Goal: Task Accomplishment & Management: Manage account settings

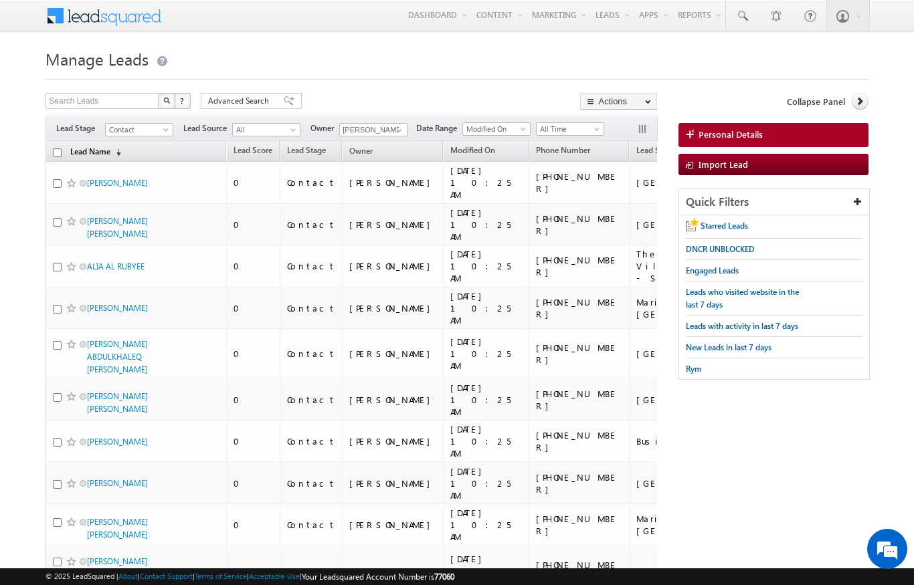
click at [111, 150] on link "Lead Name (sorted descending)" at bounding box center [96, 152] width 64 height 17
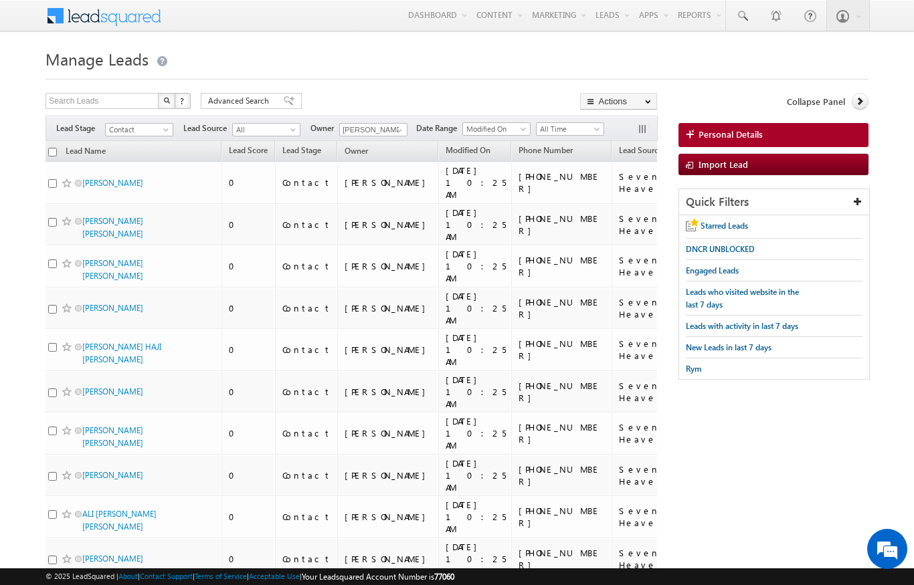
scroll to position [0, 4]
click at [60, 156] on link "Lead Name (sorted descending)" at bounding box center [87, 152] width 54 height 17
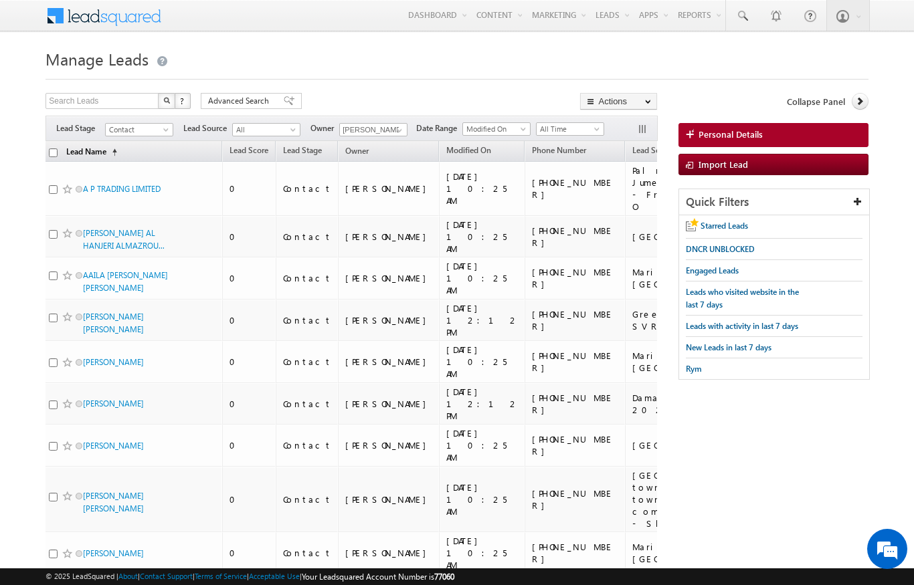
click at [96, 159] on link "Lead Name (sorted ascending)" at bounding box center [92, 152] width 64 height 17
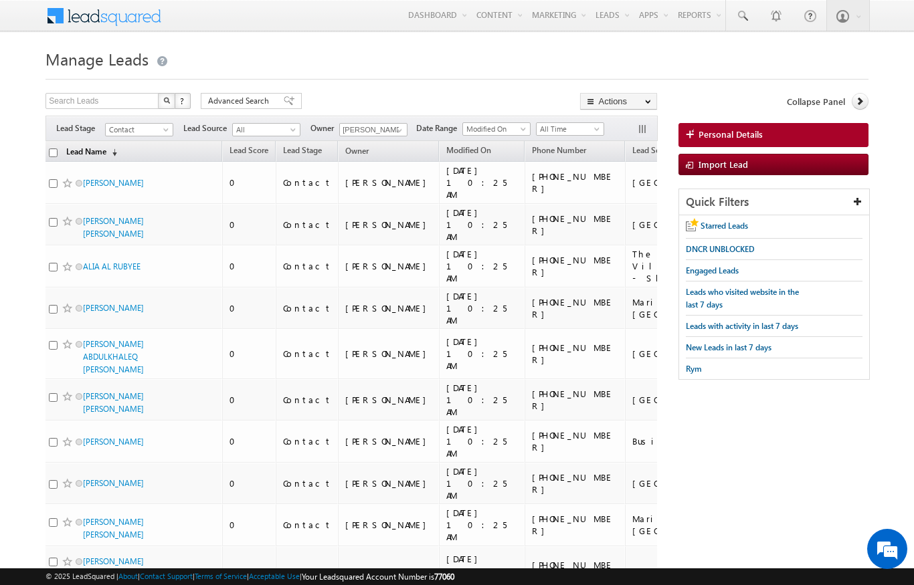
click at [104, 158] on link "Lead Name (sorted descending)" at bounding box center [92, 152] width 64 height 17
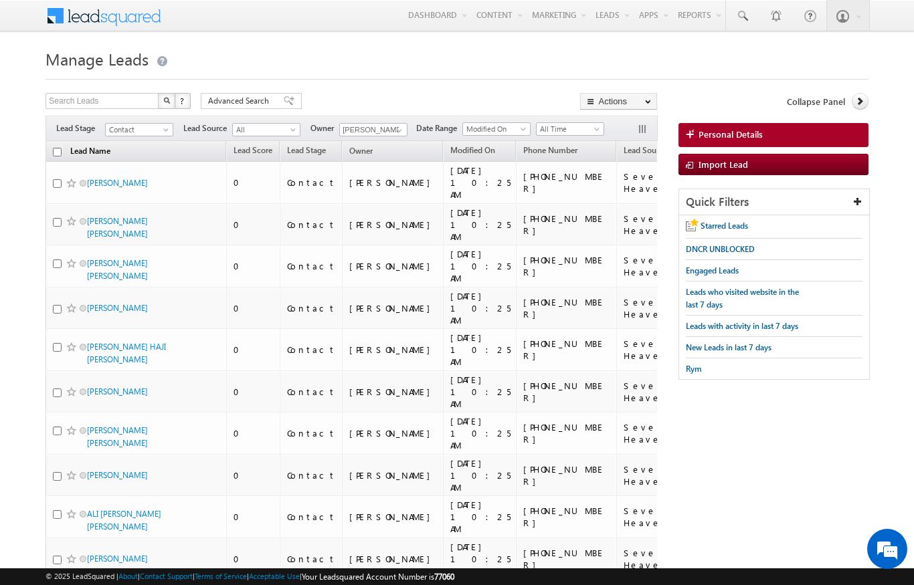
scroll to position [0, 0]
click at [54, 153] on input "checkbox" at bounding box center [57, 152] width 9 height 9
checkbox input "true"
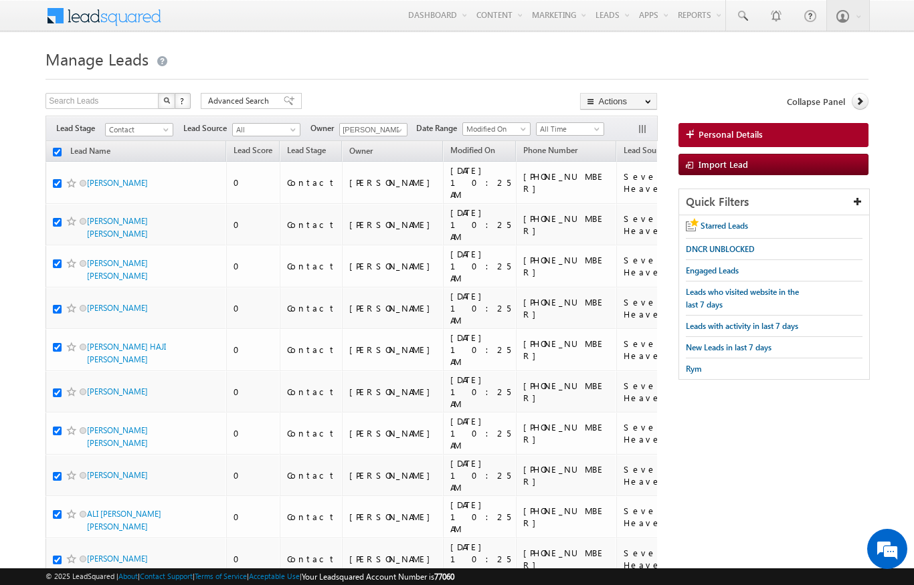
checkbox input "true"
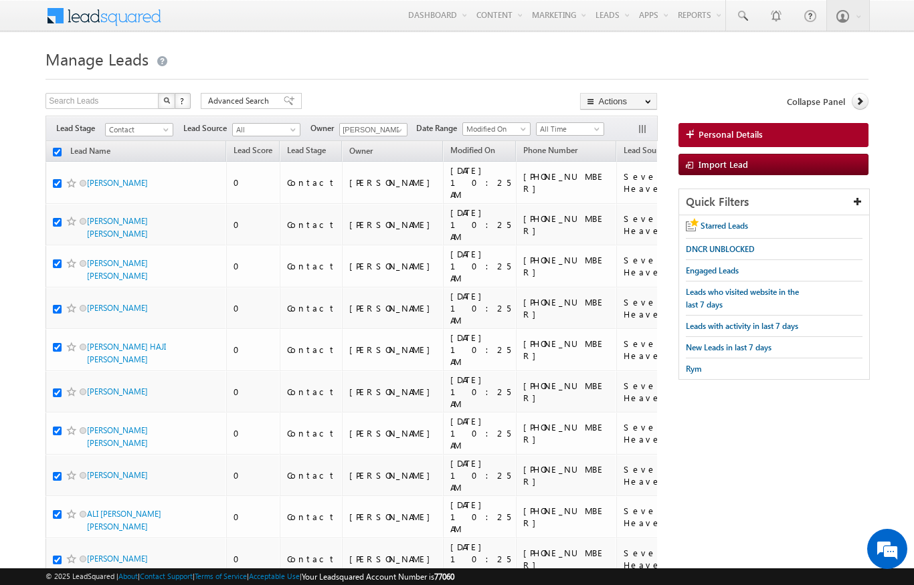
checkbox input "true"
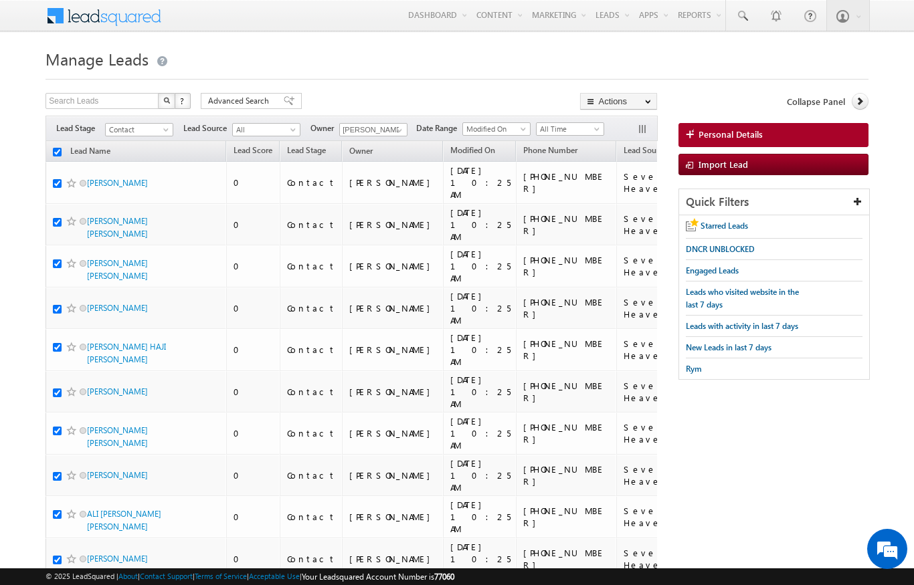
checkbox input "true"
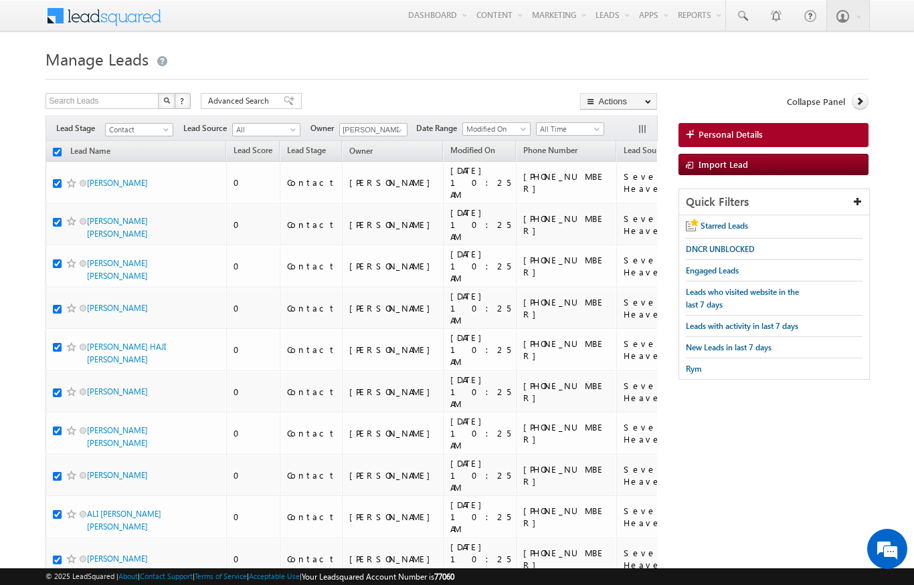
checkbox input "true"
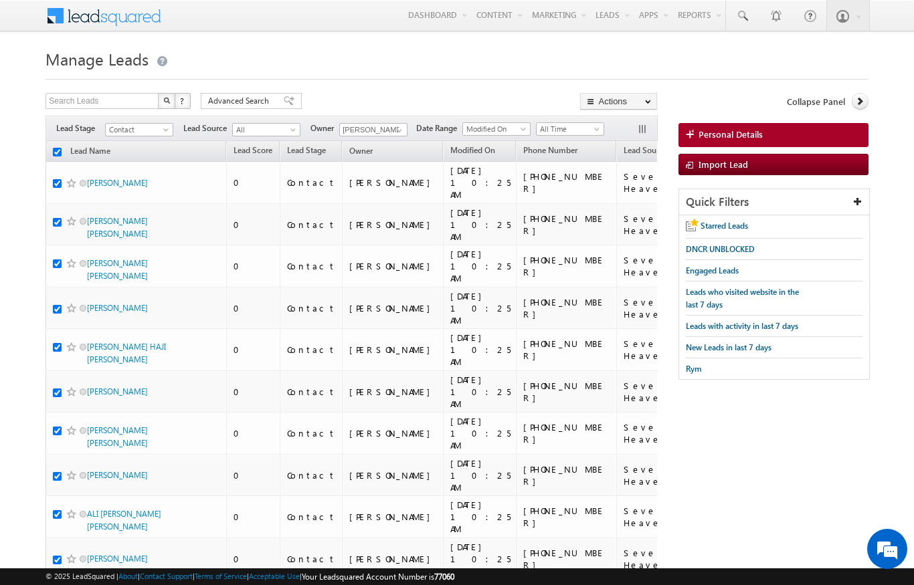
checkbox input "true"
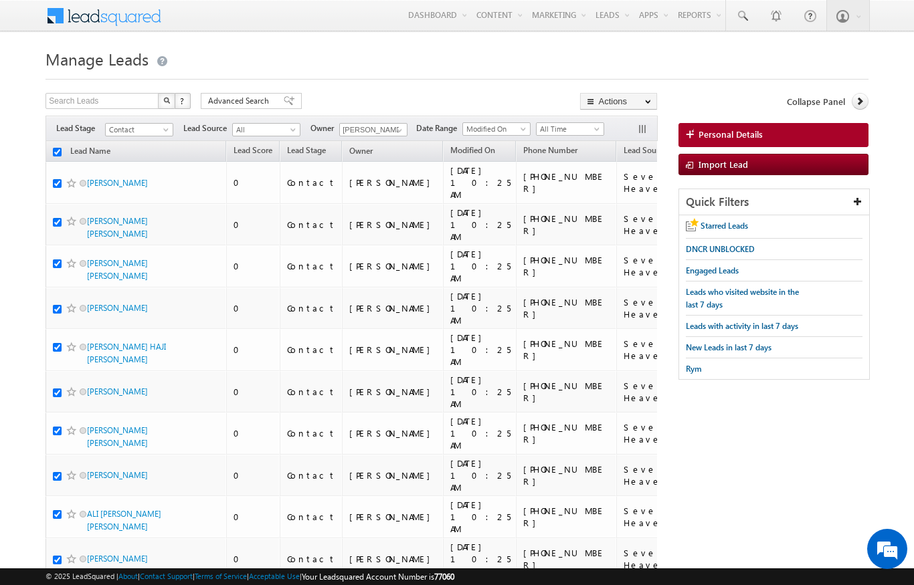
checkbox input "true"
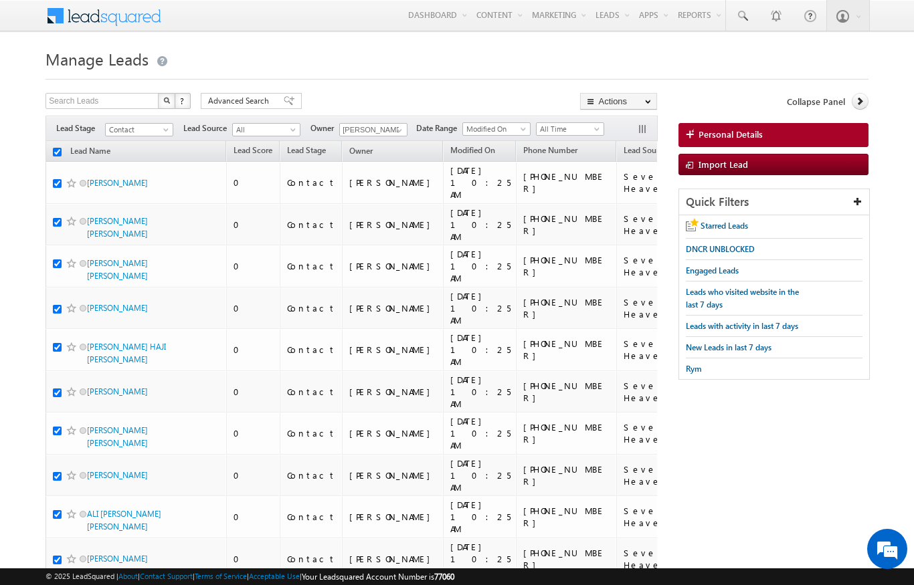
checkbox input "true"
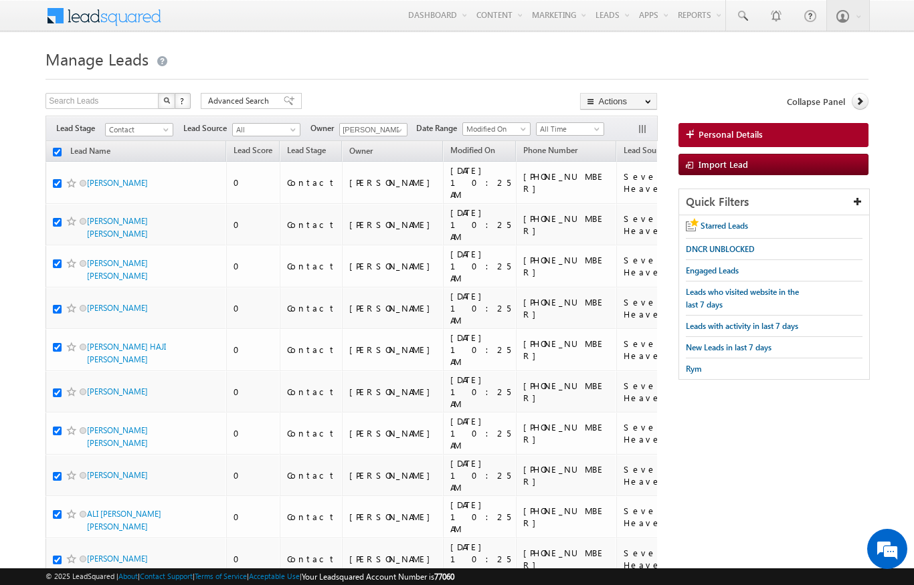
checkbox input "true"
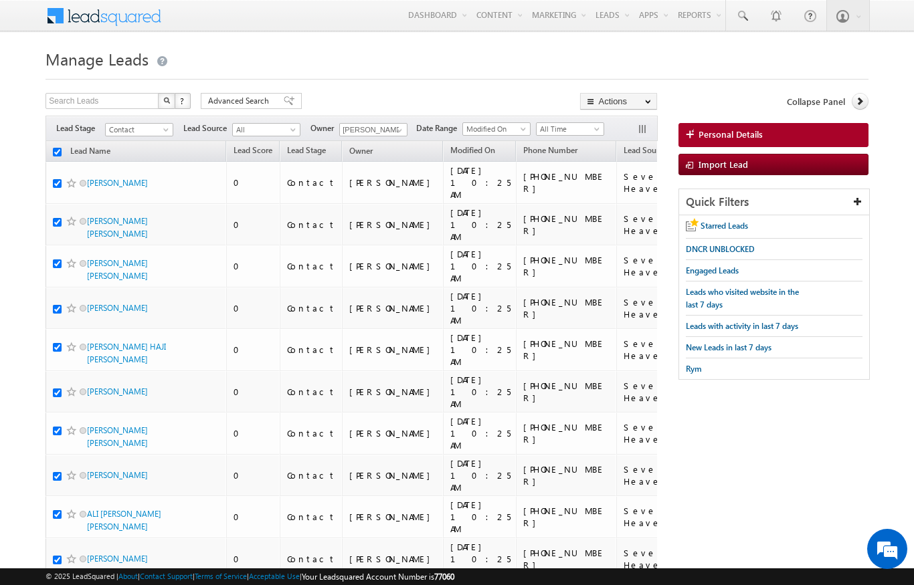
checkbox input "true"
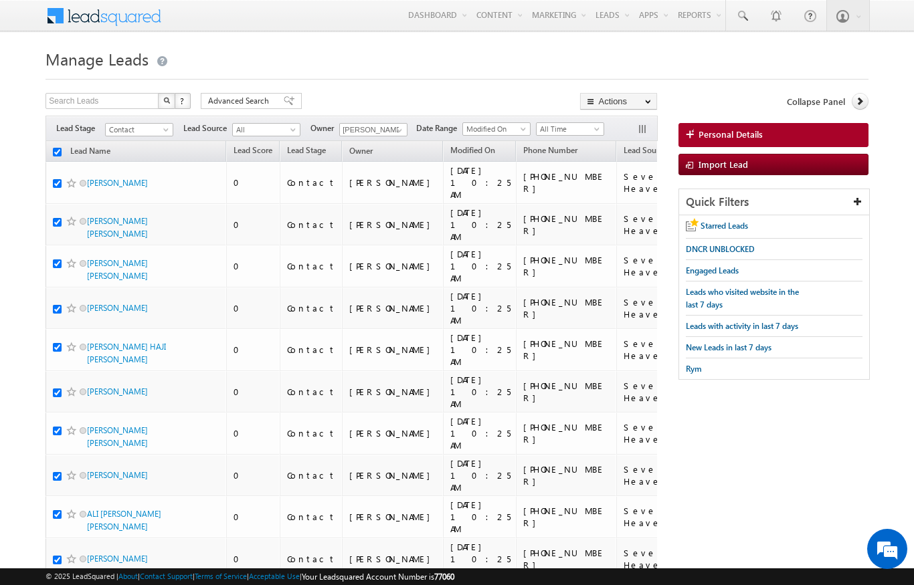
checkbox input "true"
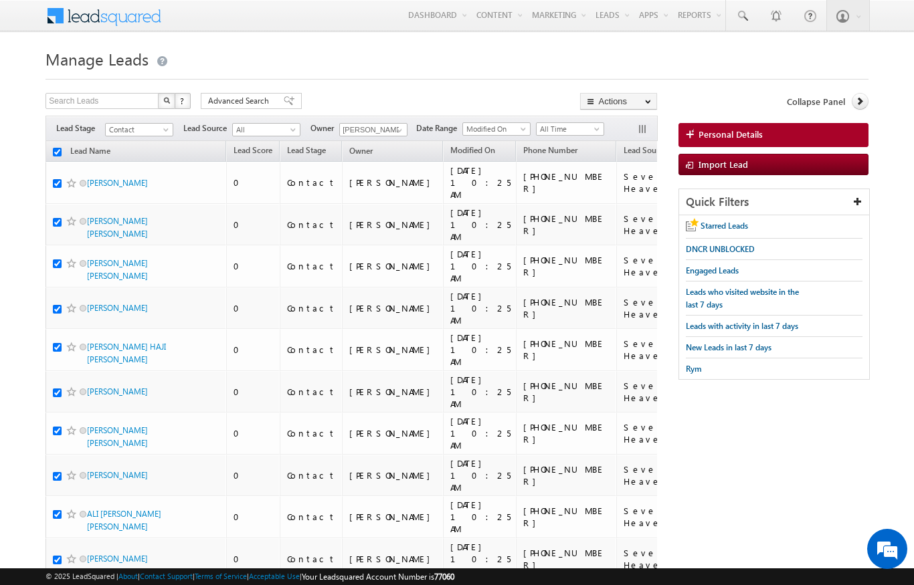
checkbox input "true"
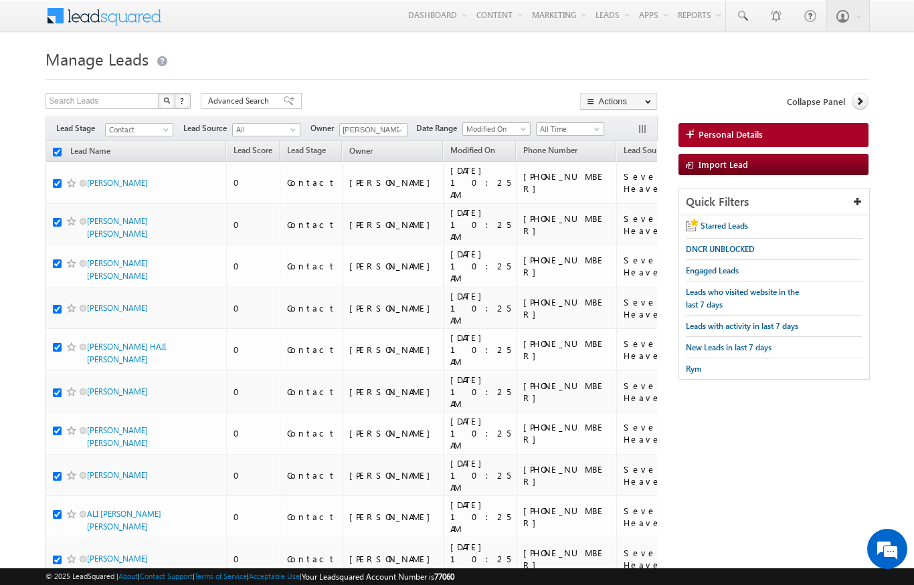
checkbox input "true"
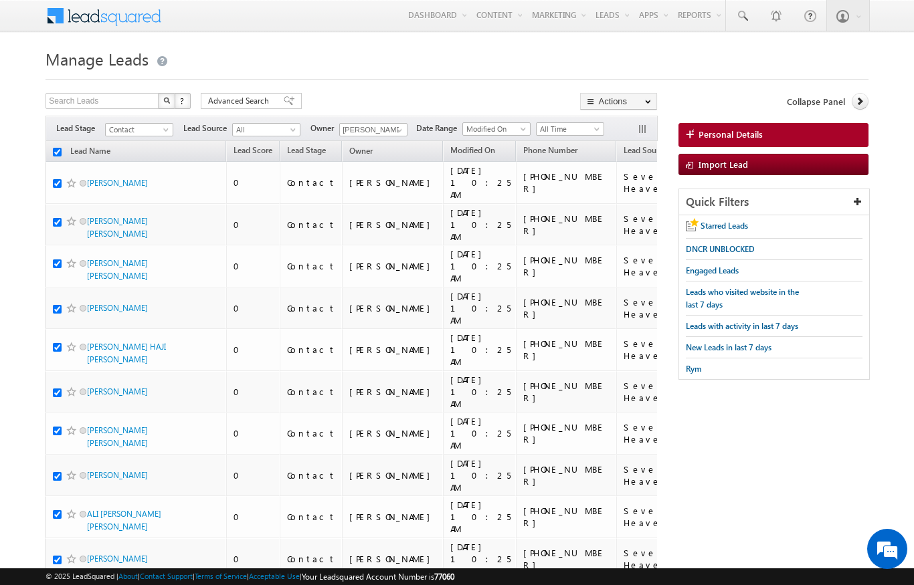
checkbox input "true"
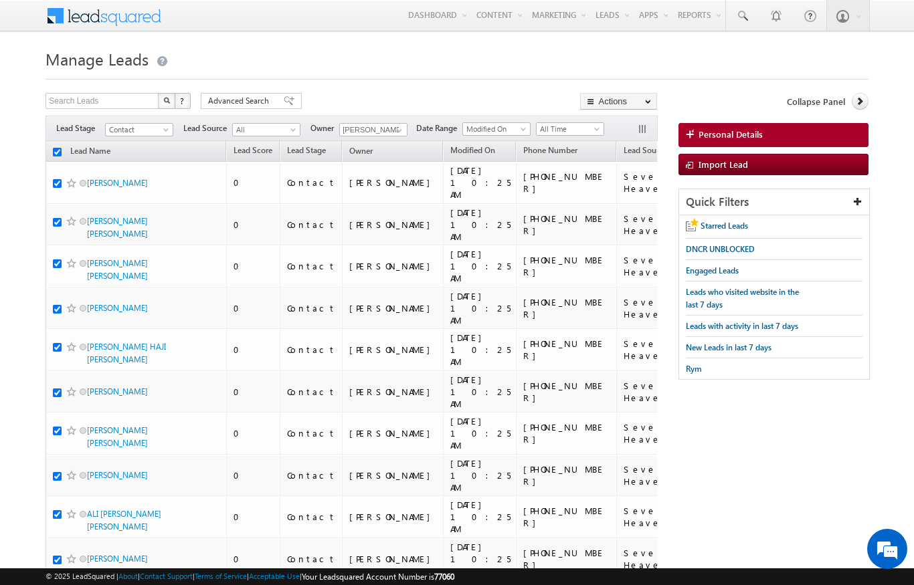
checkbox input "true"
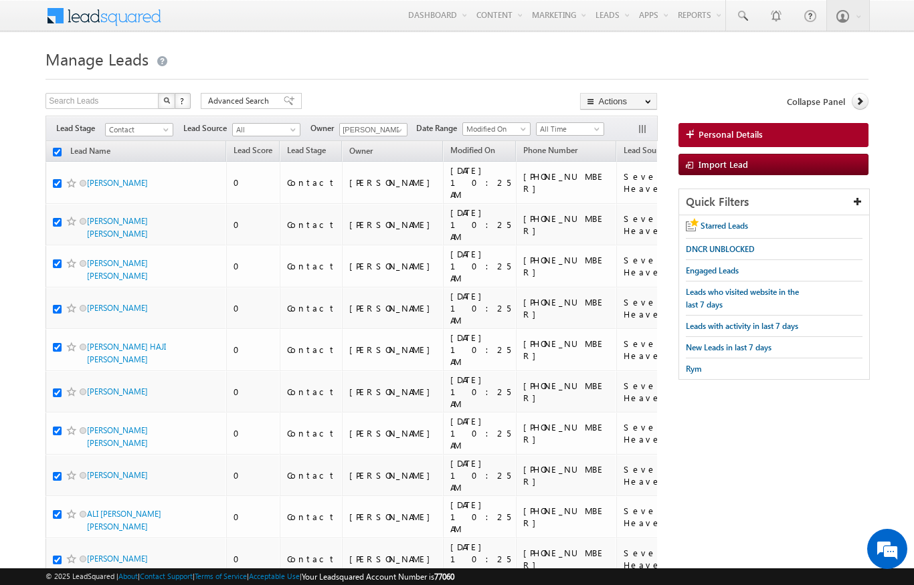
checkbox input "true"
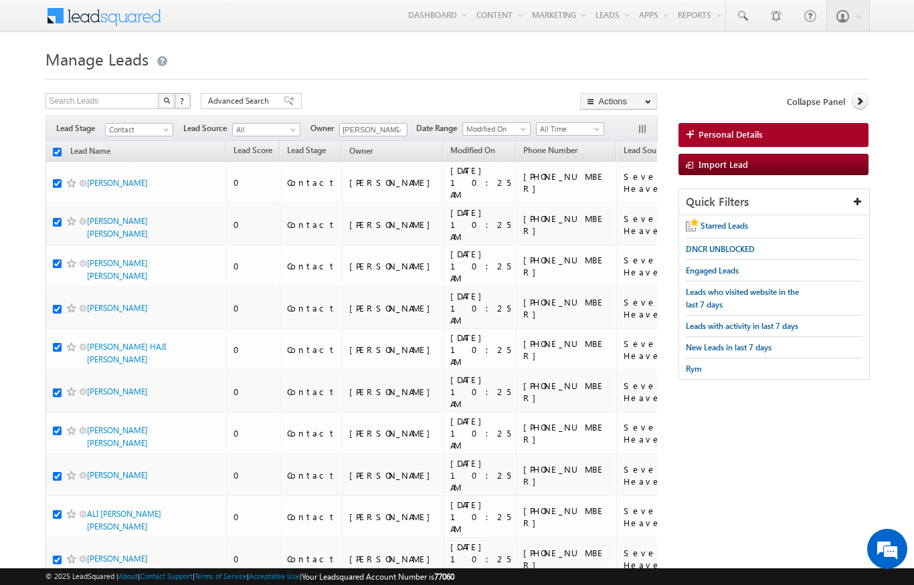
checkbox input "true"
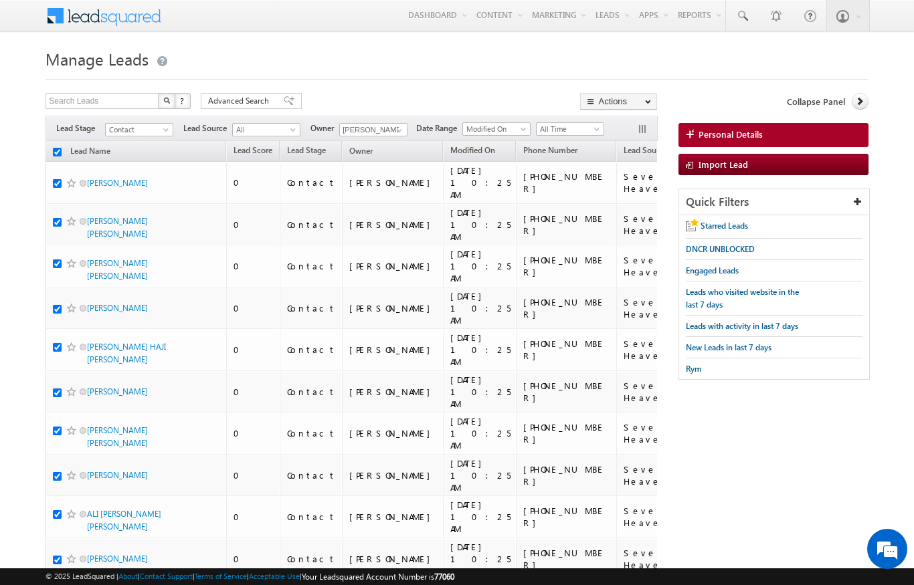
checkbox input "true"
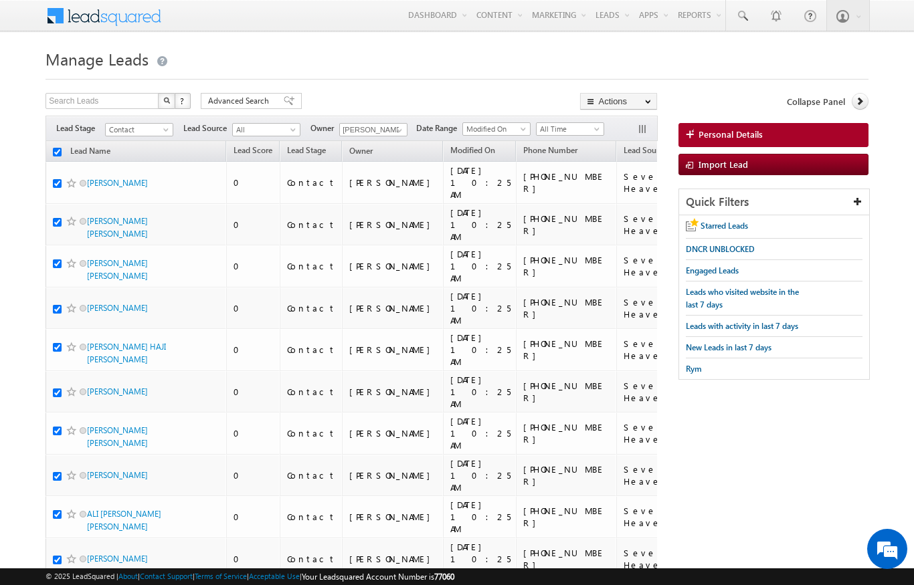
checkbox input "true"
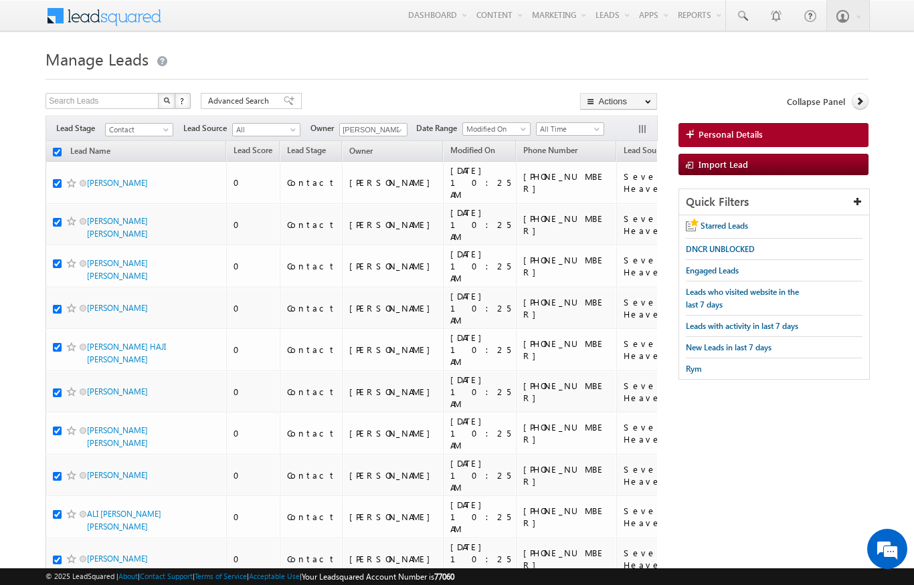
checkbox input "true"
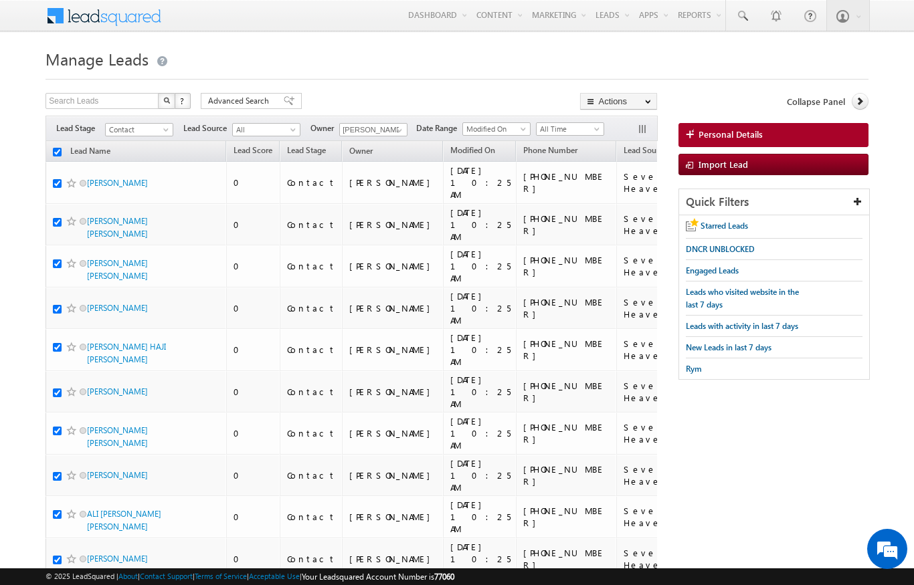
checkbox input "true"
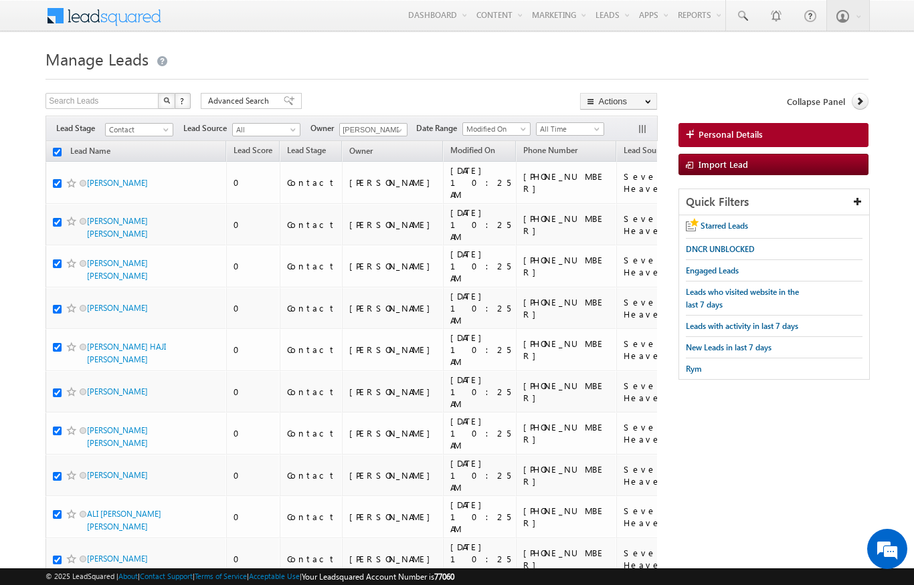
checkbox input "true"
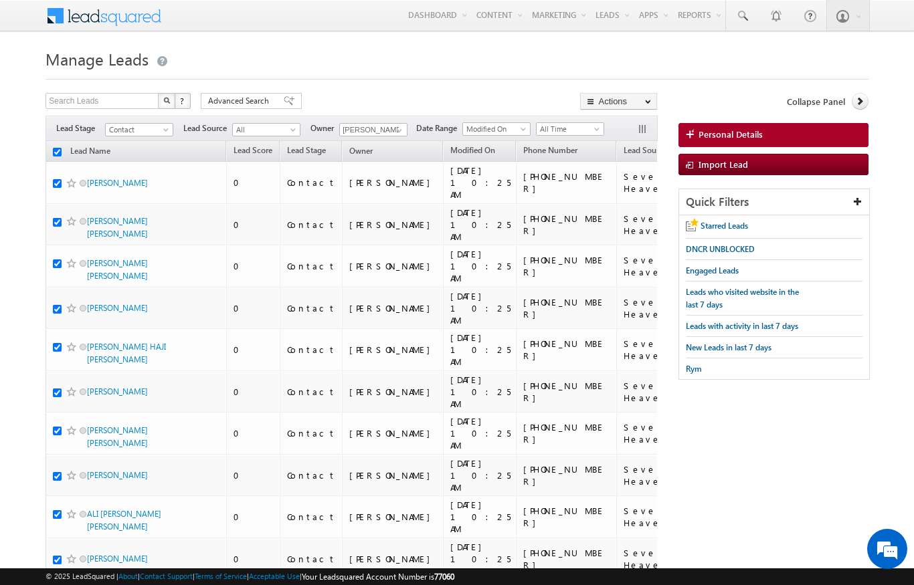
checkbox input "true"
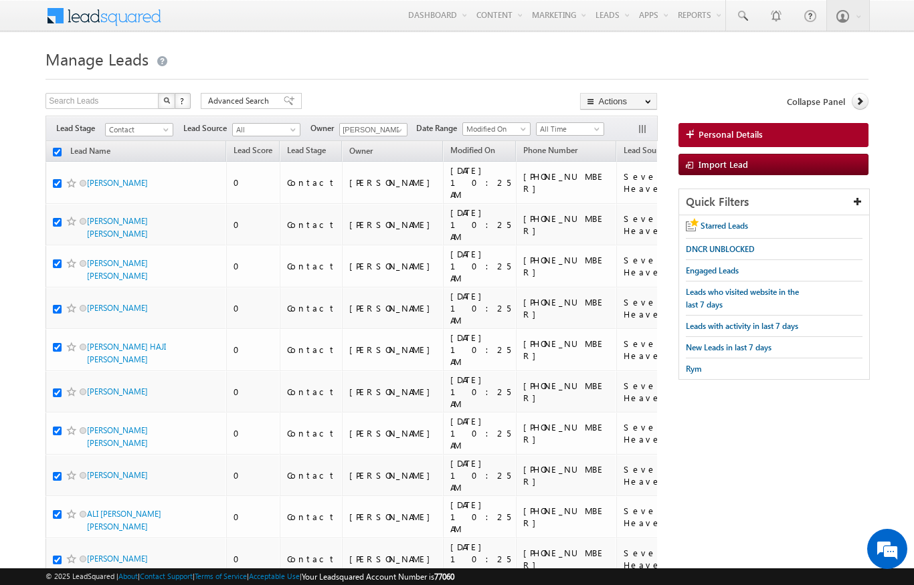
checkbox input "true"
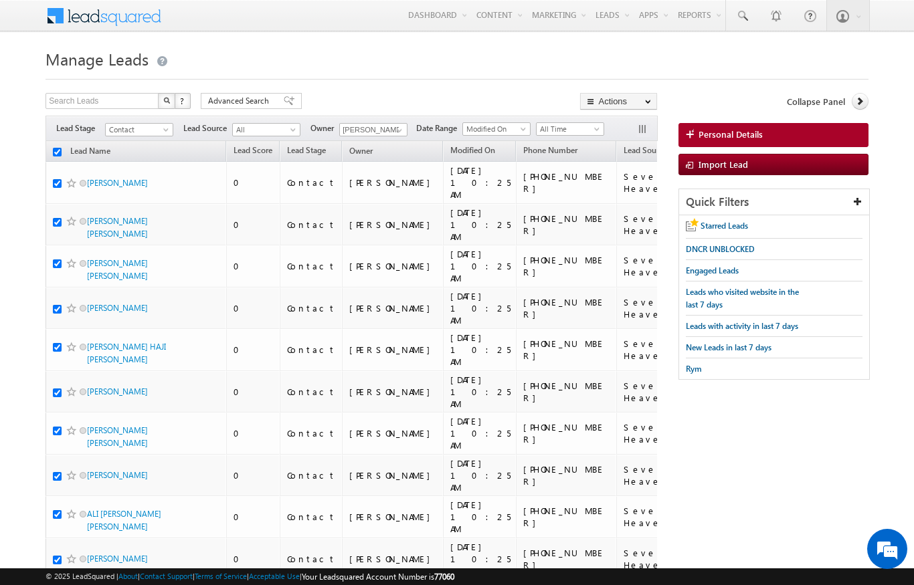
checkbox input "true"
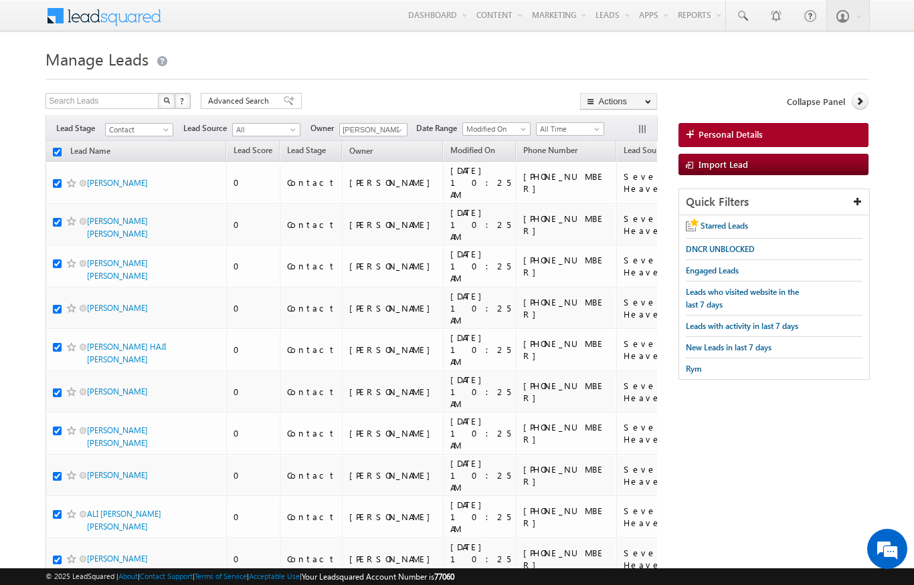
checkbox input "true"
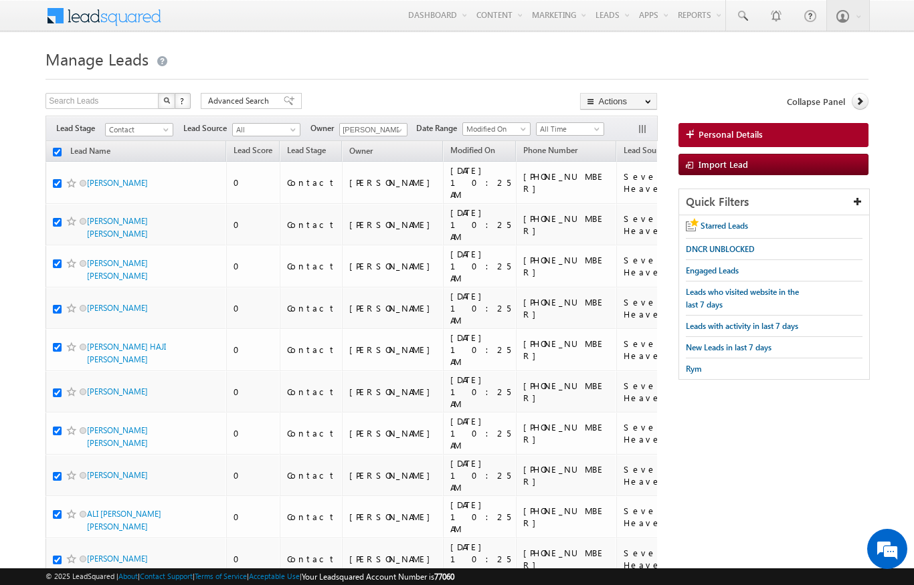
checkbox input "true"
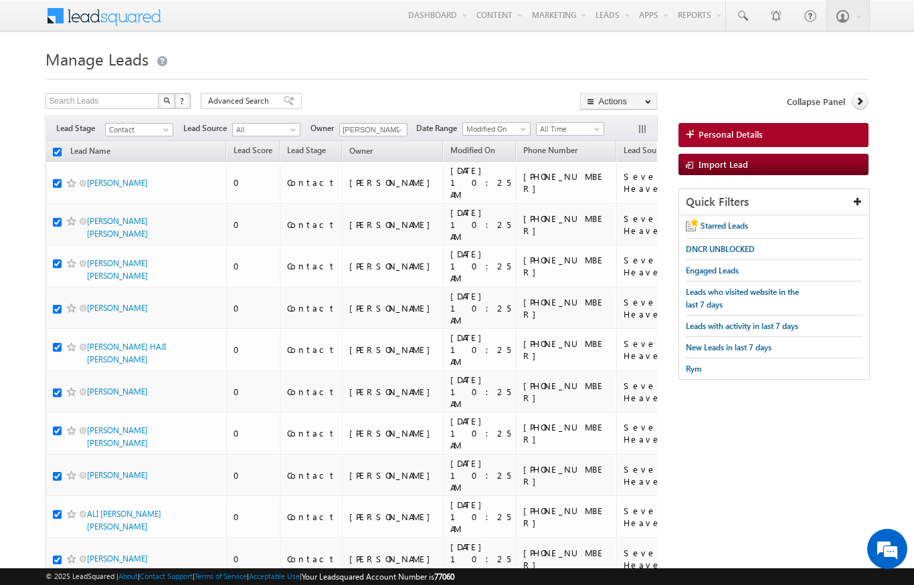
checkbox input "true"
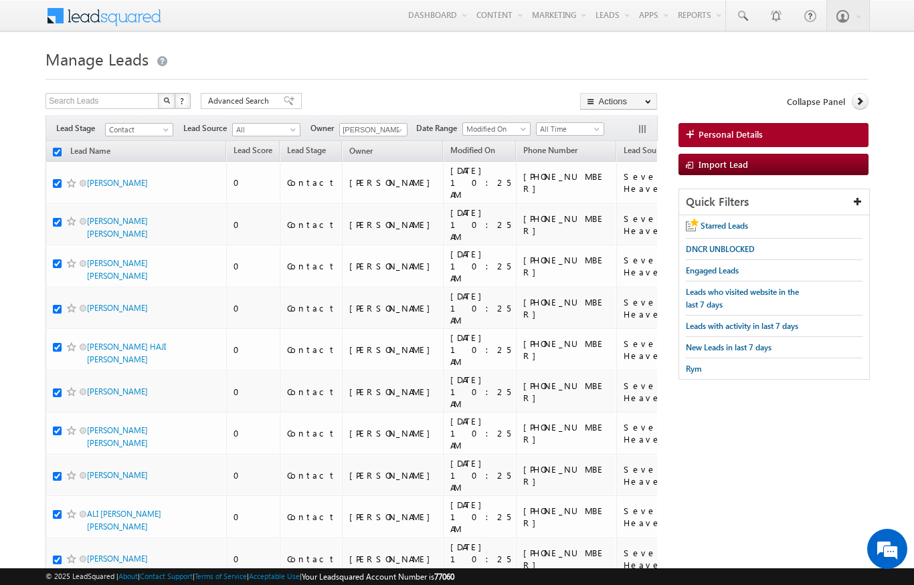
checkbox input "true"
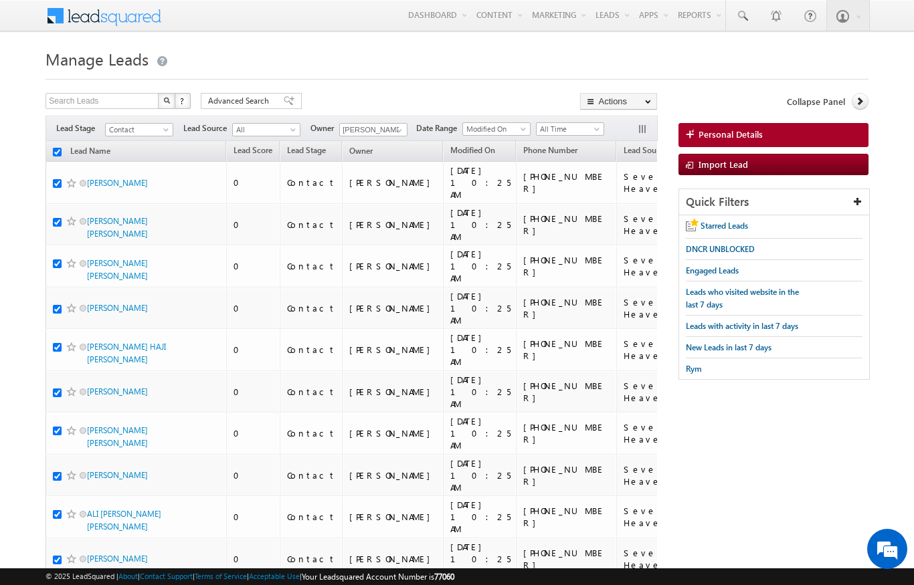
checkbox input "true"
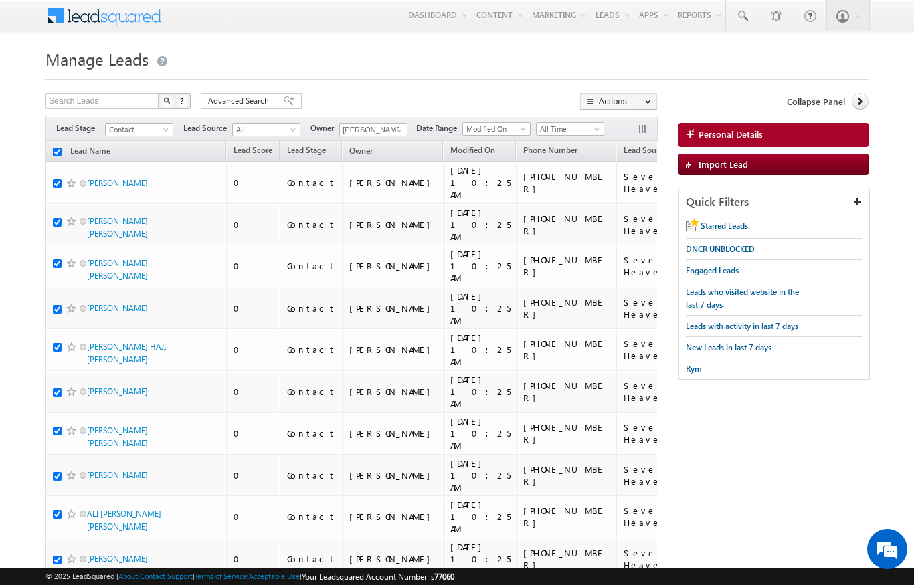
checkbox input "true"
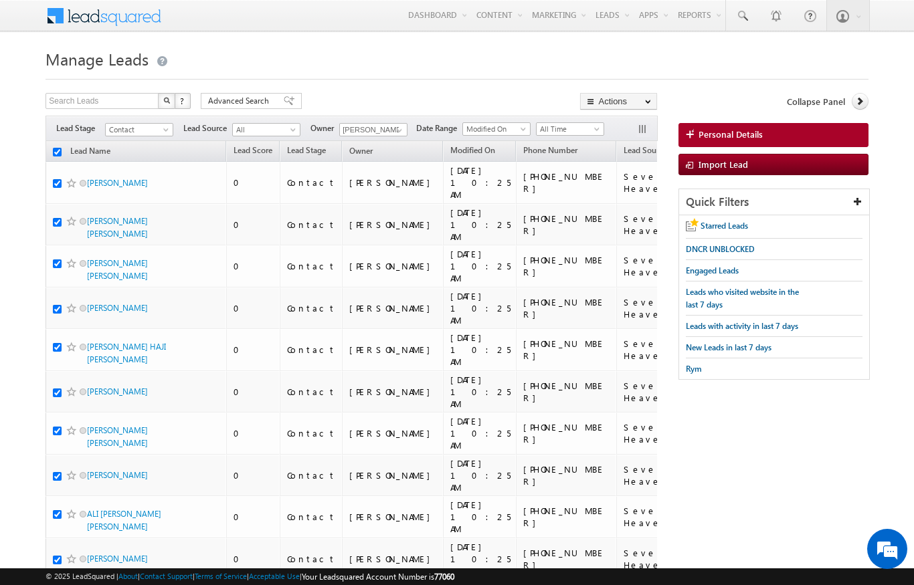
checkbox input "true"
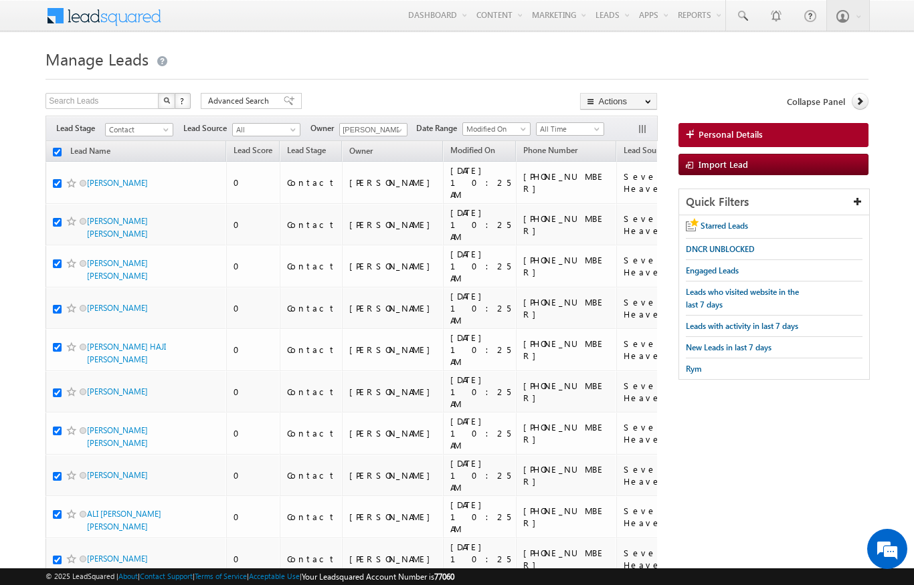
checkbox input "true"
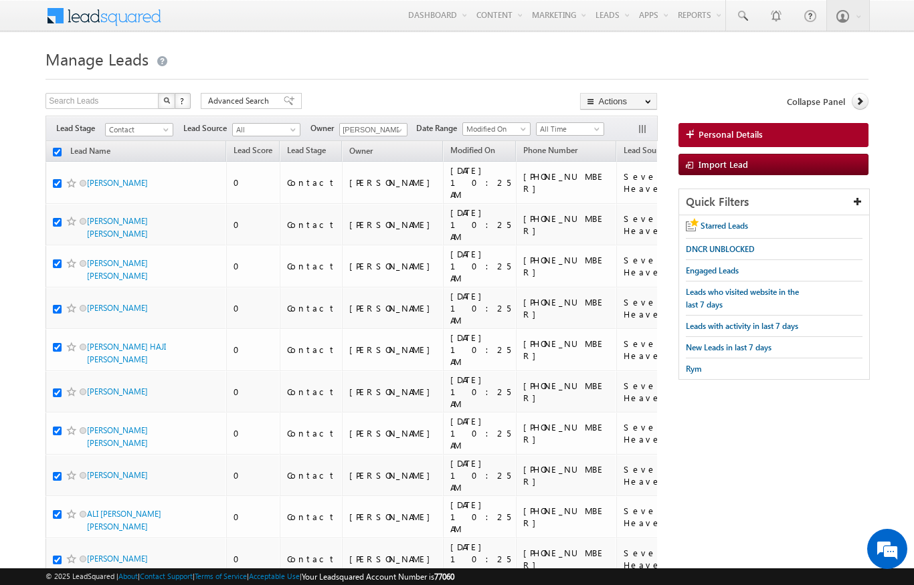
checkbox input "true"
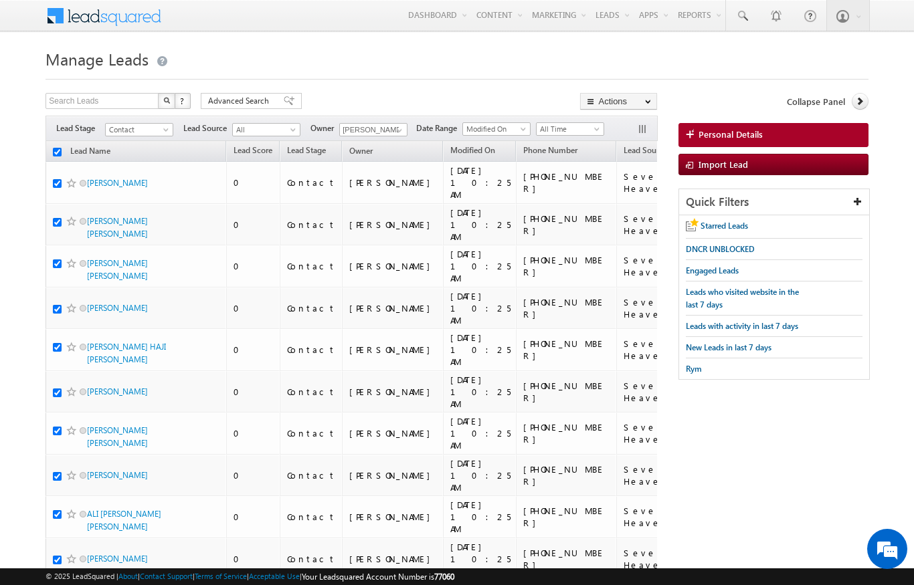
checkbox input "true"
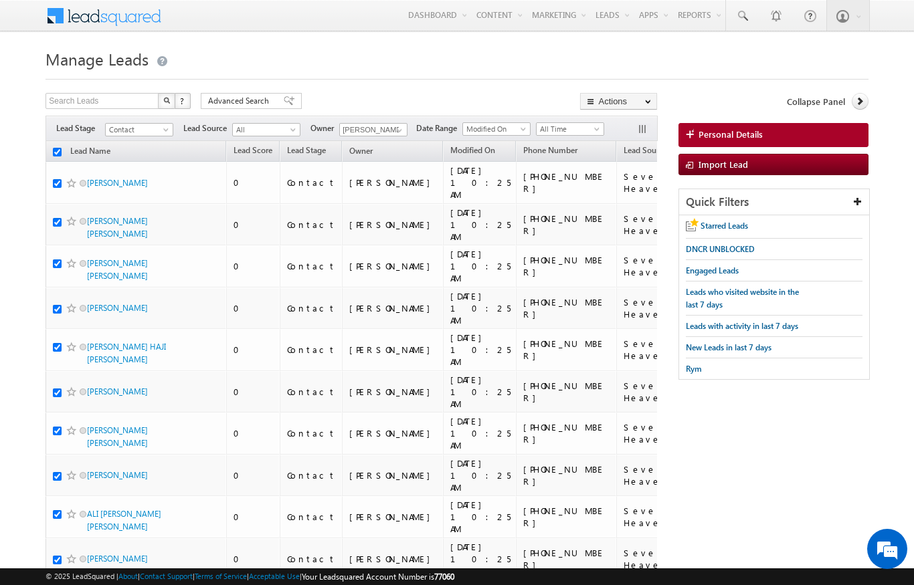
checkbox input "true"
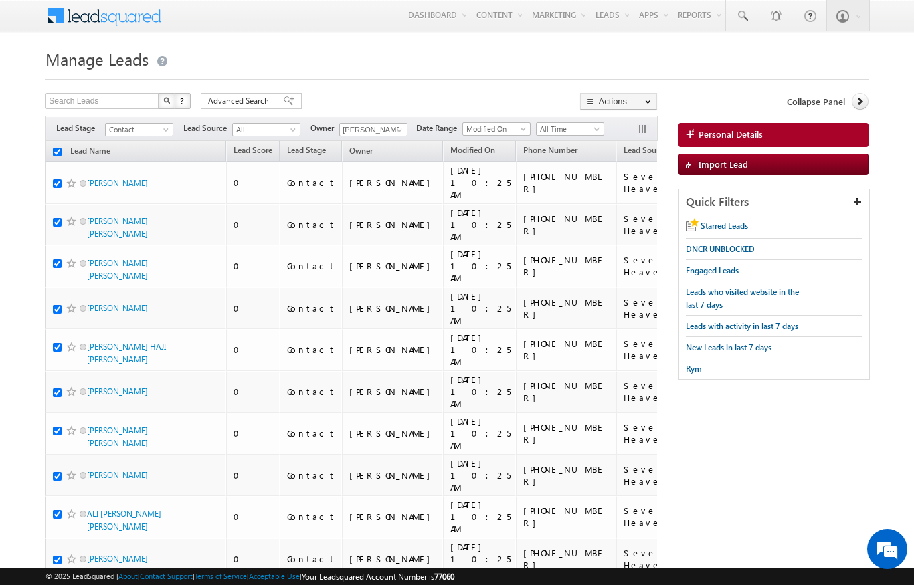
checkbox input "true"
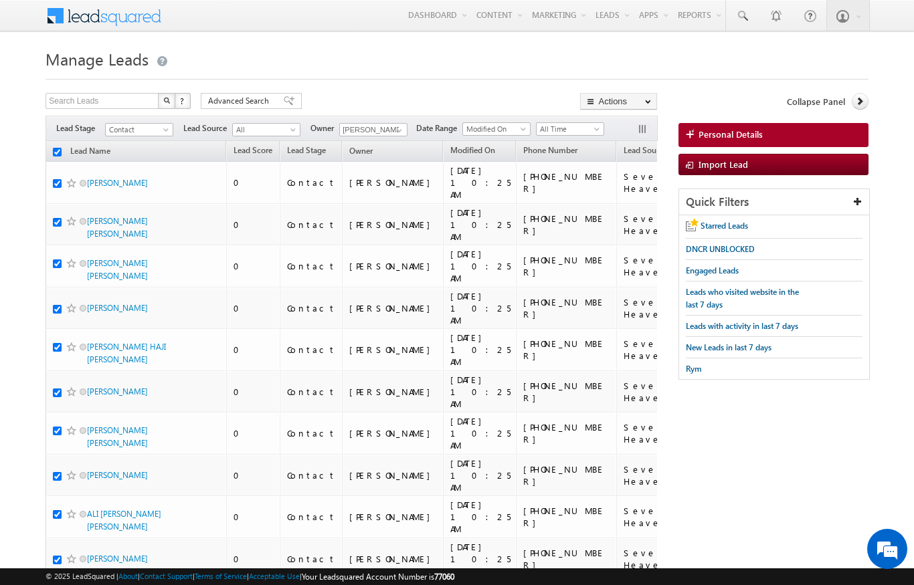
checkbox input "true"
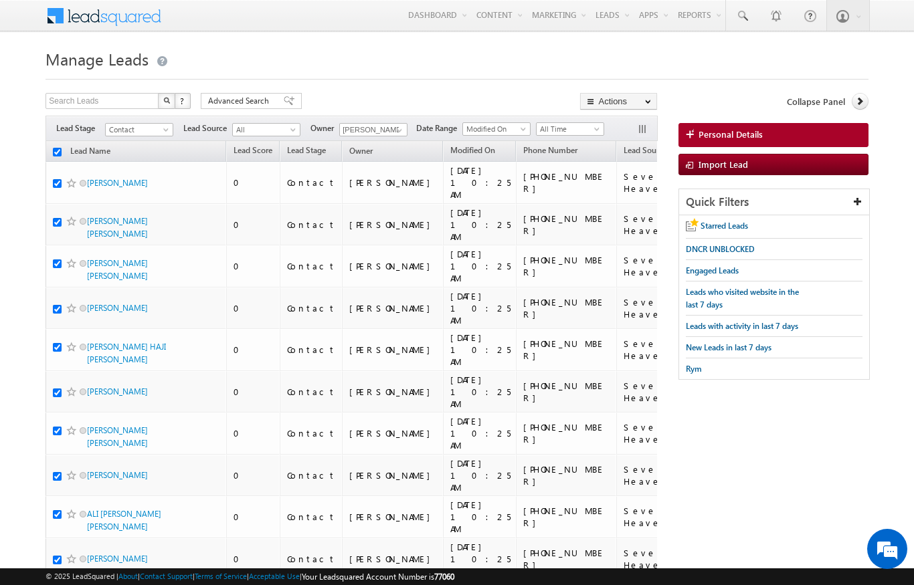
checkbox input "true"
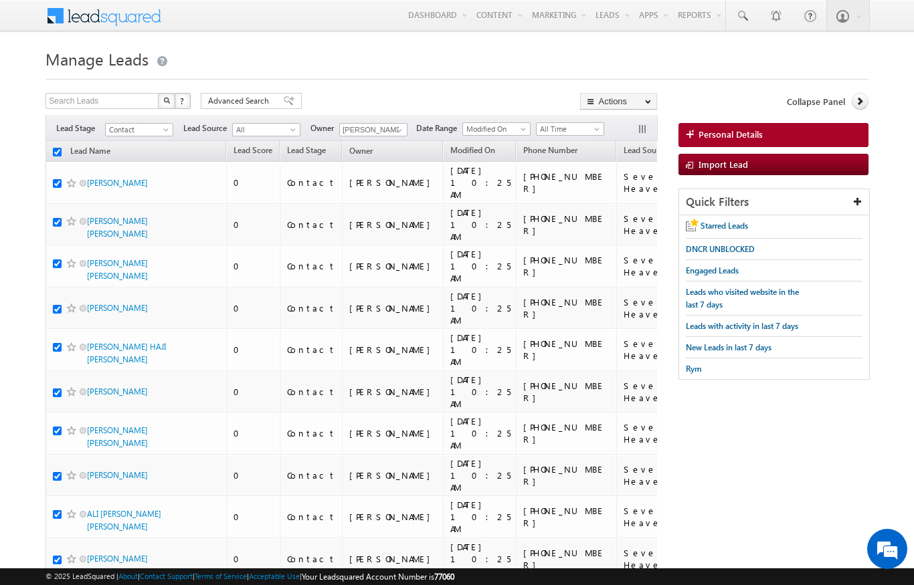
checkbox input "true"
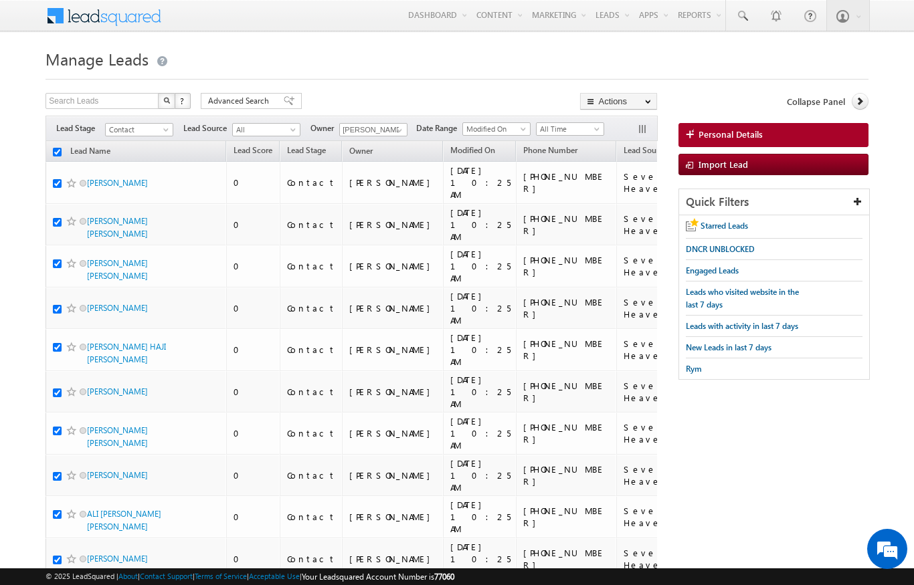
checkbox input "true"
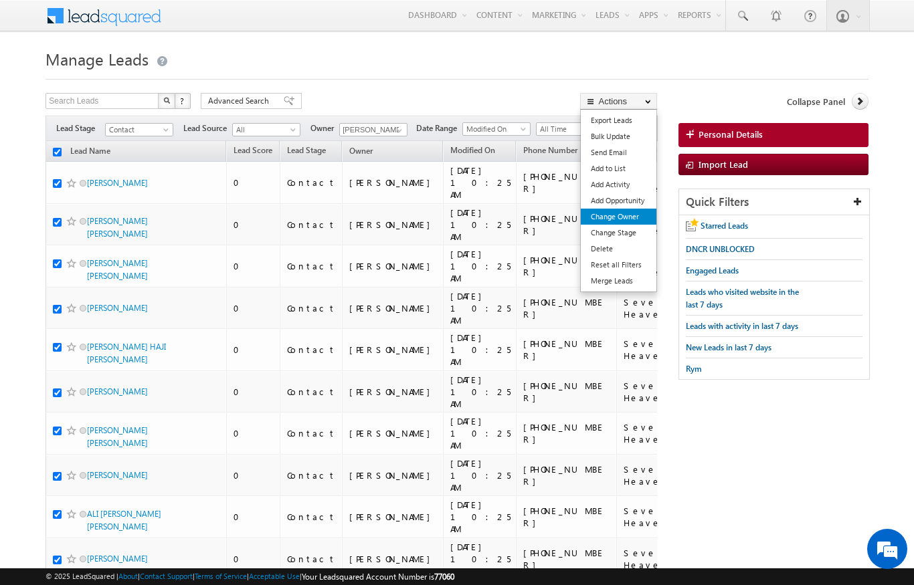
click at [628, 219] on link "Change Owner" at bounding box center [619, 217] width 76 height 16
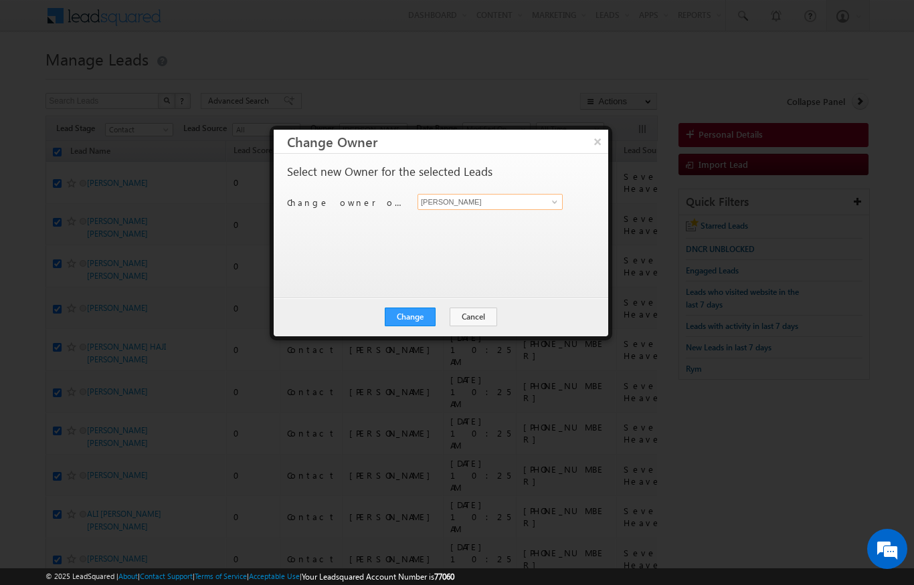
click at [541, 207] on input "[PERSON_NAME]" at bounding box center [489, 202] width 145 height 16
click at [547, 202] on link at bounding box center [553, 201] width 17 height 13
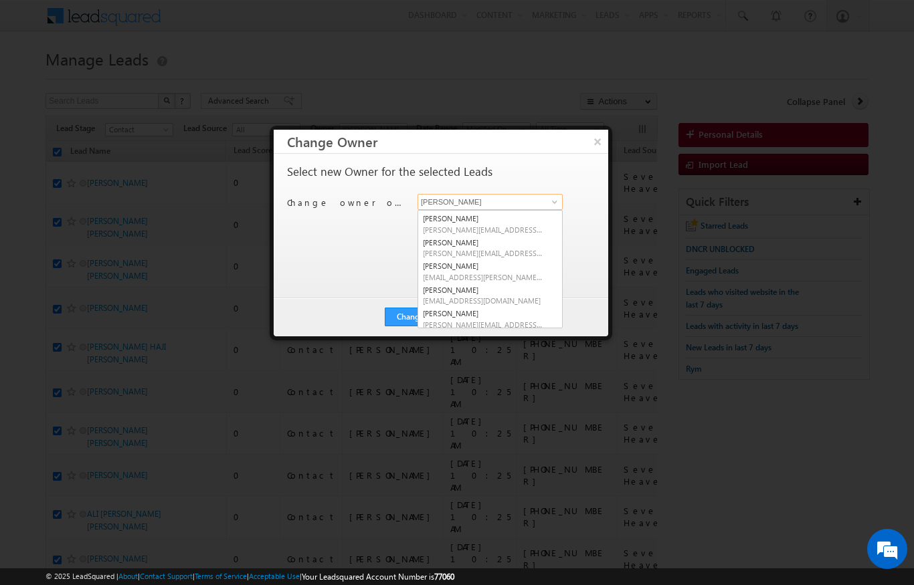
scroll to position [164, 0]
click at [500, 296] on span "[EMAIL_ADDRESS][DOMAIN_NAME]" at bounding box center [483, 301] width 120 height 10
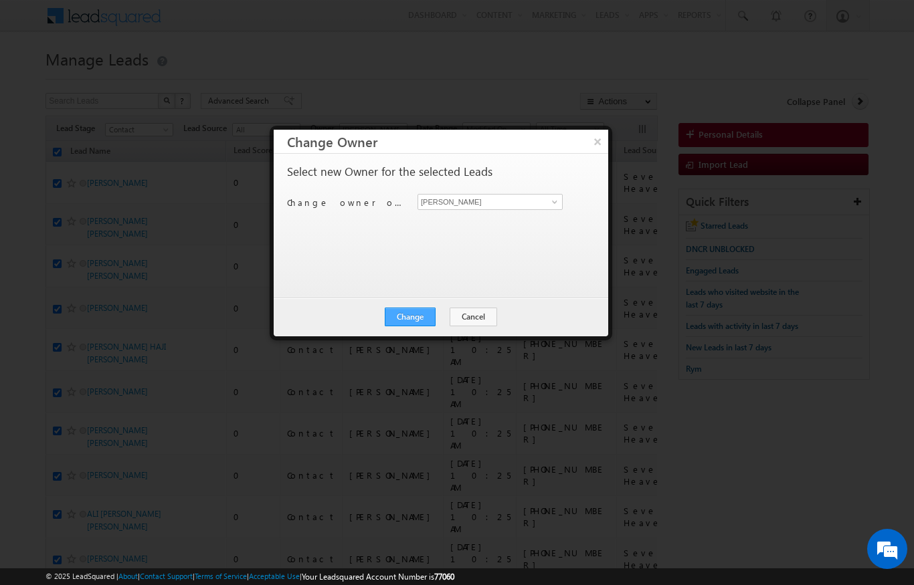
click at [411, 314] on button "Change" at bounding box center [410, 317] width 51 height 19
click at [440, 320] on button "Close" at bounding box center [442, 317] width 43 height 19
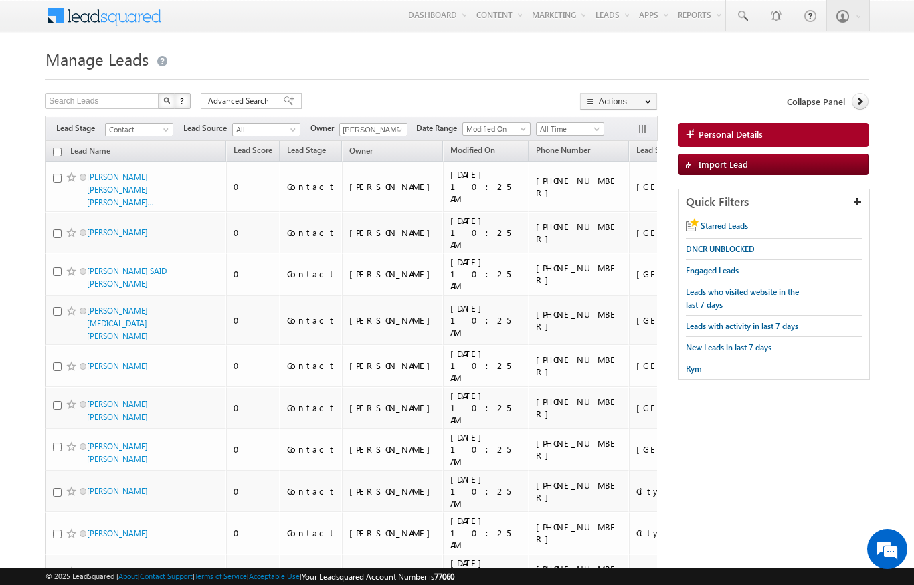
click at [61, 152] on input "checkbox" at bounding box center [57, 152] width 9 height 9
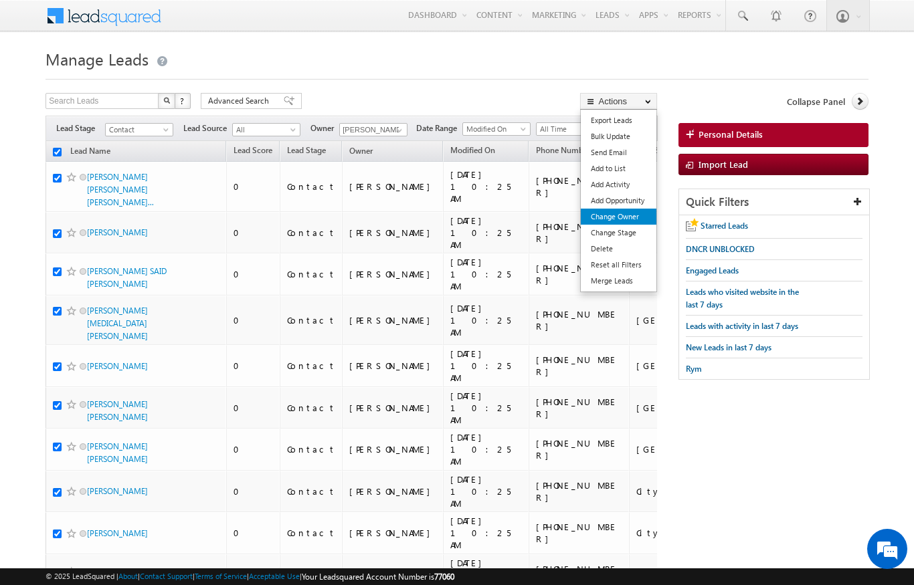
click at [631, 219] on link "Change Owner" at bounding box center [619, 217] width 76 height 16
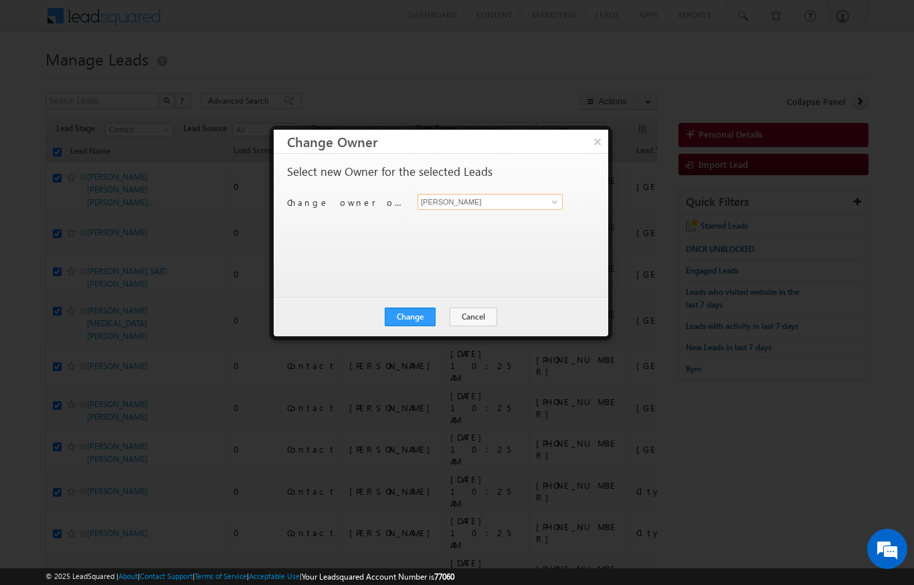
click at [513, 200] on input "[PERSON_NAME]" at bounding box center [489, 202] width 145 height 16
click at [492, 213] on link "Bhargav Nayak bhargav.nayak@indglobal.ae" at bounding box center [489, 222] width 145 height 25
click at [412, 318] on button "Change" at bounding box center [410, 317] width 51 height 19
click at [456, 318] on button "Close" at bounding box center [442, 317] width 43 height 19
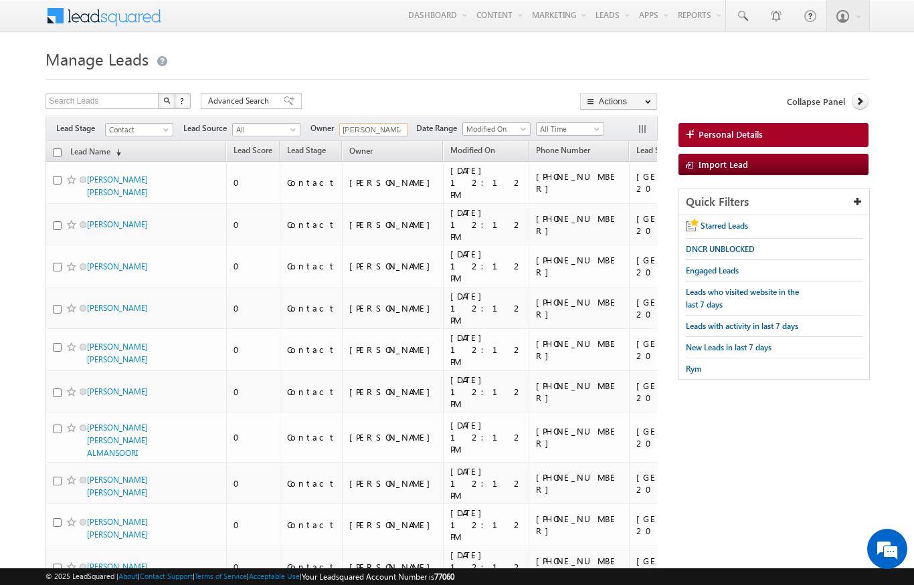
click at [385, 135] on input "[PERSON_NAME]" at bounding box center [373, 129] width 68 height 13
click at [406, 127] on link at bounding box center [397, 130] width 17 height 13
click at [407, 152] on span "[EMAIL_ADDRESS][DOMAIN_NAME]" at bounding box center [405, 154] width 120 height 10
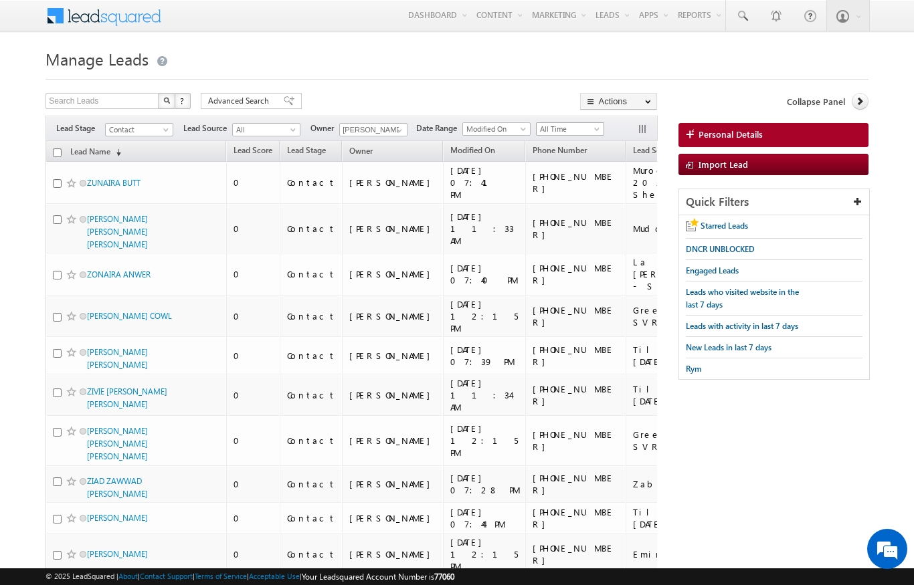
click at [594, 131] on span "All Time" at bounding box center [569, 129] width 64 height 12
click at [563, 183] on link "Today" at bounding box center [573, 187] width 68 height 12
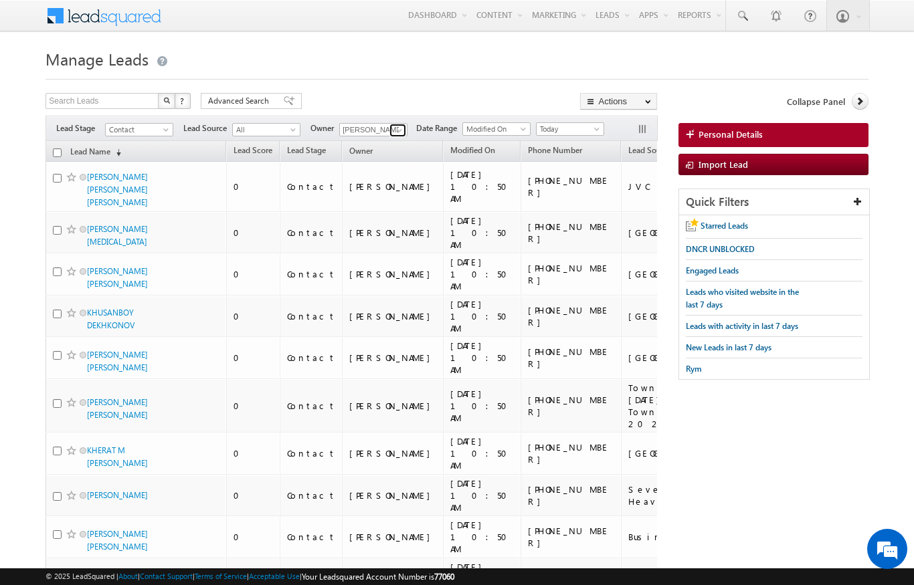
click at [398, 134] on span at bounding box center [399, 130] width 11 height 11
click at [423, 149] on span "[EMAIL_ADDRESS][DOMAIN_NAME]" at bounding box center [405, 154] width 120 height 10
type input "[PERSON_NAME]"
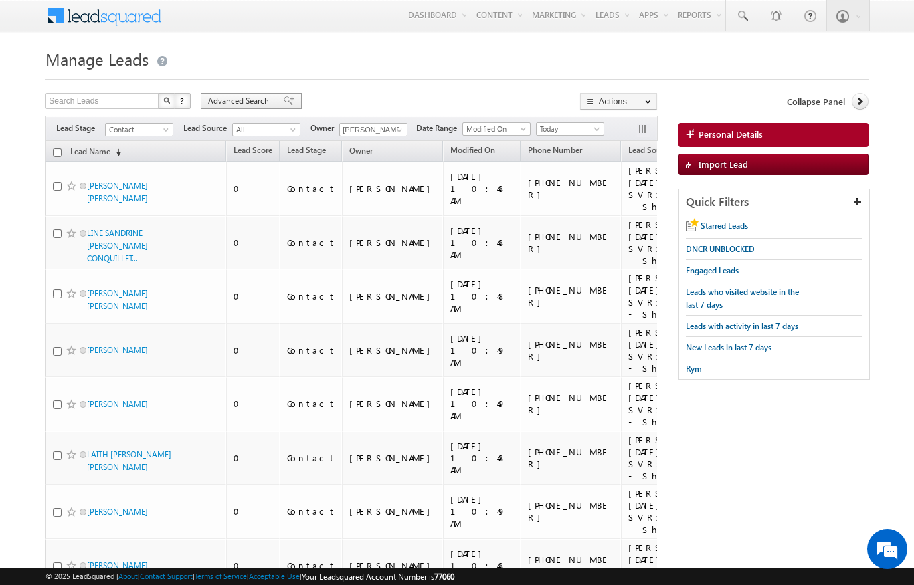
click at [229, 96] on span "Advanced Search" at bounding box center [240, 101] width 65 height 12
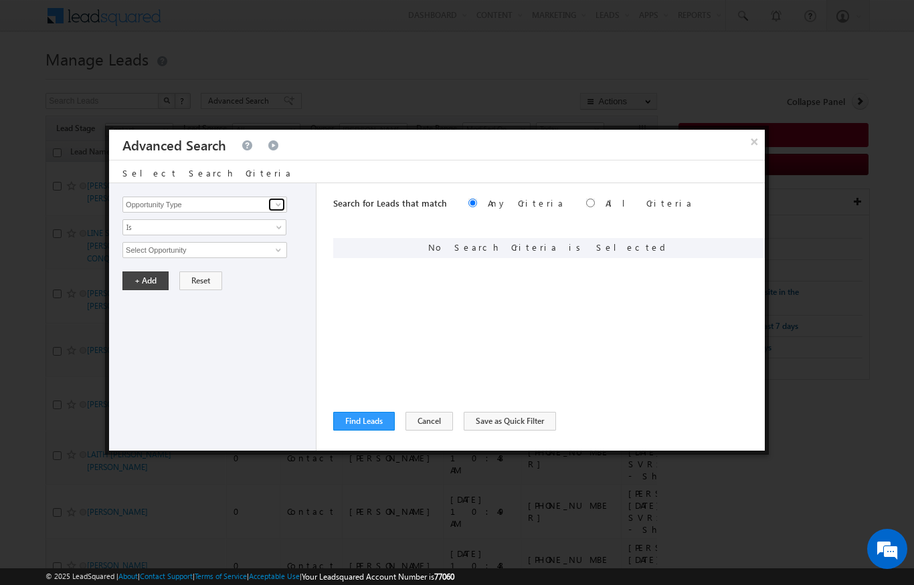
click at [280, 211] on link at bounding box center [276, 204] width 17 height 13
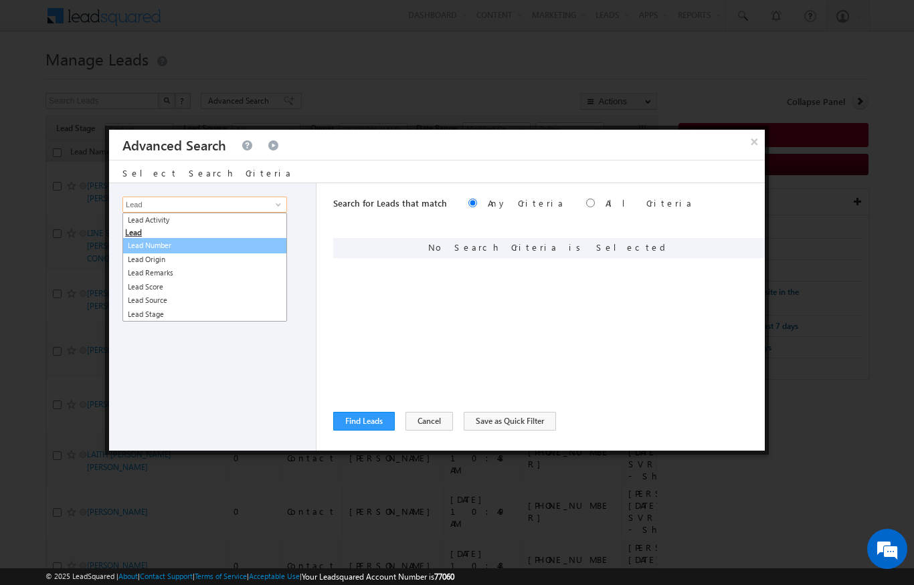
click at [174, 242] on link "Lead Number" at bounding box center [204, 245] width 165 height 15
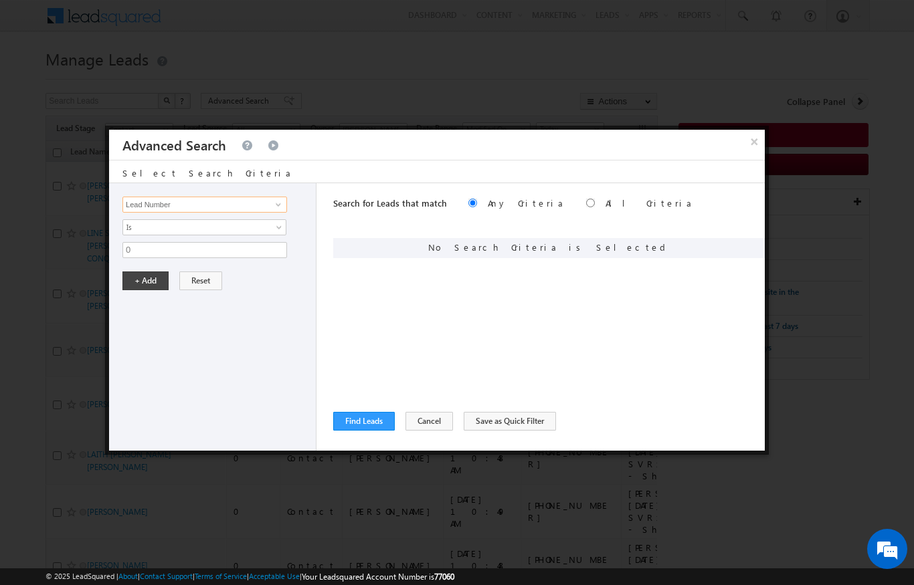
click at [229, 205] on input "Lead Number" at bounding box center [204, 205] width 165 height 16
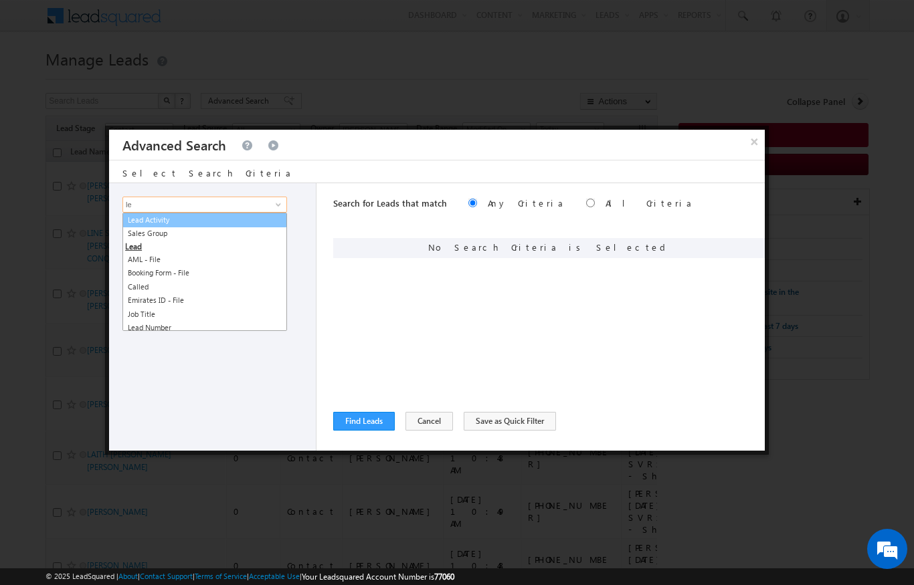
click at [164, 217] on link "Lead Activity" at bounding box center [204, 220] width 165 height 15
type input "Lead Activity"
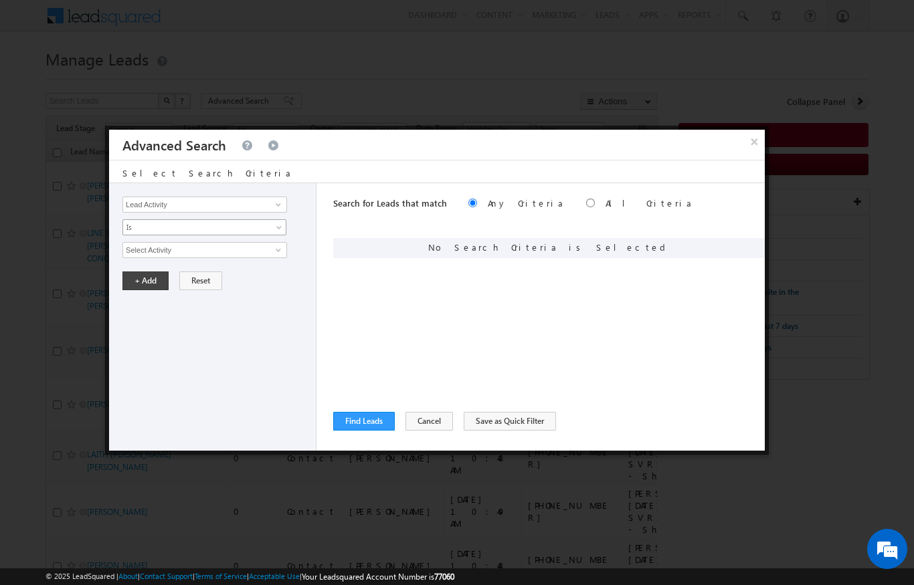
click at [155, 225] on span "Is" at bounding box center [195, 227] width 145 height 12
click at [129, 256] on link "Is Not" at bounding box center [204, 257] width 163 height 12
click at [132, 250] on input "Select Activity" at bounding box center [204, 250] width 165 height 16
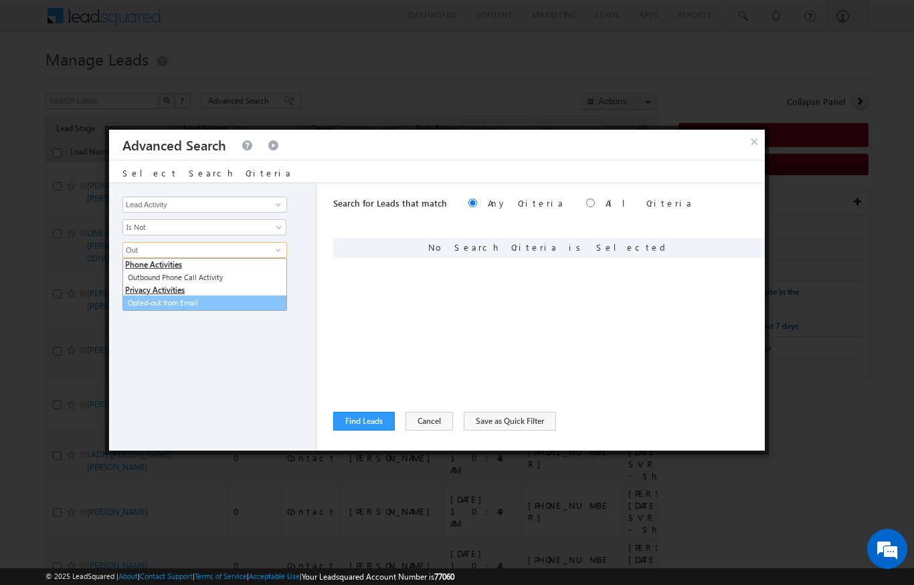
click at [187, 305] on link "Opted-out from Email" at bounding box center [204, 303] width 165 height 15
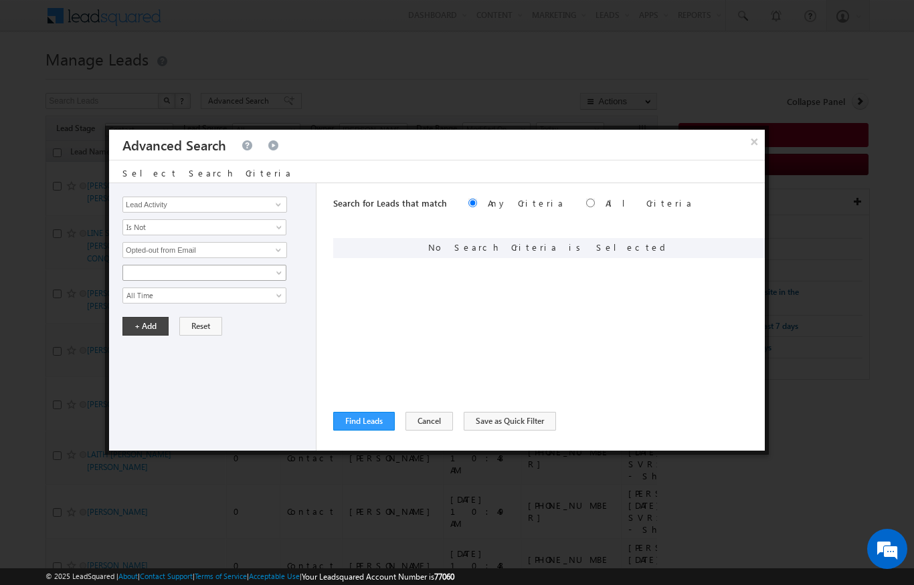
click at [283, 266] on link at bounding box center [204, 273] width 164 height 16
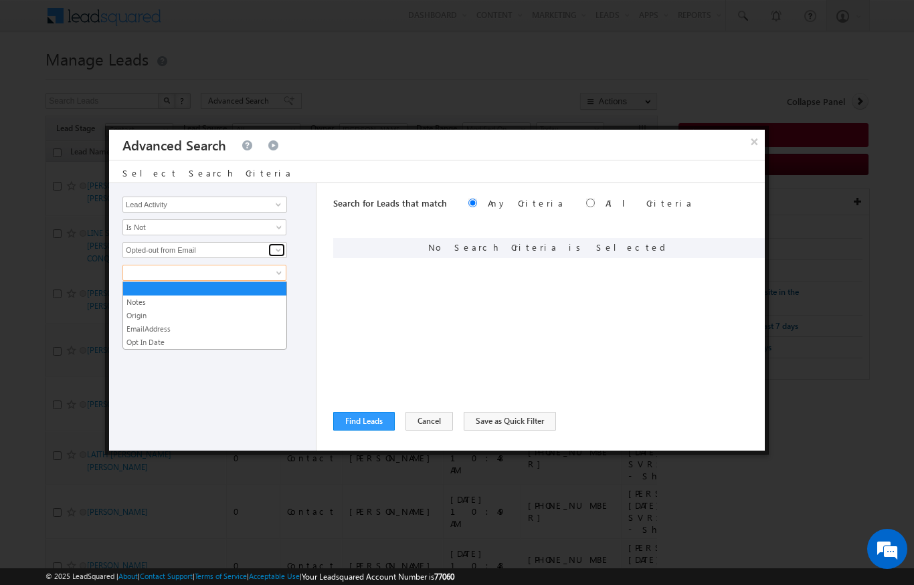
click at [269, 248] on link at bounding box center [276, 250] width 17 height 13
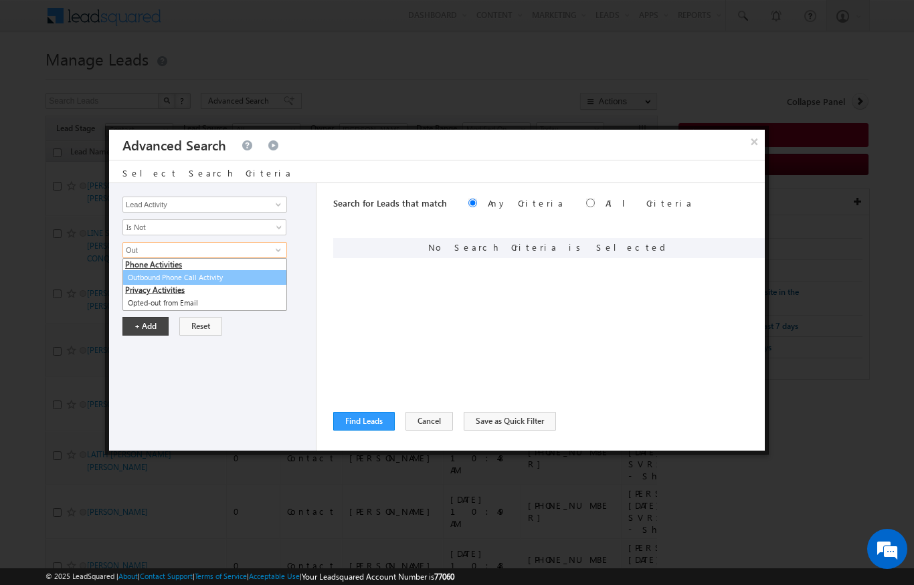
click at [204, 284] on link "Outbound Phone Call Activity" at bounding box center [204, 277] width 165 height 15
type input "Outbound Phone Call Activity"
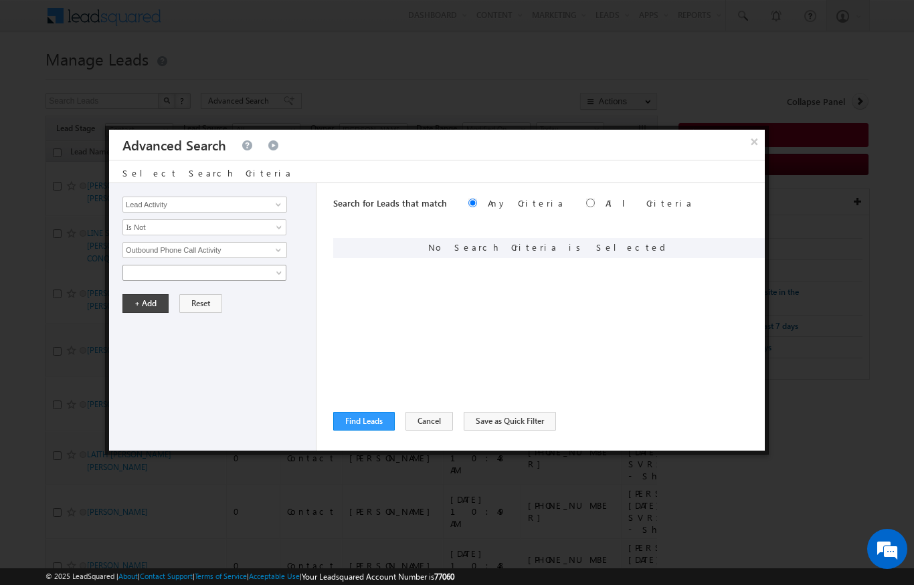
click at [137, 271] on span at bounding box center [195, 273] width 145 height 12
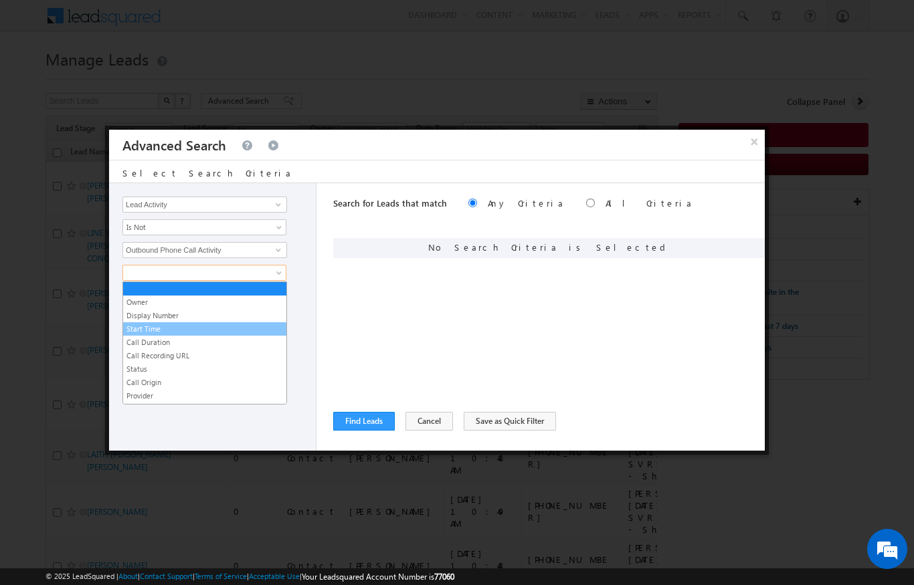
click at [126, 329] on link "Start Time" at bounding box center [204, 329] width 163 height 12
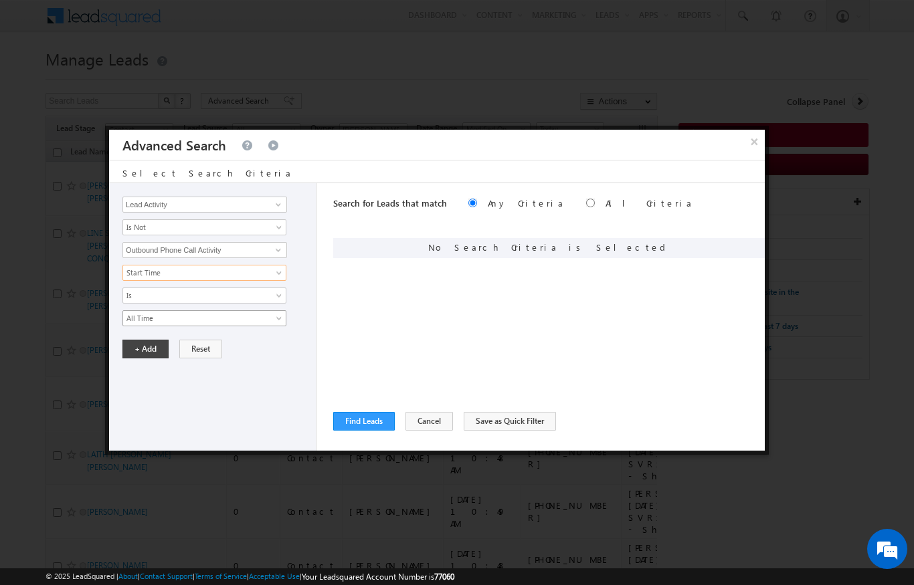
click at [126, 319] on span "All Time" at bounding box center [195, 318] width 145 height 12
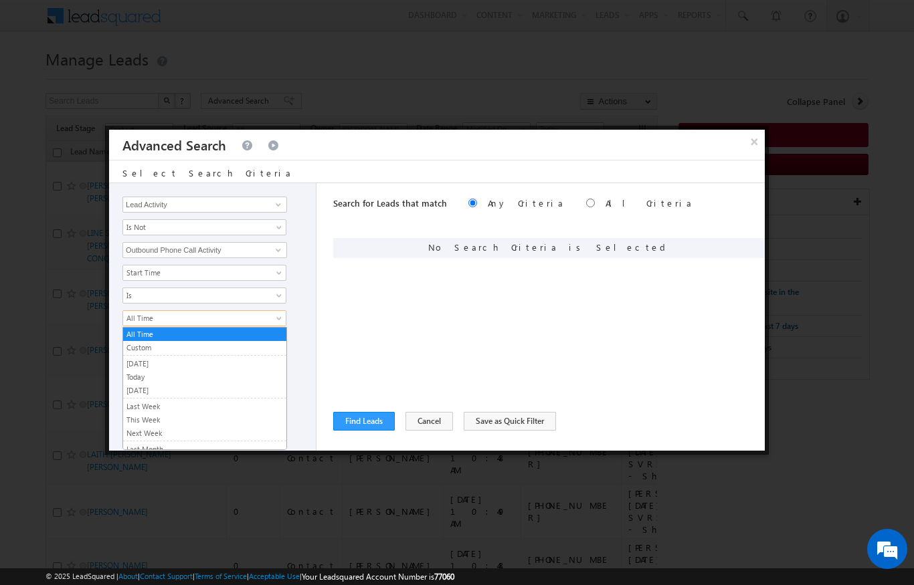
click at [132, 371] on link "Today" at bounding box center [204, 377] width 163 height 12
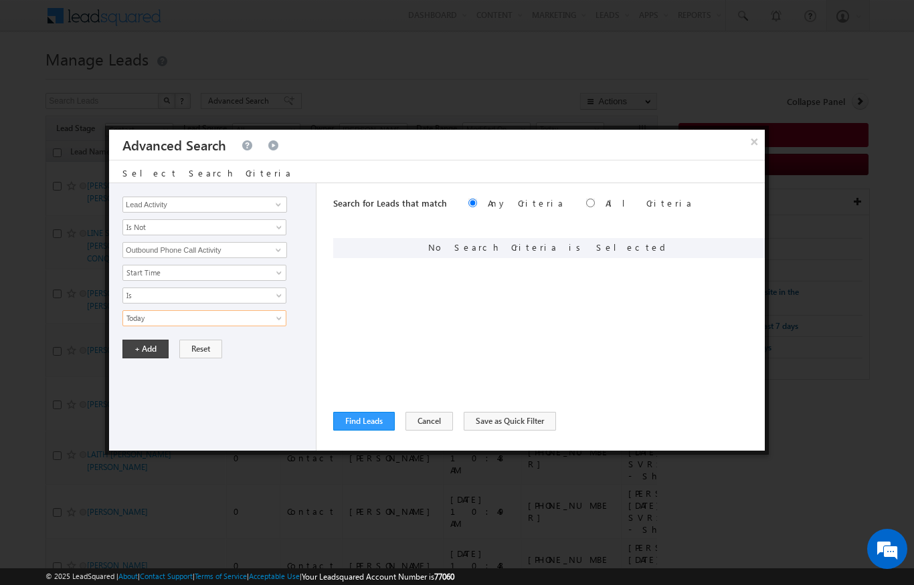
click at [135, 334] on div "Opportunity Type Lead Activity Task Sales Group Prospect Id Address 1 Address 2…" at bounding box center [212, 317] width 207 height 268
click at [136, 355] on button "+ Add" at bounding box center [145, 349] width 46 height 19
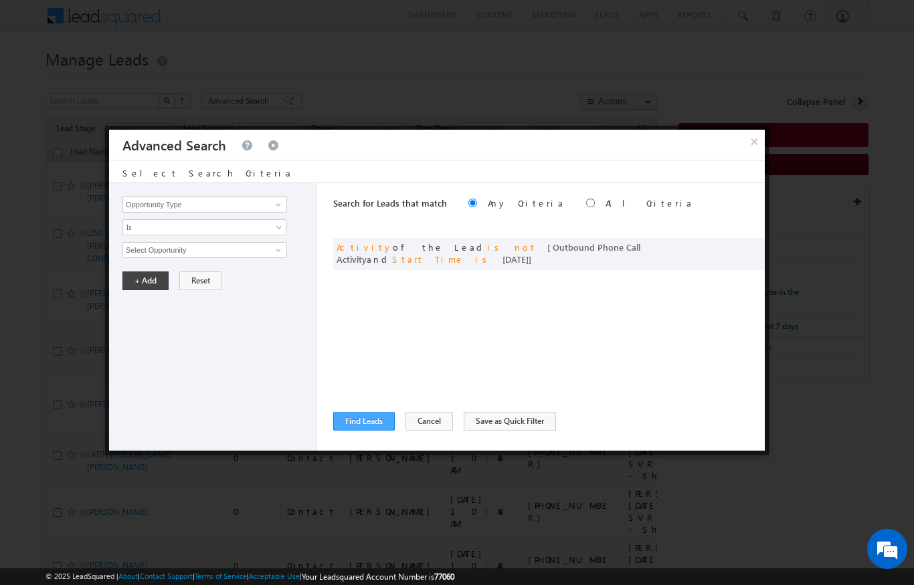
click at [355, 427] on button "Find Leads" at bounding box center [364, 421] width 62 height 19
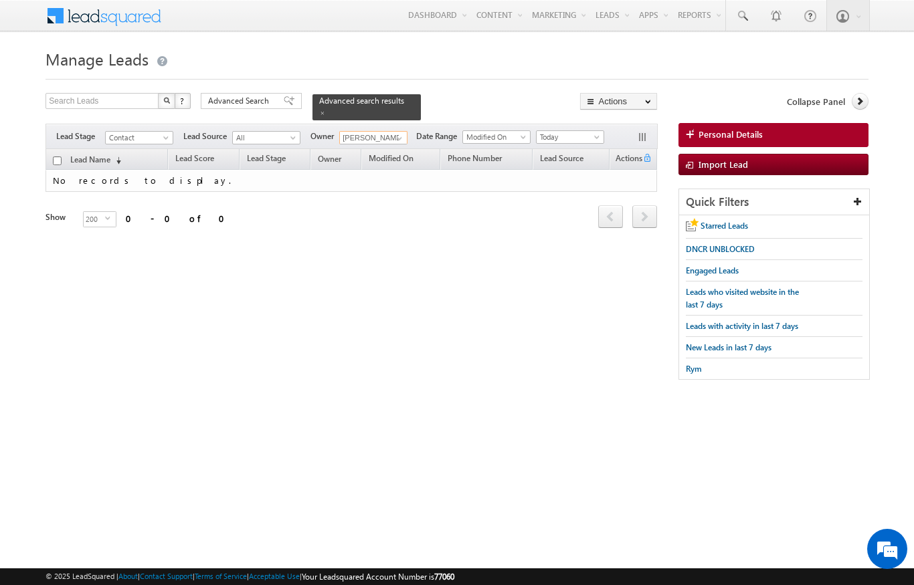
click at [359, 131] on input "[PERSON_NAME]" at bounding box center [373, 137] width 68 height 13
click at [396, 133] on span at bounding box center [399, 138] width 11 height 11
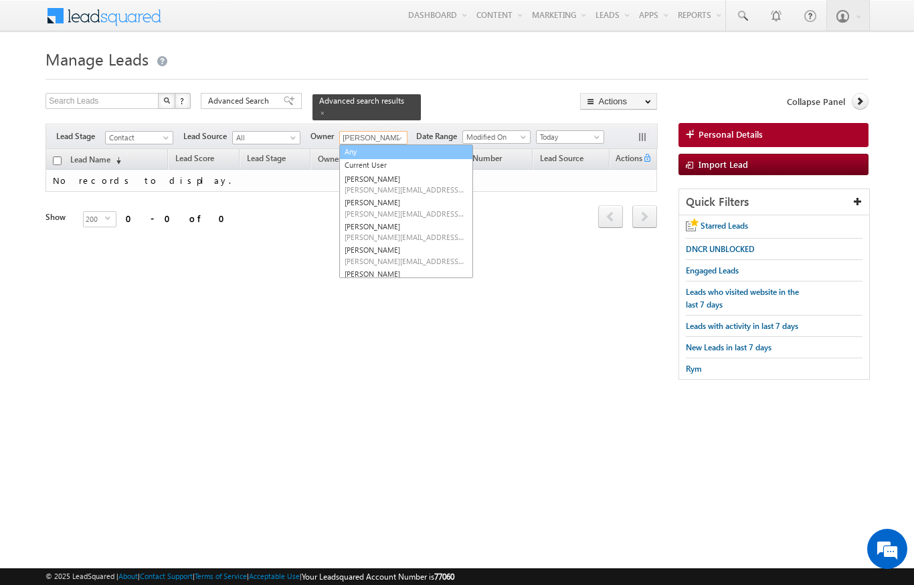
click at [352, 145] on link "Any" at bounding box center [406, 152] width 134 height 15
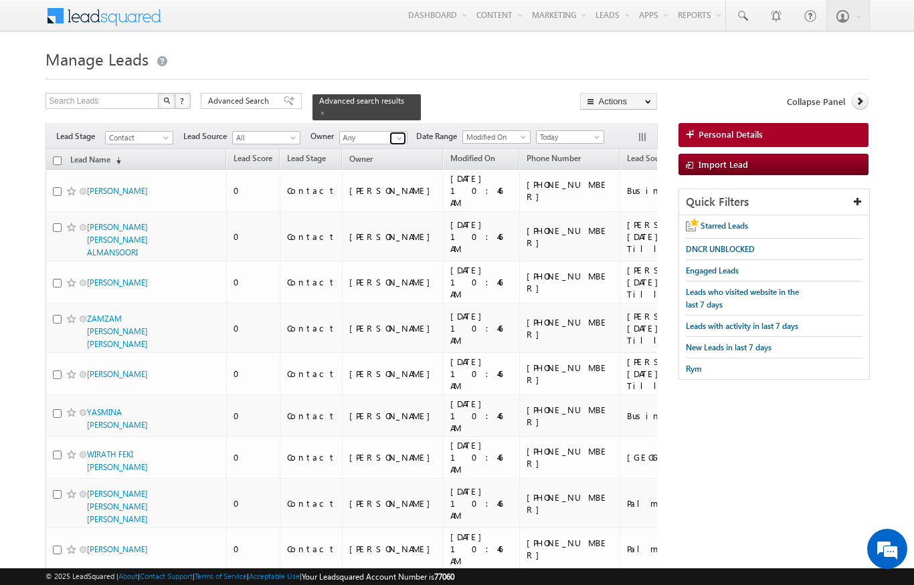
click at [400, 133] on span at bounding box center [399, 138] width 11 height 11
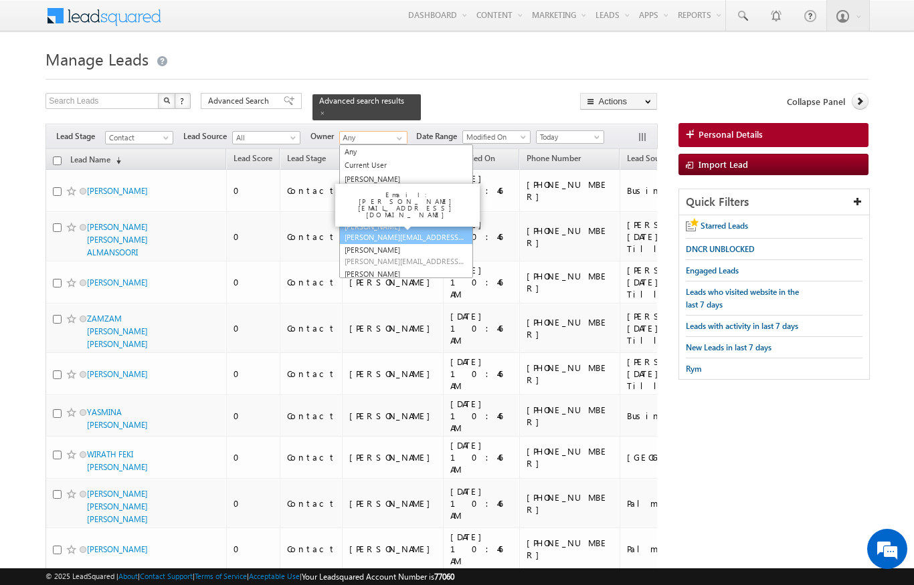
click at [366, 222] on link "[PERSON_NAME] [PERSON_NAME][EMAIL_ADDRESS][DOMAIN_NAME]" at bounding box center [406, 231] width 134 height 25
type input "[PERSON_NAME]"
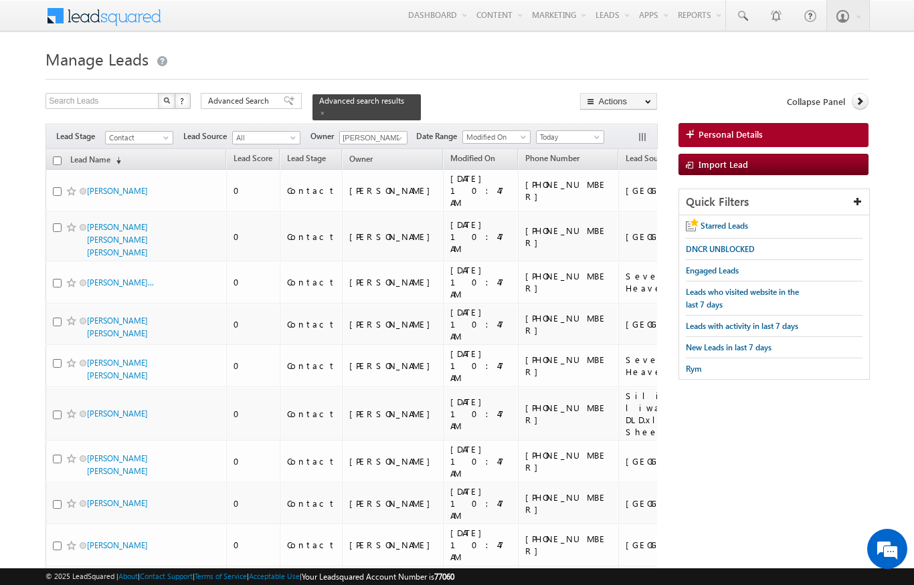
click at [492, 63] on h1 "Manage Leads" at bounding box center [456, 58] width 822 height 26
click at [240, 124] on div "Filters Lead Stage Contact Contact Lead Source All All Owner [PERSON_NAME] Any …" at bounding box center [350, 136] width 611 height 25
click at [235, 112] on div "Search Leads X ? 324 results found Advanced Search Advanced Search Advanced sea…" at bounding box center [350, 106] width 611 height 27
click at [232, 102] on span "Advanced Search" at bounding box center [240, 101] width 65 height 12
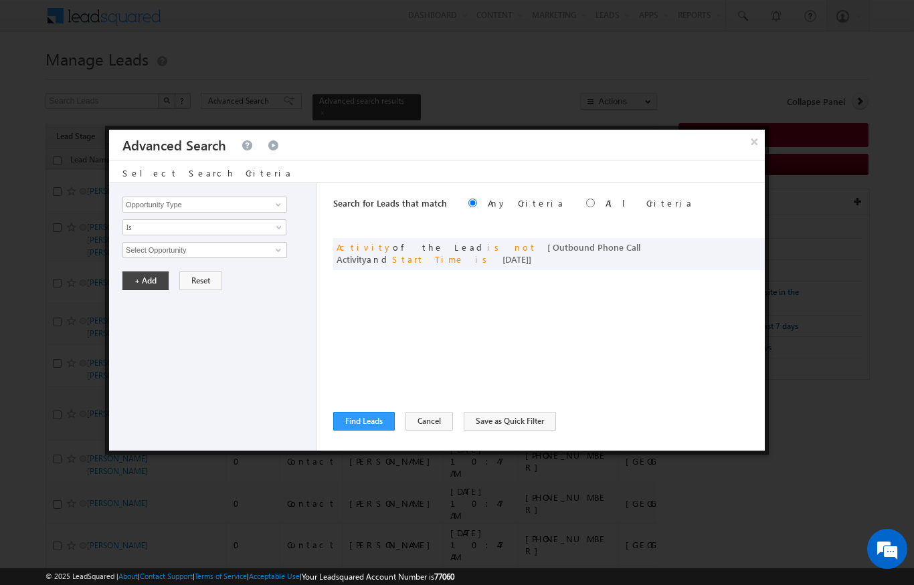
click at [59, 353] on div at bounding box center [457, 292] width 914 height 585
click at [370, 422] on button "Find Leads" at bounding box center [364, 421] width 62 height 19
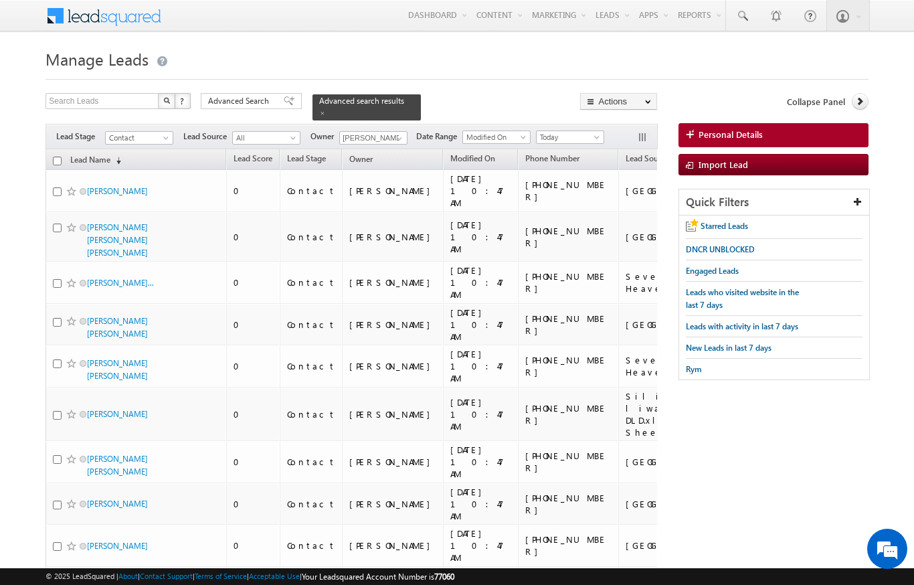
click at [60, 157] on input "checkbox" at bounding box center [57, 161] width 9 height 9
checkbox input "true"
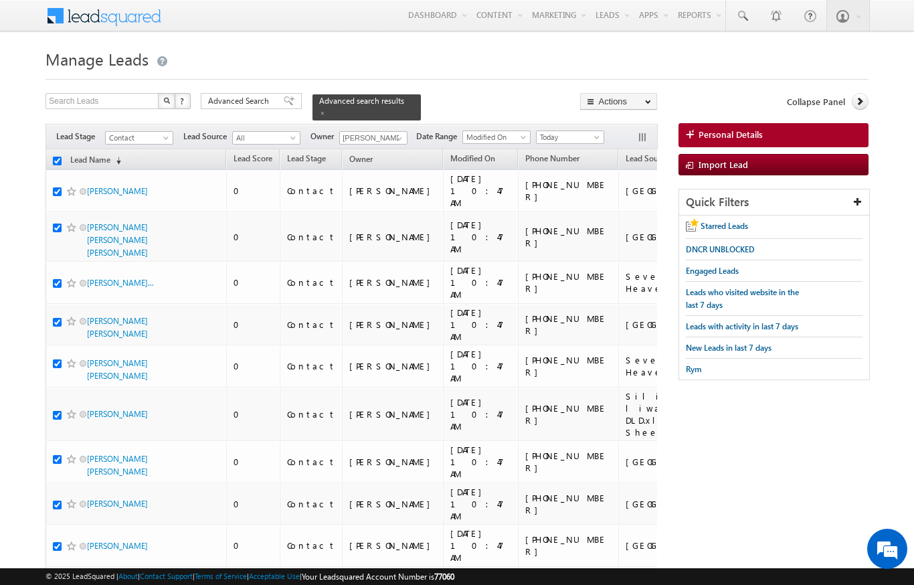
checkbox input "true"
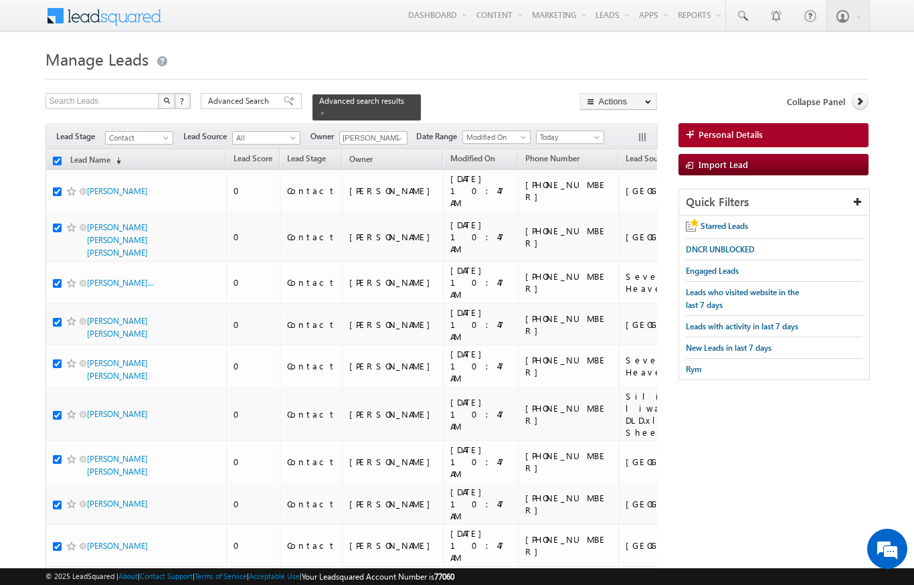
checkbox input "true"
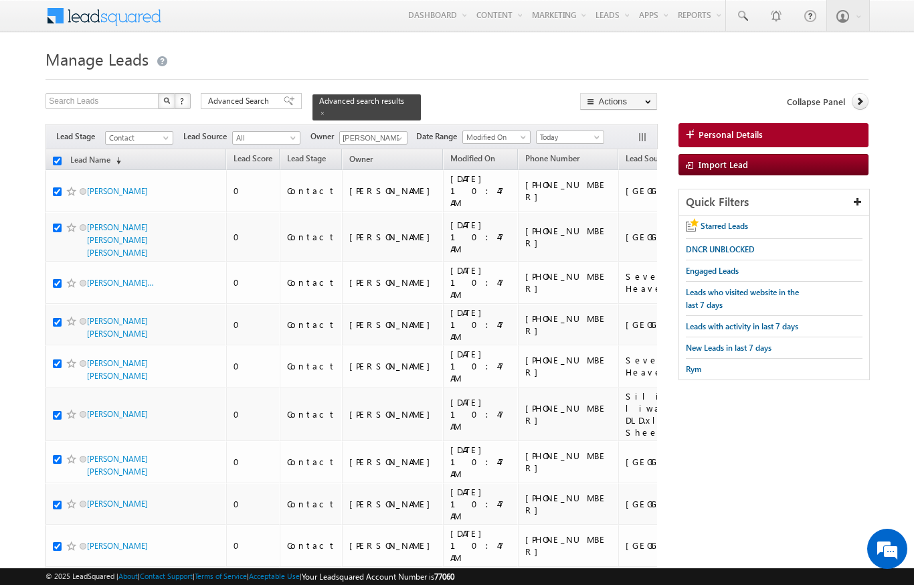
checkbox input "true"
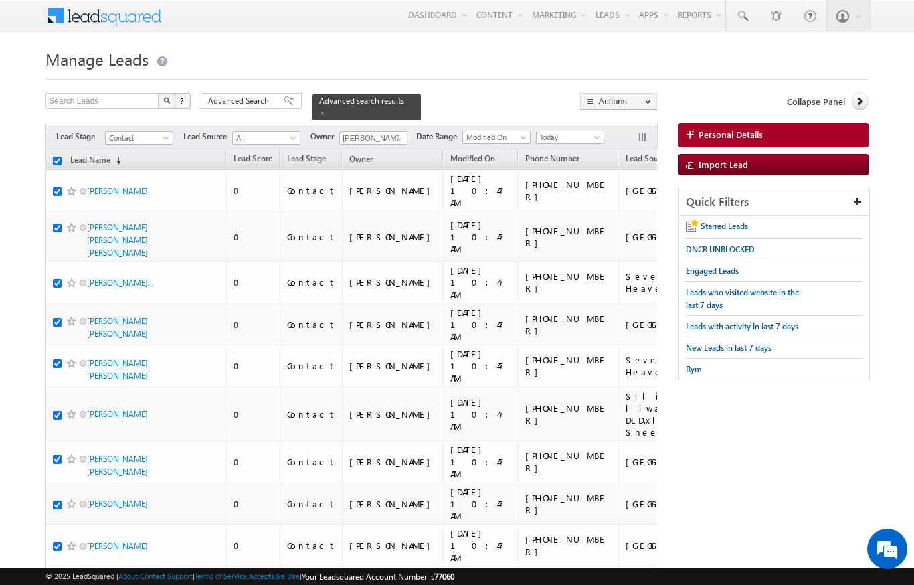
checkbox input "true"
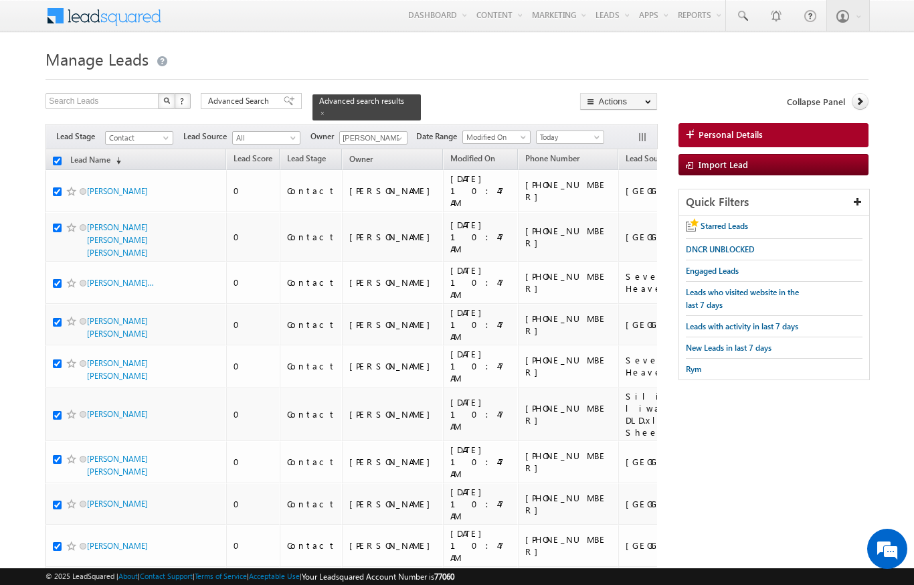
checkbox input "true"
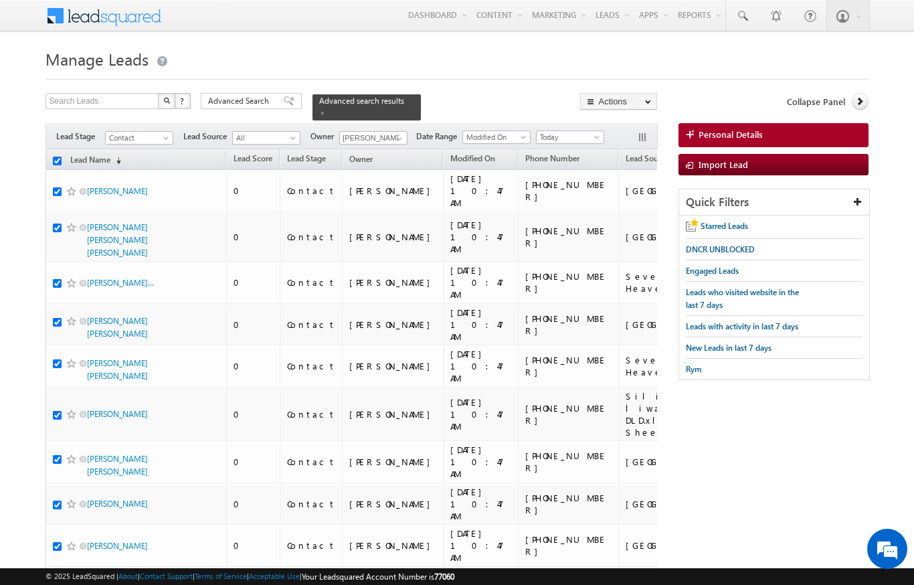
checkbox input "true"
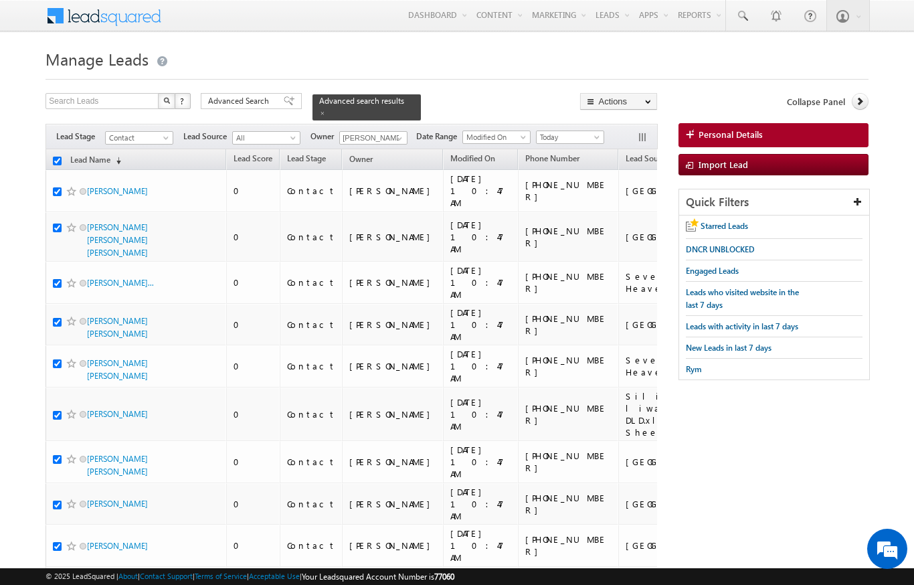
checkbox input "true"
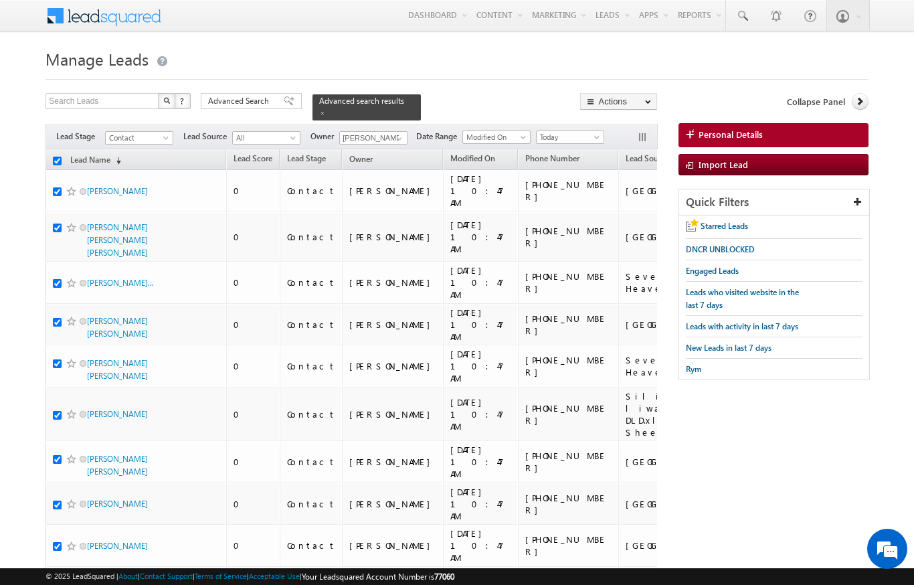
checkbox input "true"
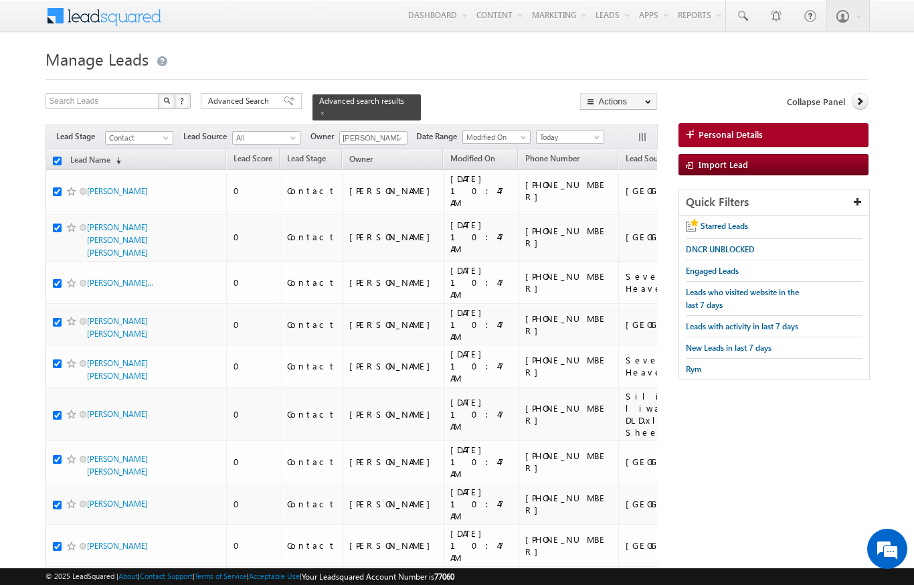
checkbox input "true"
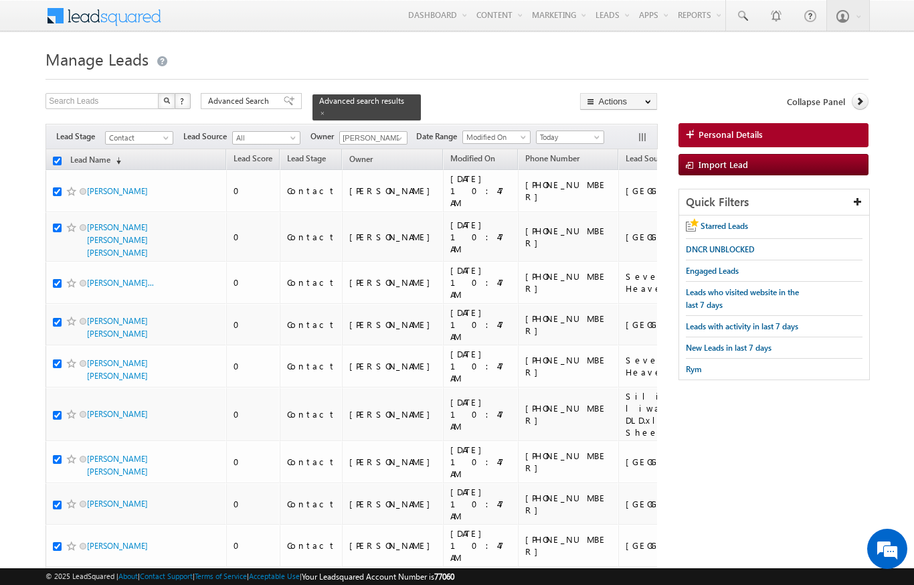
checkbox input "true"
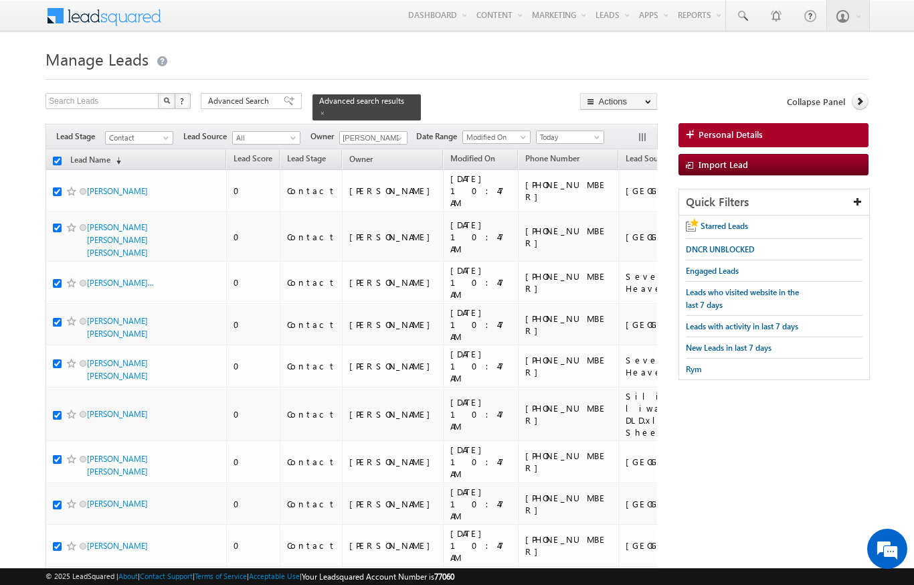
checkbox input "true"
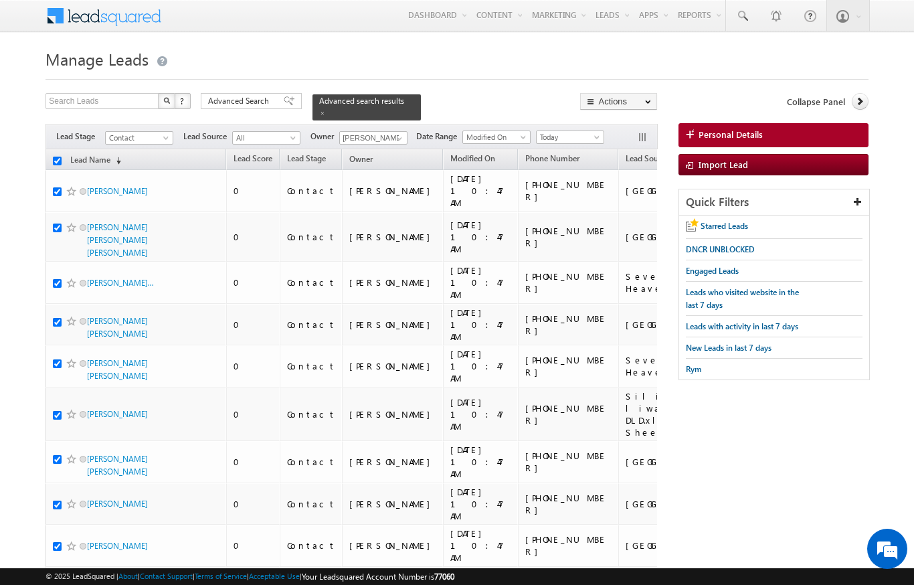
checkbox input "true"
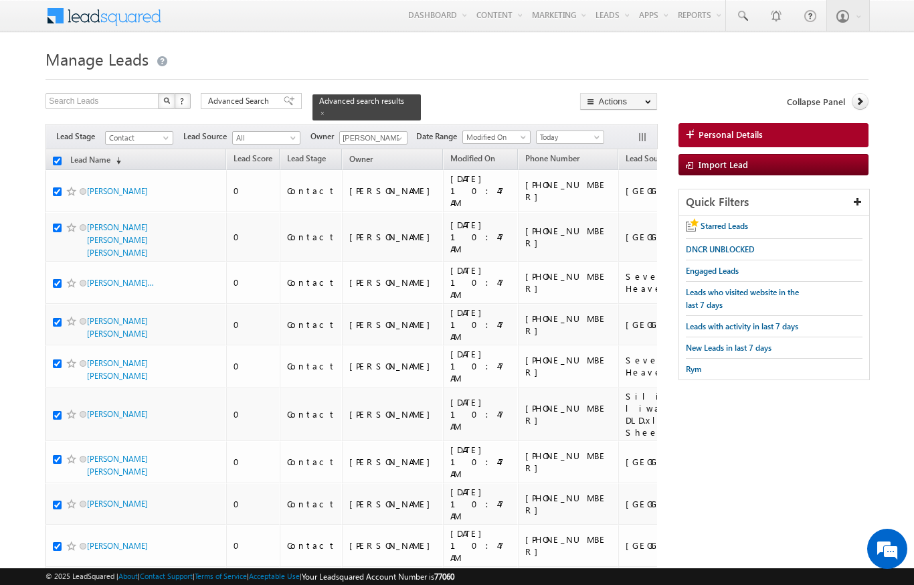
checkbox input "true"
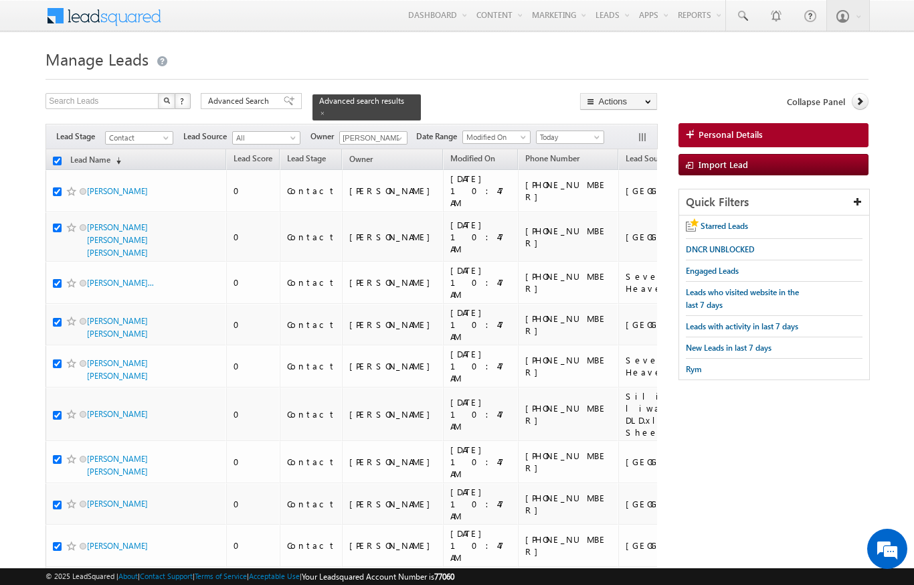
checkbox input "true"
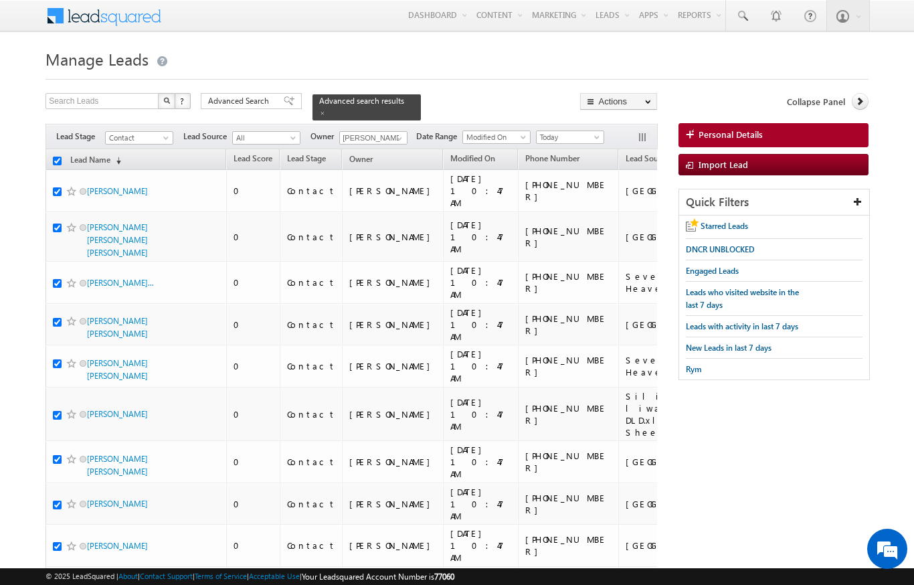
checkbox input "true"
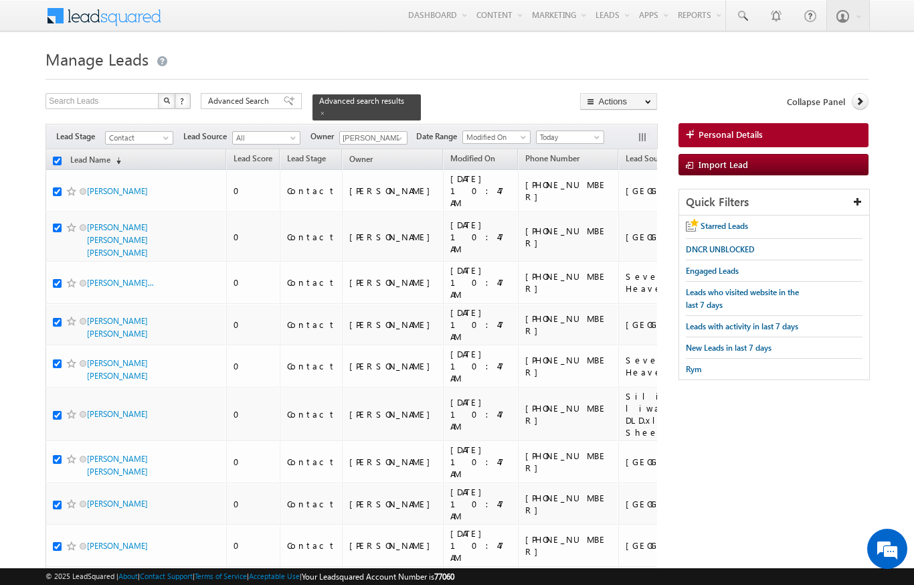
checkbox input "true"
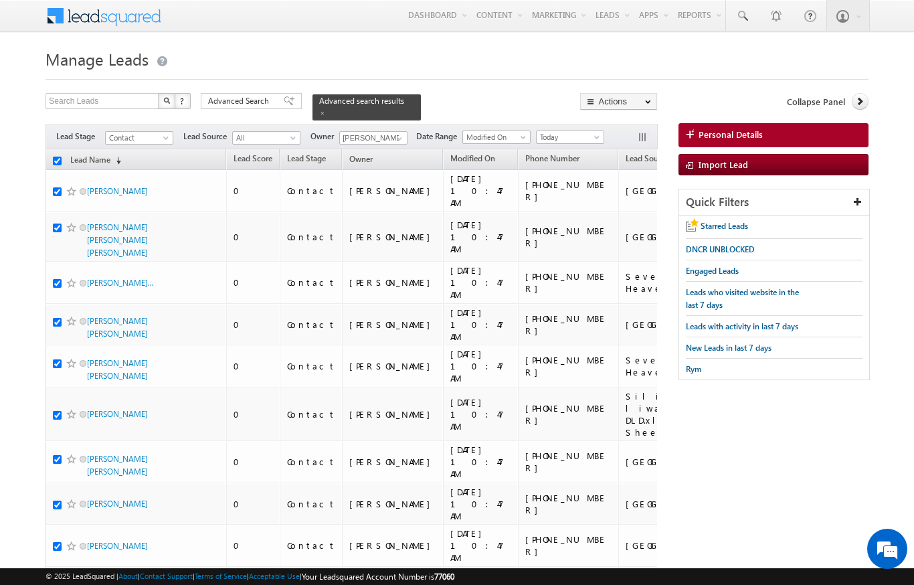
checkbox input "true"
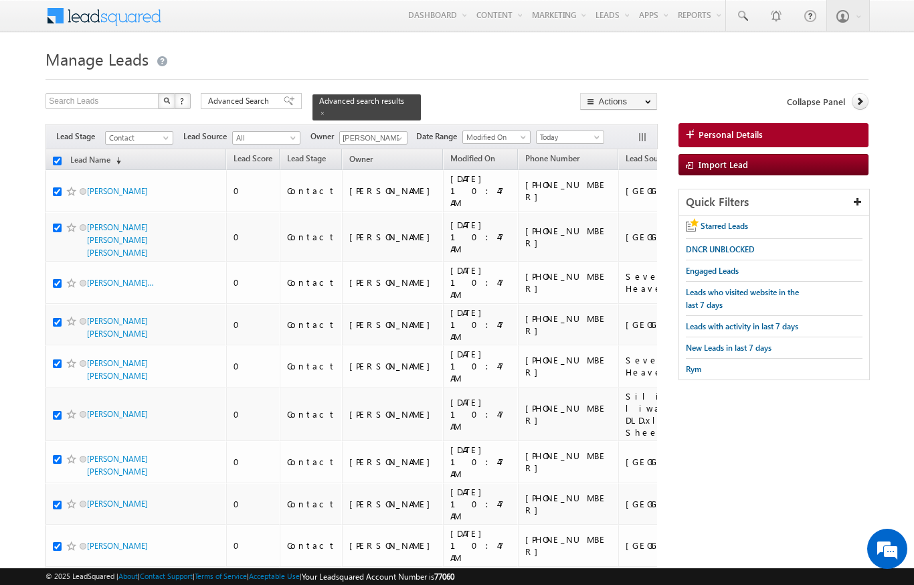
checkbox input "true"
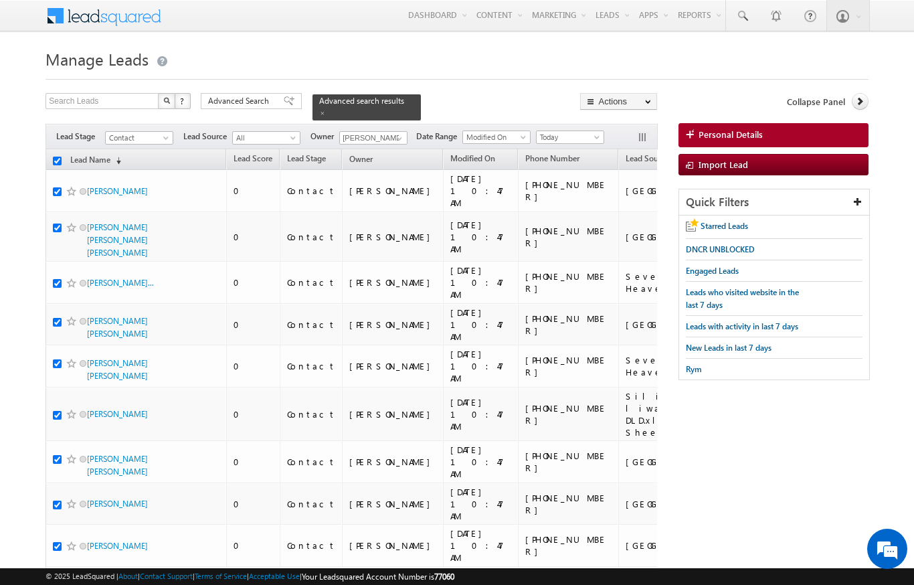
checkbox input "true"
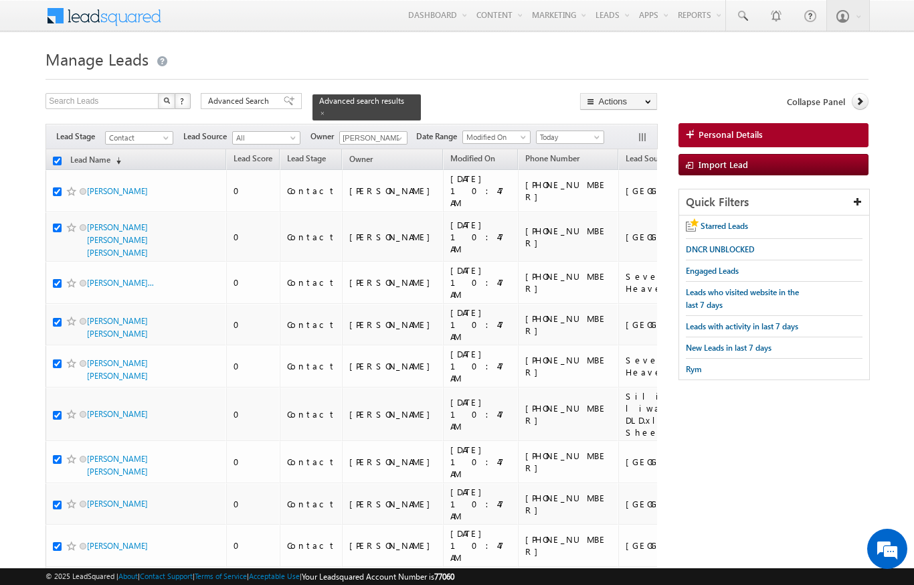
checkbox input "true"
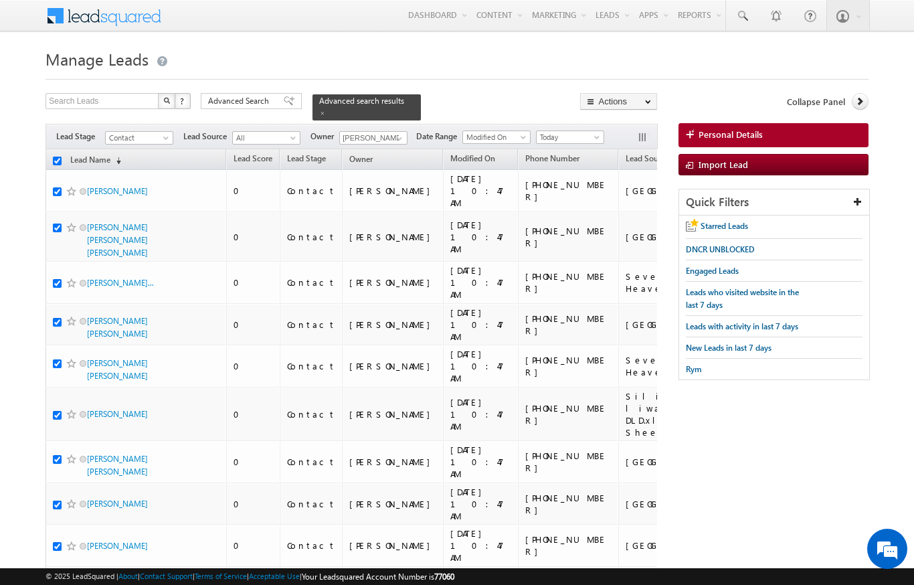
checkbox input "true"
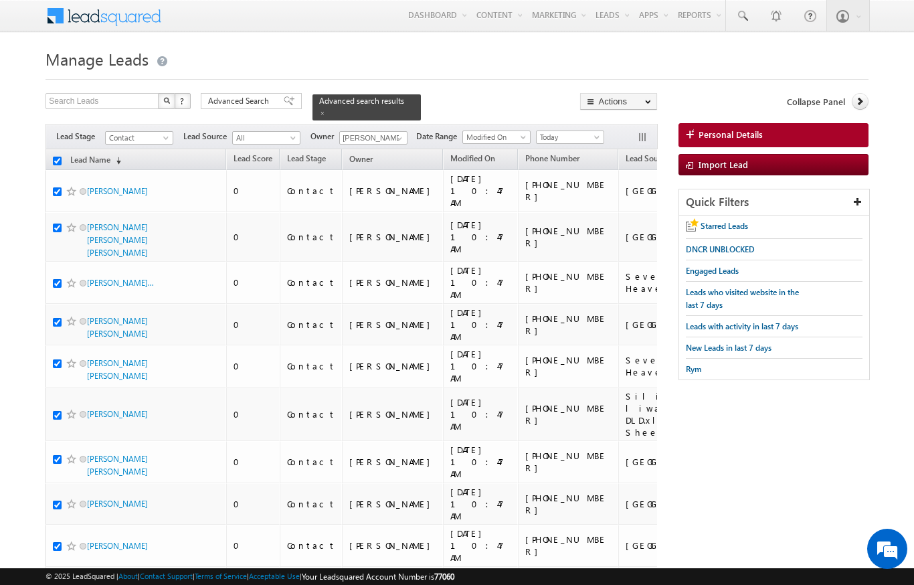
checkbox input "true"
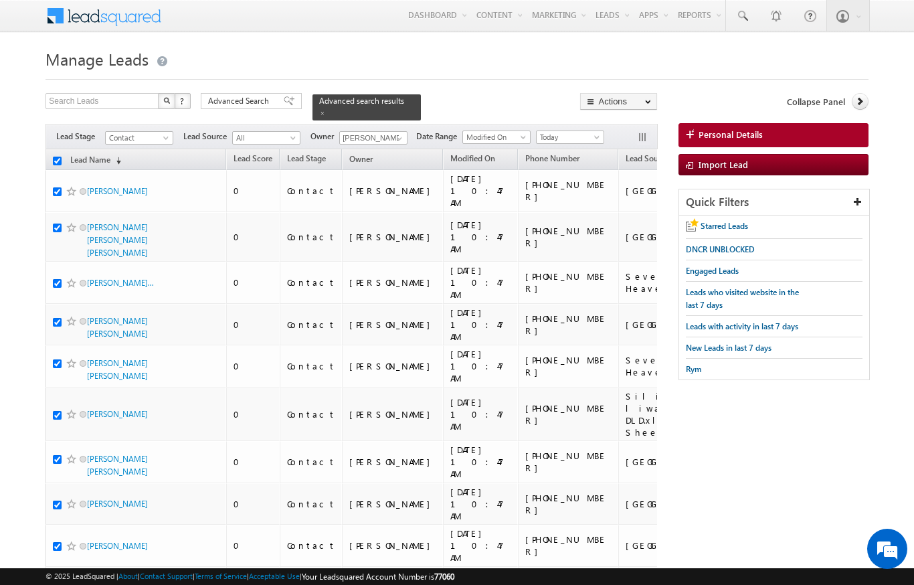
checkbox input "true"
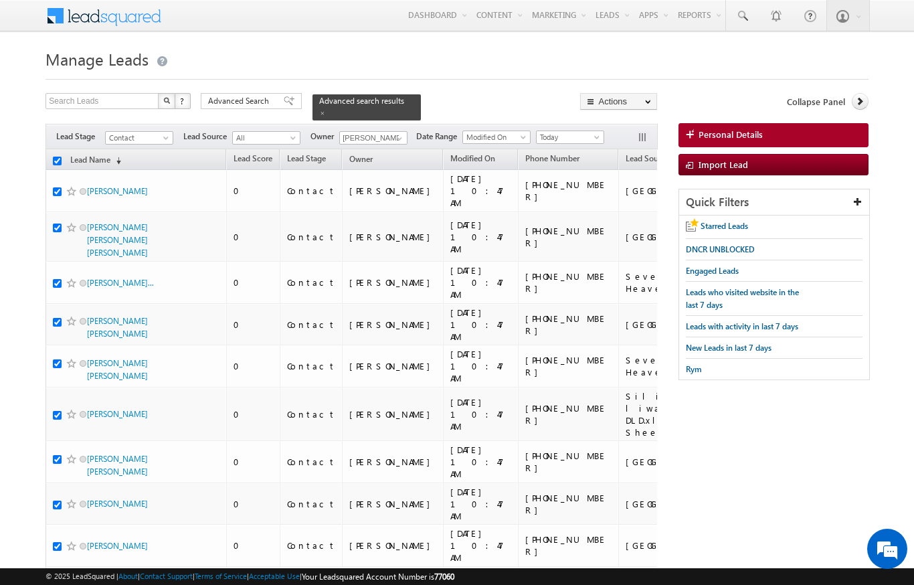
checkbox input "true"
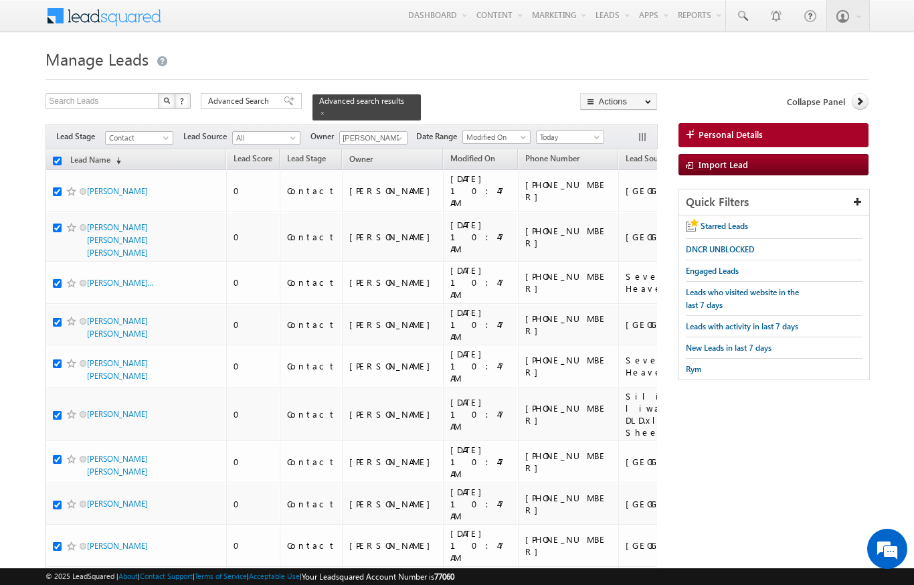
checkbox input "true"
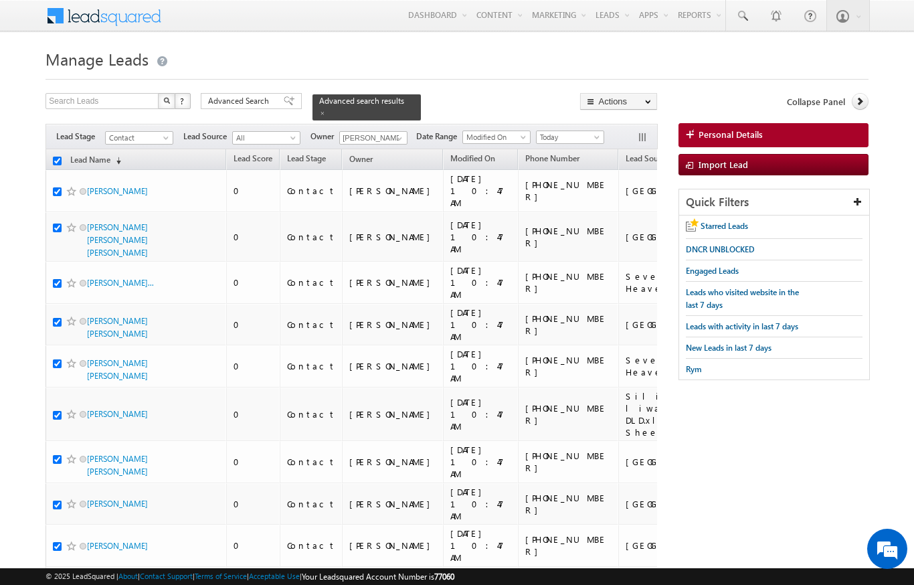
checkbox input "true"
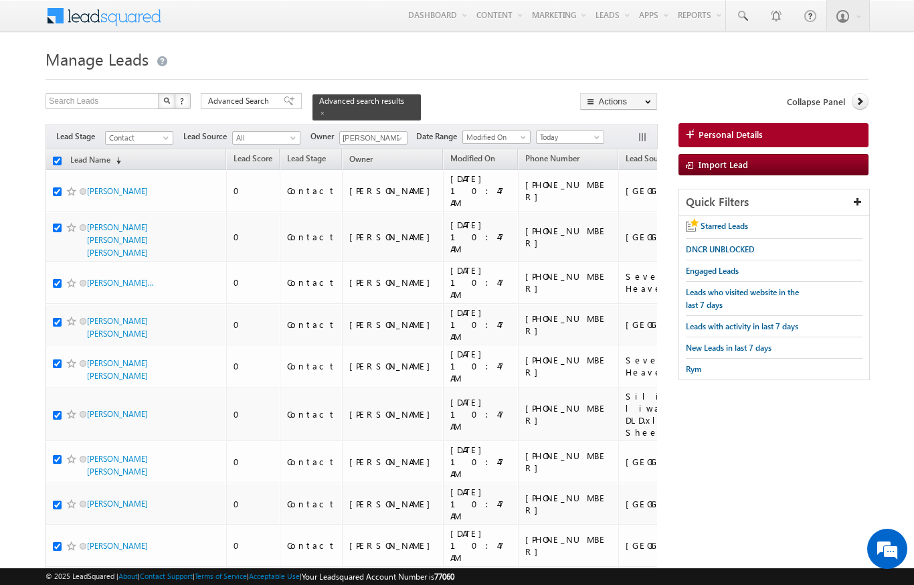
checkbox input "true"
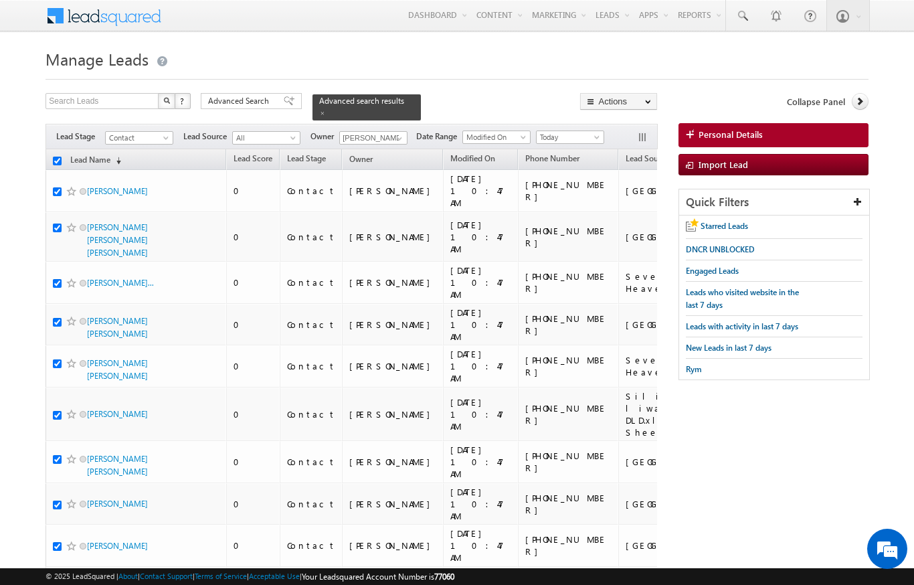
checkbox input "true"
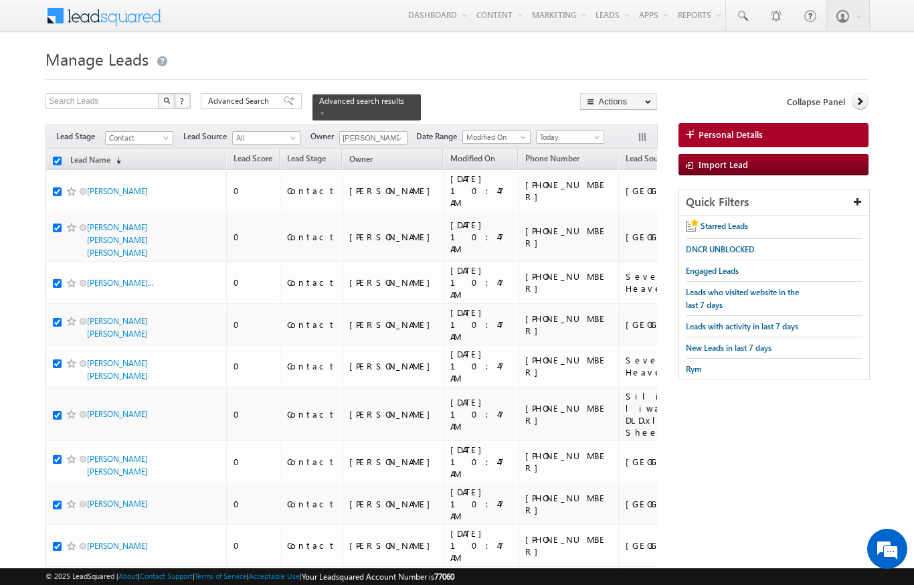
checkbox input "true"
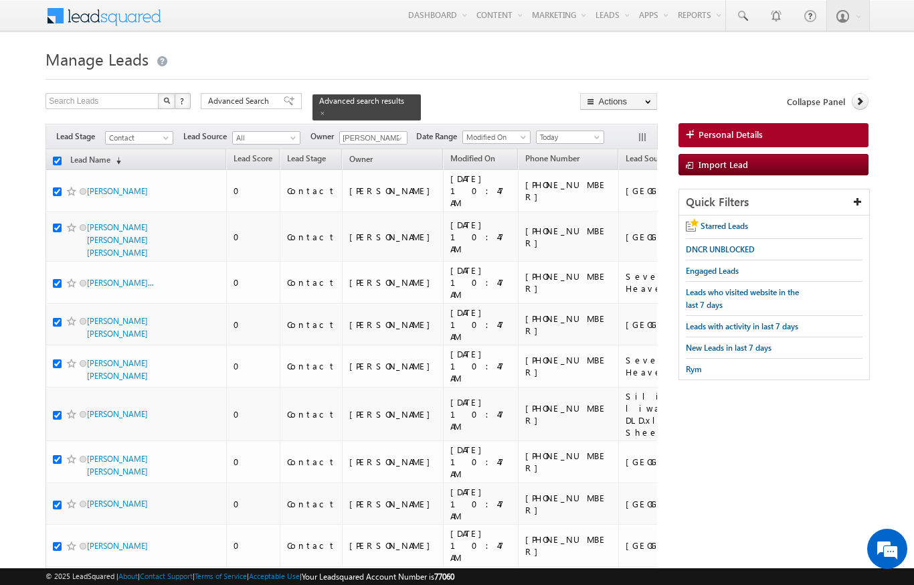
checkbox input "true"
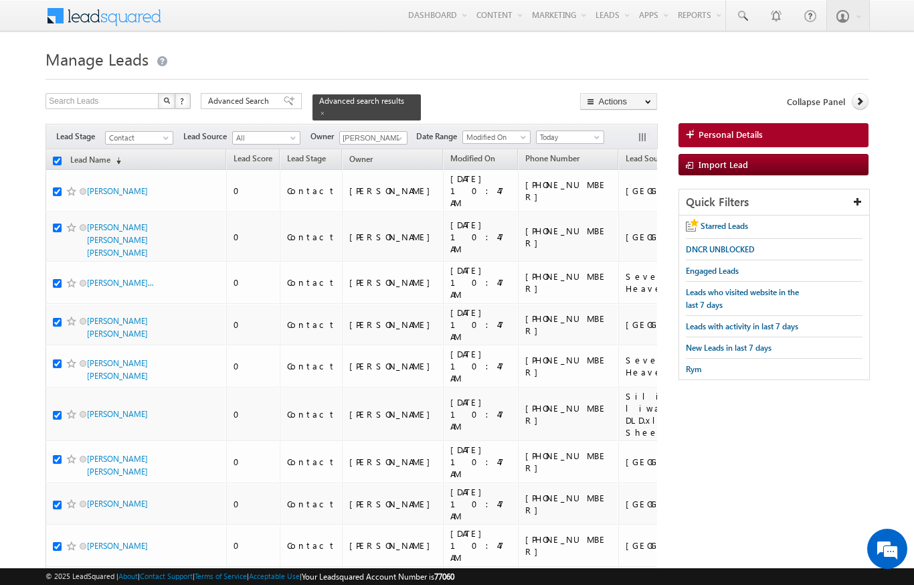
checkbox input "true"
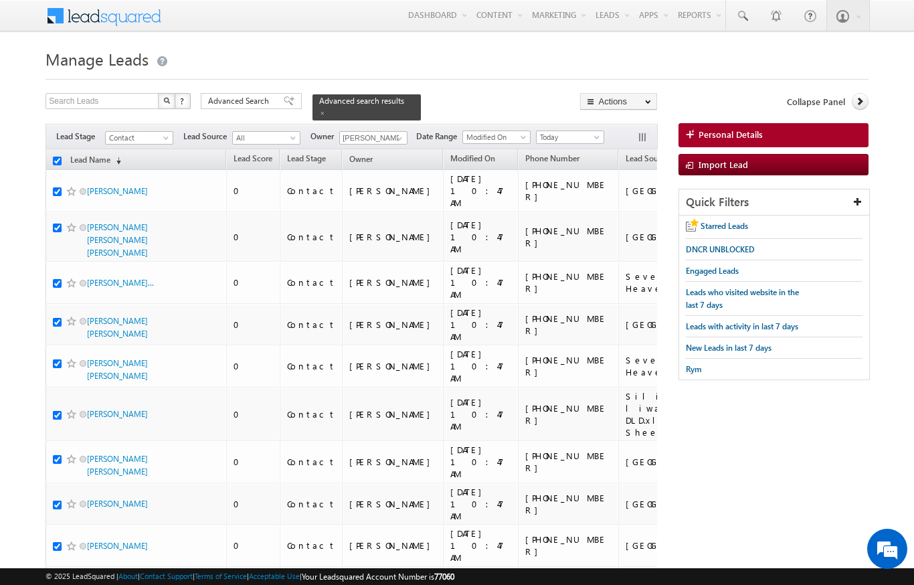
checkbox input "true"
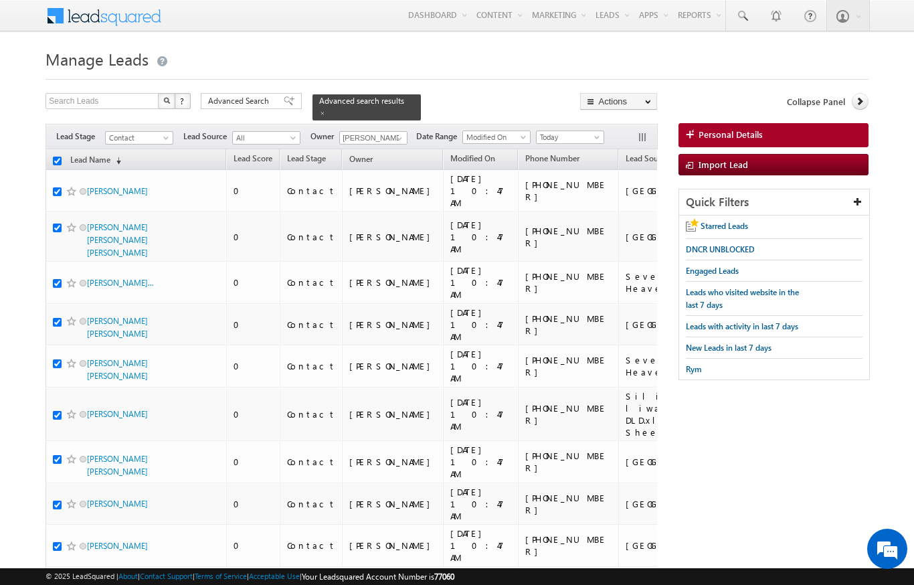
checkbox input "true"
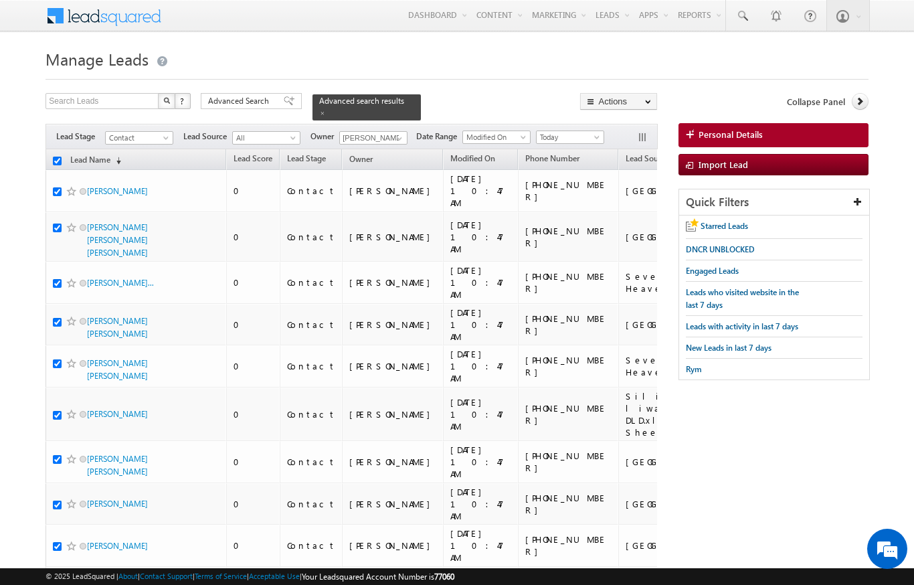
checkbox input "true"
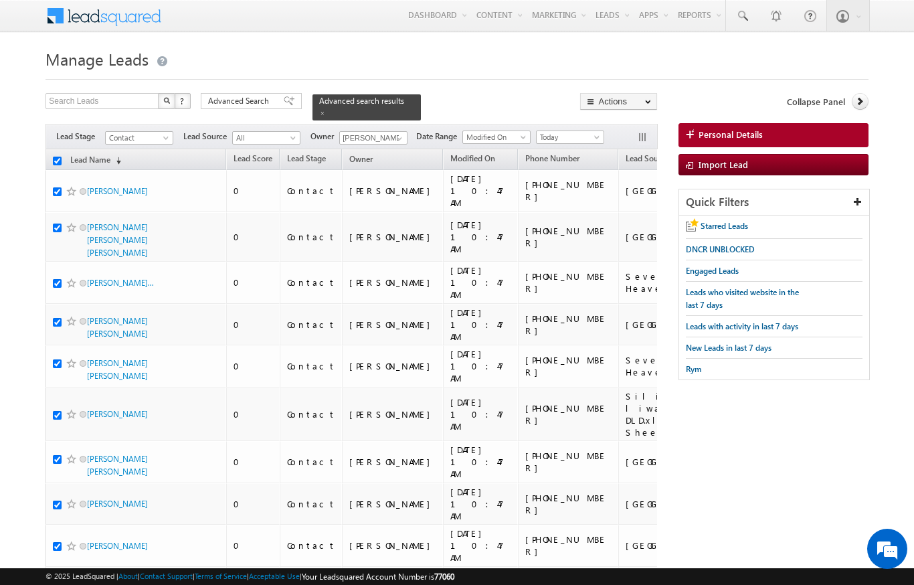
checkbox input "true"
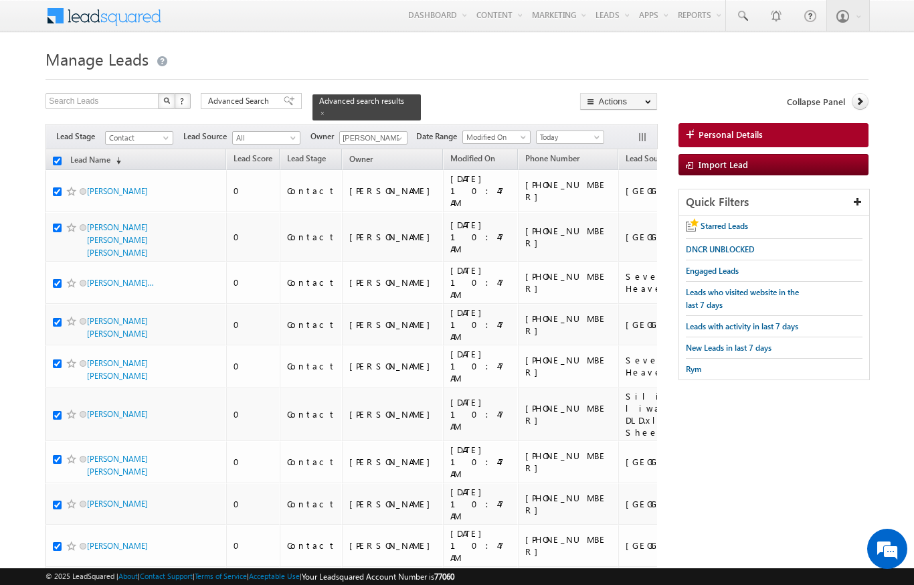
checkbox input "true"
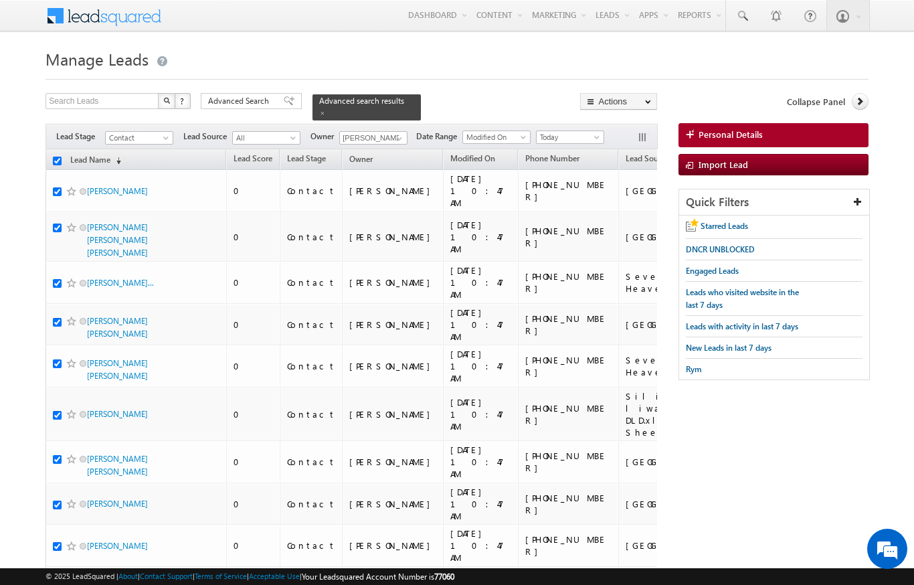
checkbox input "true"
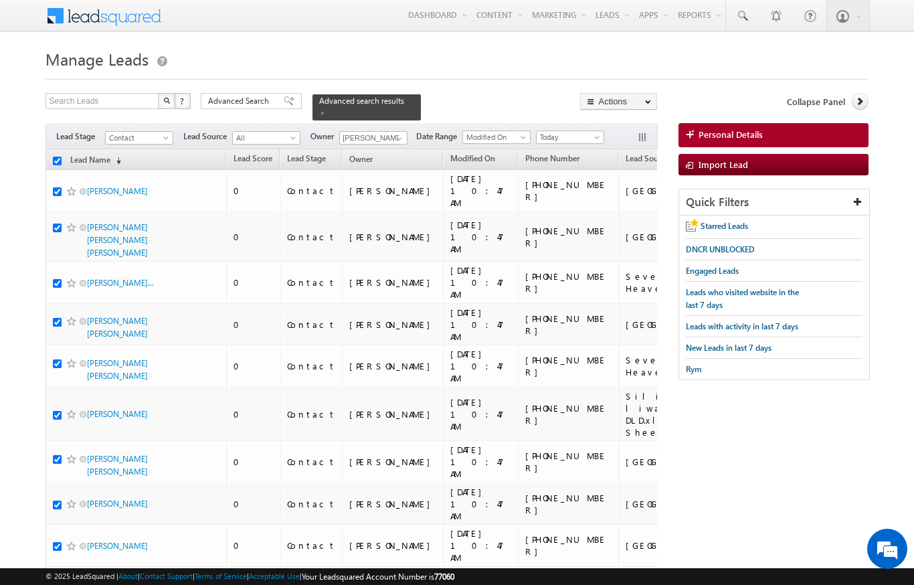
checkbox input "true"
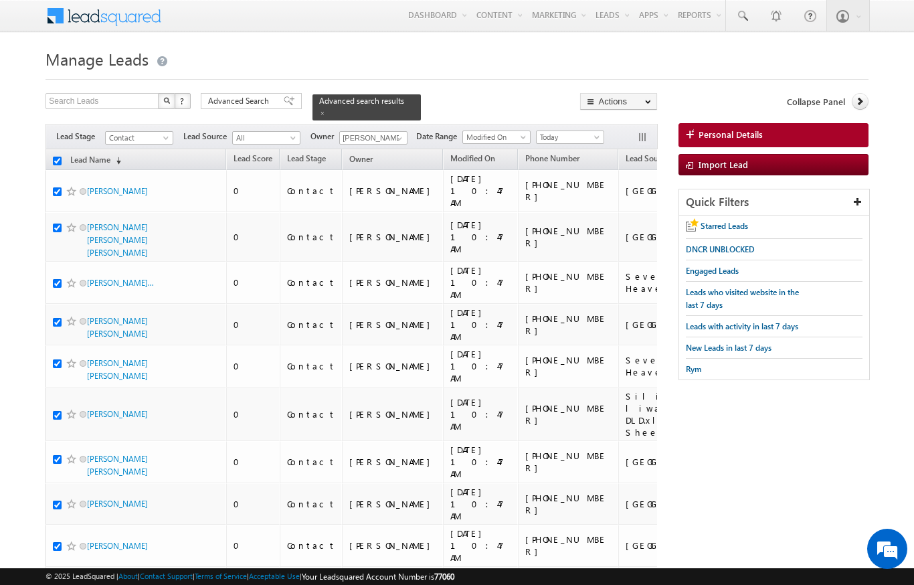
checkbox input "true"
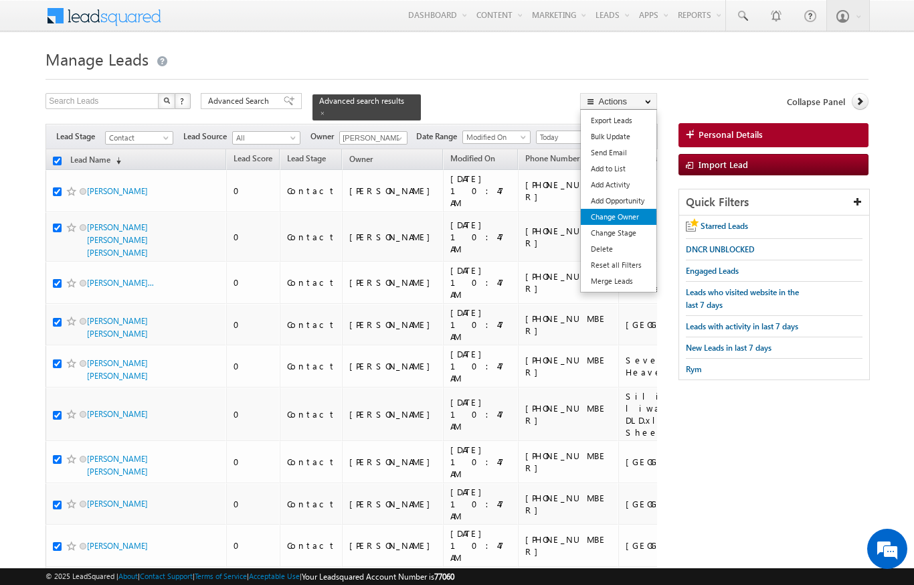
click at [636, 217] on link "Change Owner" at bounding box center [619, 217] width 76 height 16
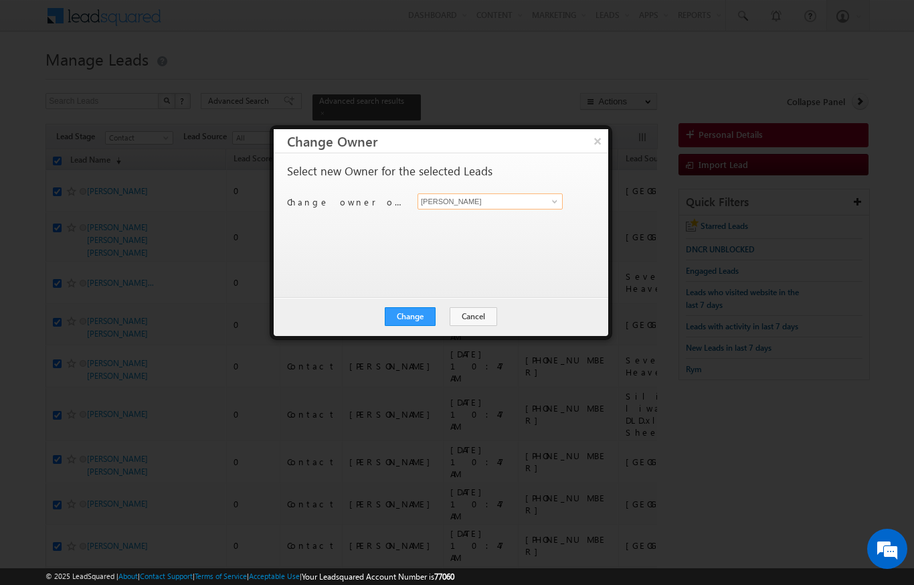
click at [553, 193] on input "[PERSON_NAME]" at bounding box center [489, 201] width 145 height 16
click at [547, 203] on link at bounding box center [553, 201] width 17 height 13
click at [515, 219] on link "[PERSON_NAME] [PERSON_NAME][EMAIL_ADDRESS][DOMAIN_NAME]" at bounding box center [489, 221] width 145 height 25
click at [423, 317] on button "Change" at bounding box center [410, 316] width 51 height 19
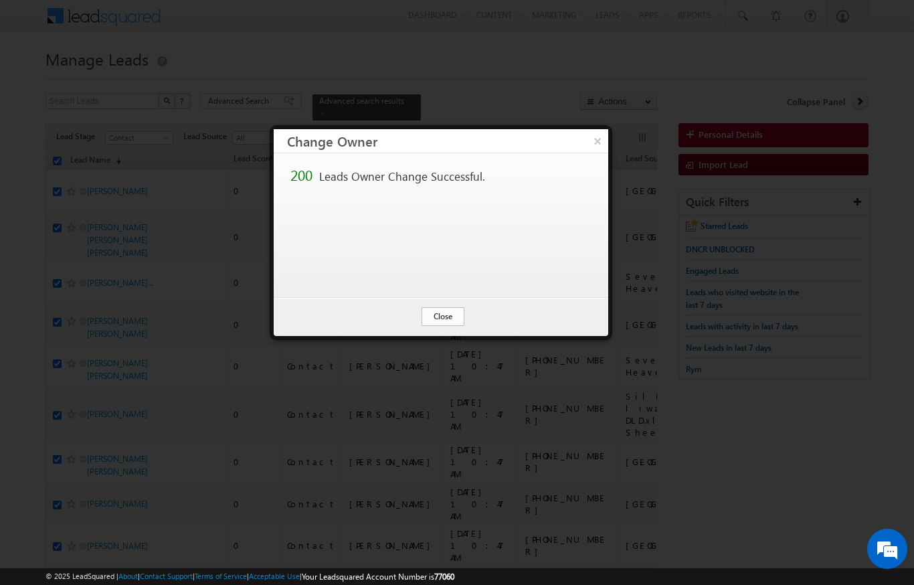
click at [439, 310] on button "Close" at bounding box center [442, 316] width 43 height 19
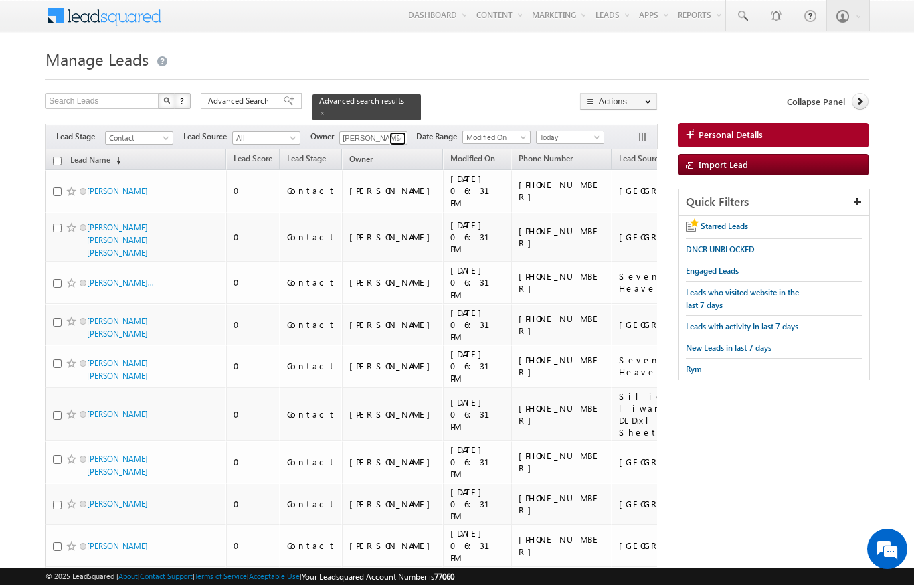
click at [399, 133] on span at bounding box center [399, 138] width 11 height 11
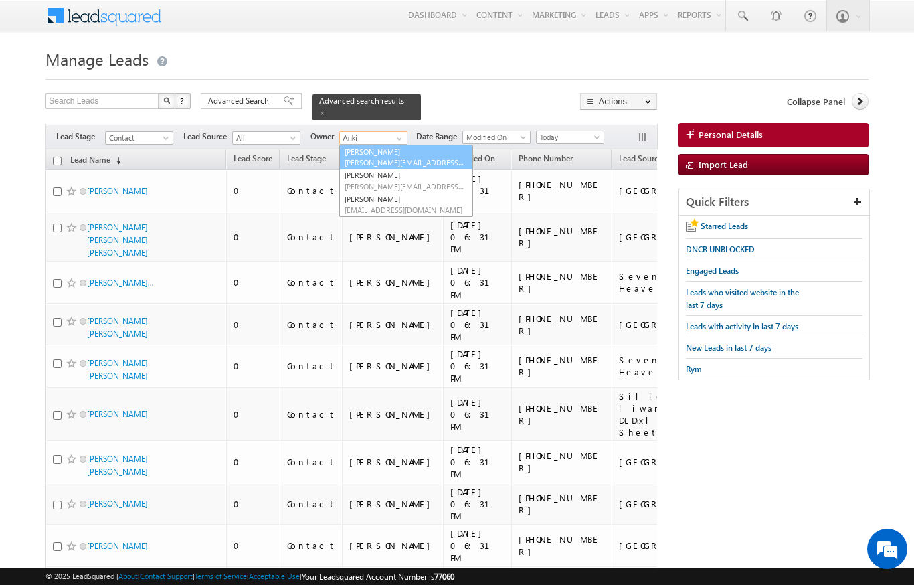
click at [417, 147] on link "[PERSON_NAME] [PERSON_NAME][EMAIL_ADDRESS][DOMAIN_NAME]" at bounding box center [406, 157] width 134 height 25
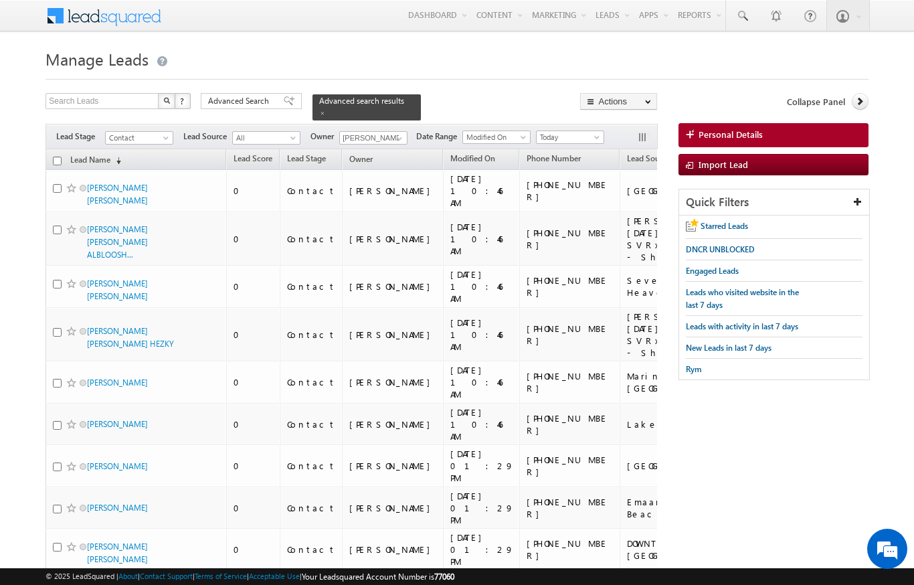
click at [57, 157] on input "checkbox" at bounding box center [57, 161] width 9 height 9
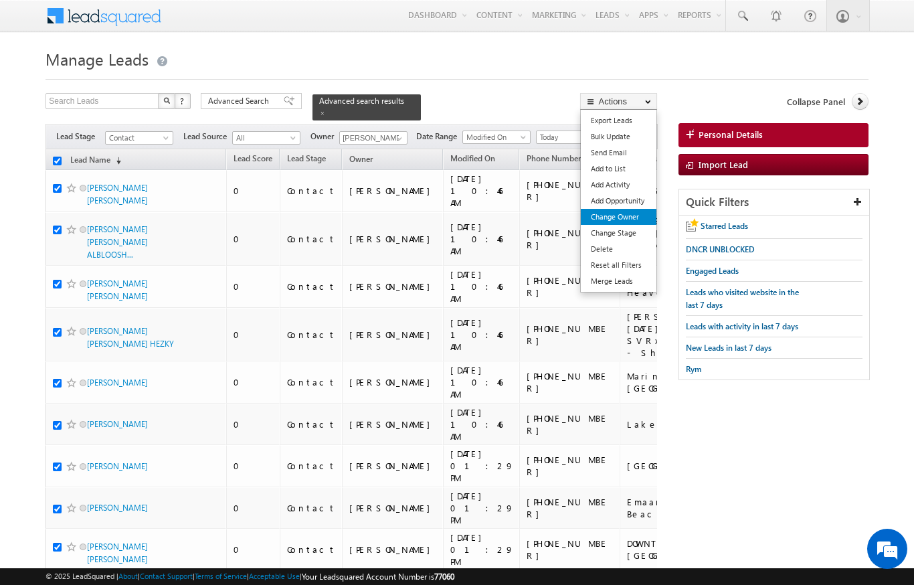
click at [633, 217] on link "Change Owner" at bounding box center [619, 217] width 76 height 16
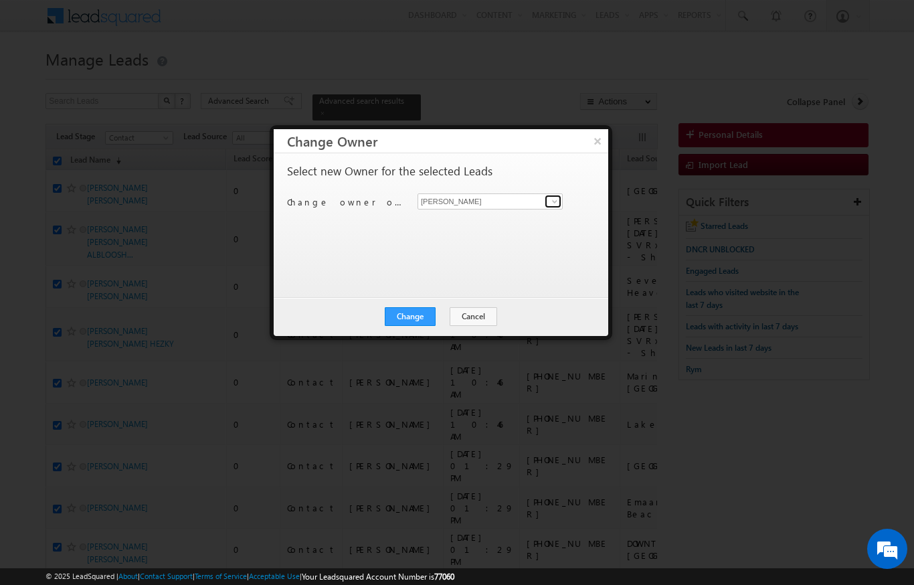
click at [555, 195] on link at bounding box center [553, 201] width 17 height 13
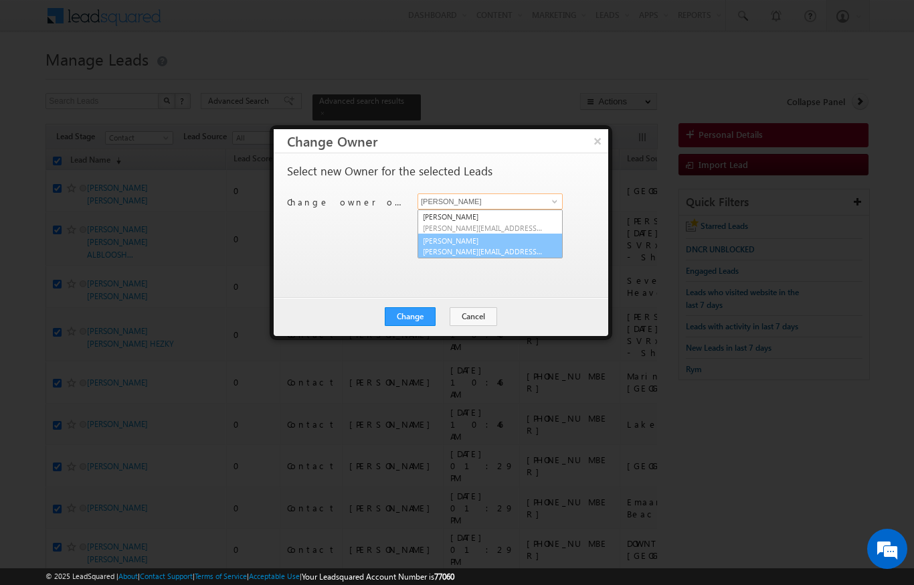
click at [484, 242] on link "[PERSON_NAME] [PERSON_NAME][EMAIL_ADDRESS][PERSON_NAME][DOMAIN_NAME]" at bounding box center [489, 245] width 145 height 25
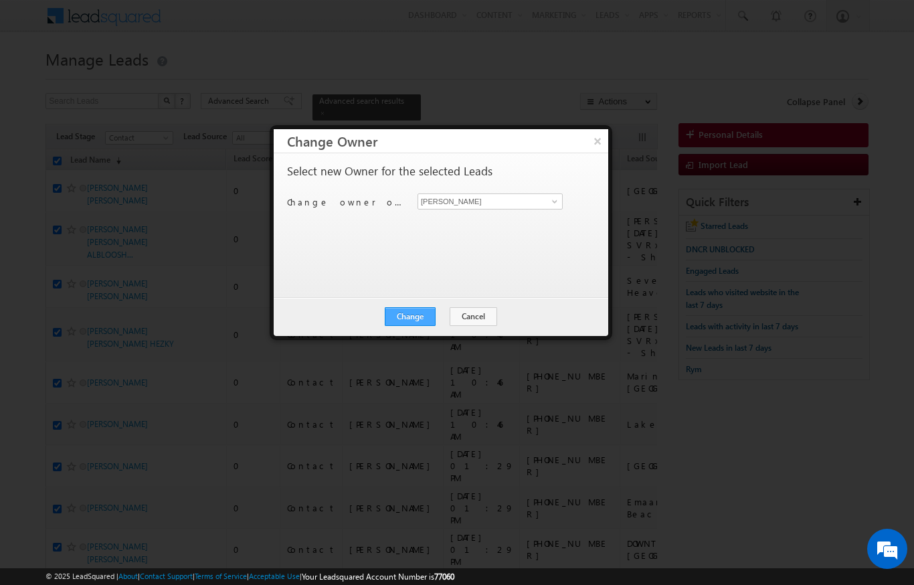
click at [419, 319] on button "Change" at bounding box center [410, 316] width 51 height 19
click at [436, 324] on button "Close" at bounding box center [442, 316] width 43 height 19
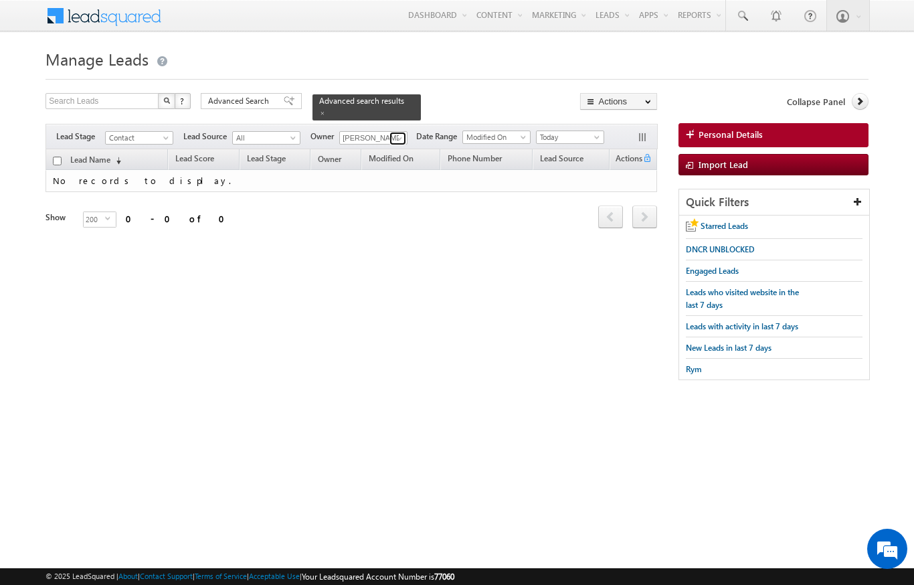
click at [396, 134] on span at bounding box center [399, 138] width 11 height 11
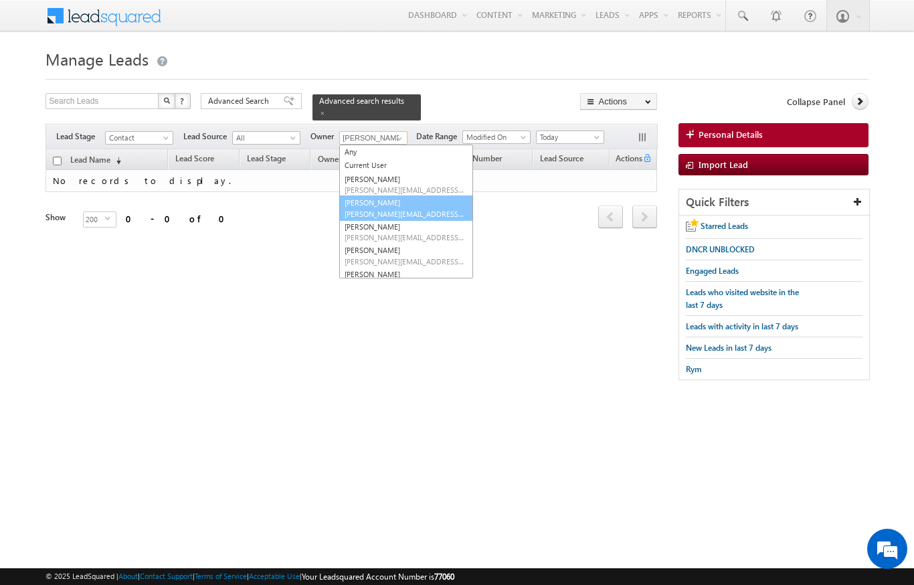
click at [419, 209] on span "[PERSON_NAME][EMAIL_ADDRESS][PERSON_NAME][DOMAIN_NAME]" at bounding box center [405, 214] width 120 height 10
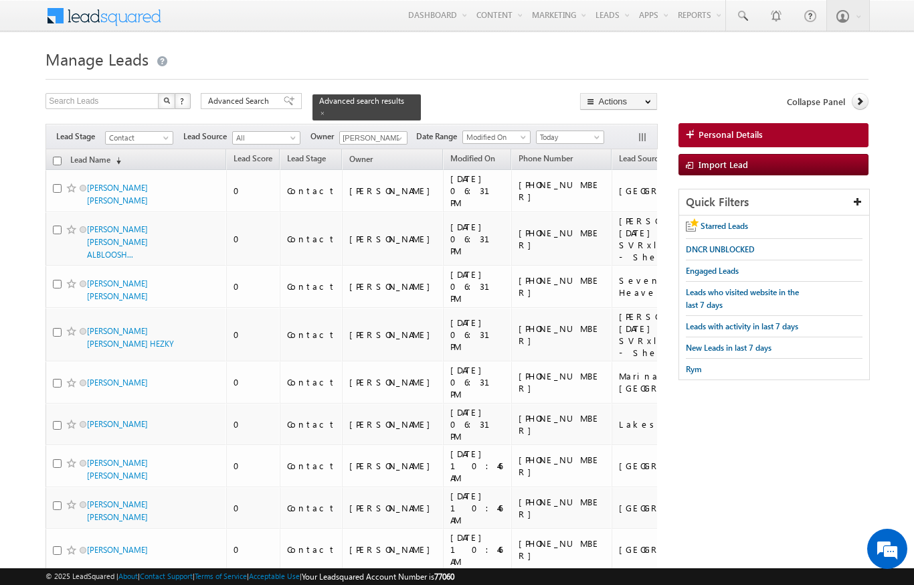
click at [60, 157] on input "checkbox" at bounding box center [57, 161] width 9 height 9
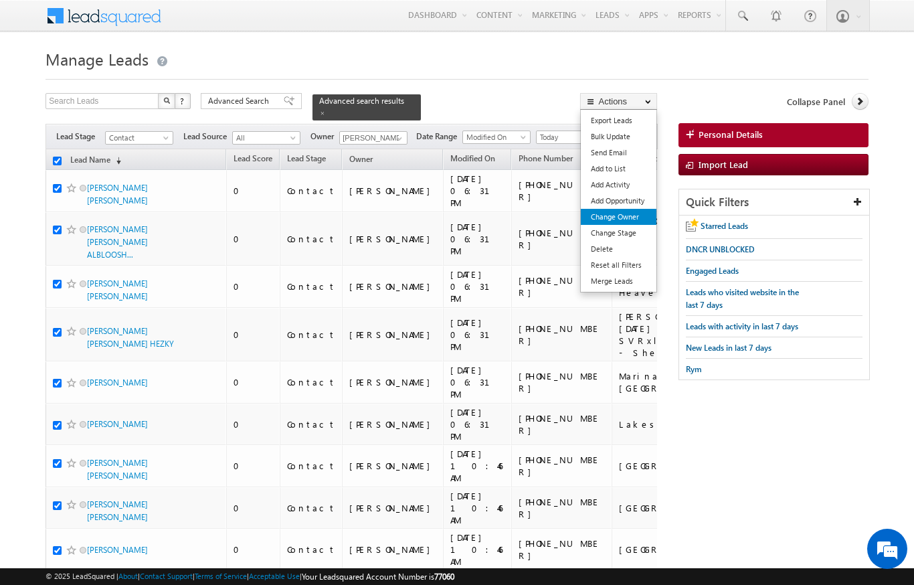
click at [631, 217] on link "Change Owner" at bounding box center [619, 217] width 76 height 16
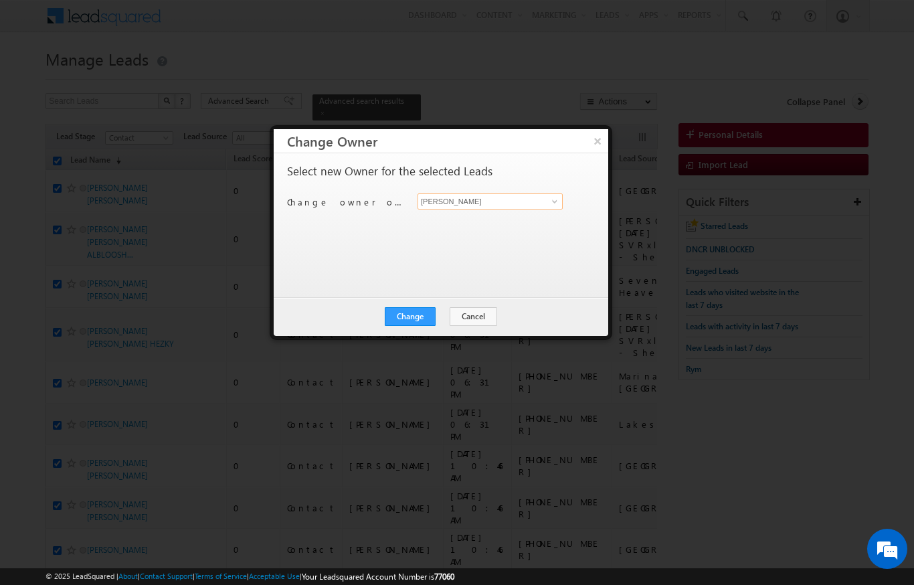
click at [510, 204] on input "[PERSON_NAME]" at bounding box center [489, 201] width 145 height 16
click at [494, 242] on link "[PERSON_NAME] [PERSON_NAME][EMAIL_ADDRESS][PERSON_NAME][DOMAIN_NAME]" at bounding box center [489, 245] width 145 height 25
click at [422, 314] on button "Change" at bounding box center [410, 316] width 51 height 19
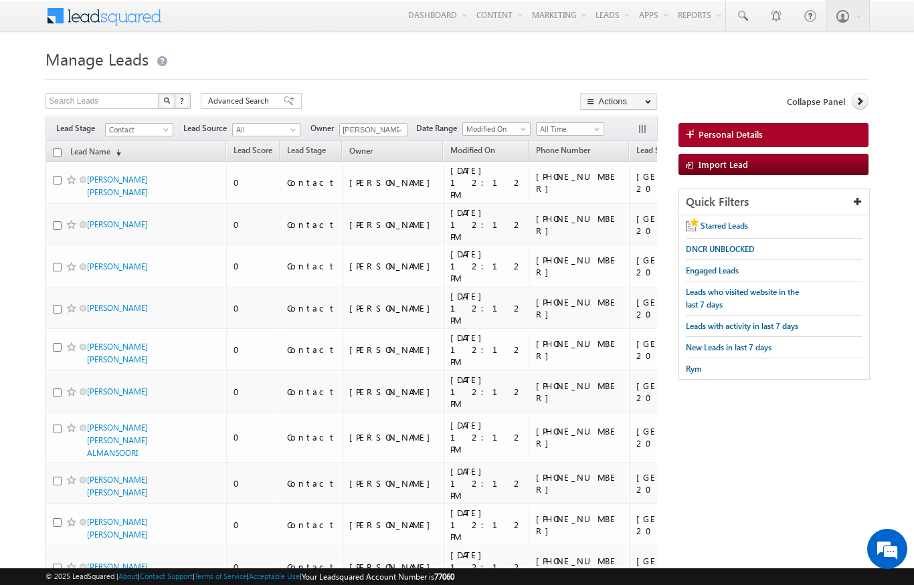
scroll to position [803, 0]
